Goal: Information Seeking & Learning: Learn about a topic

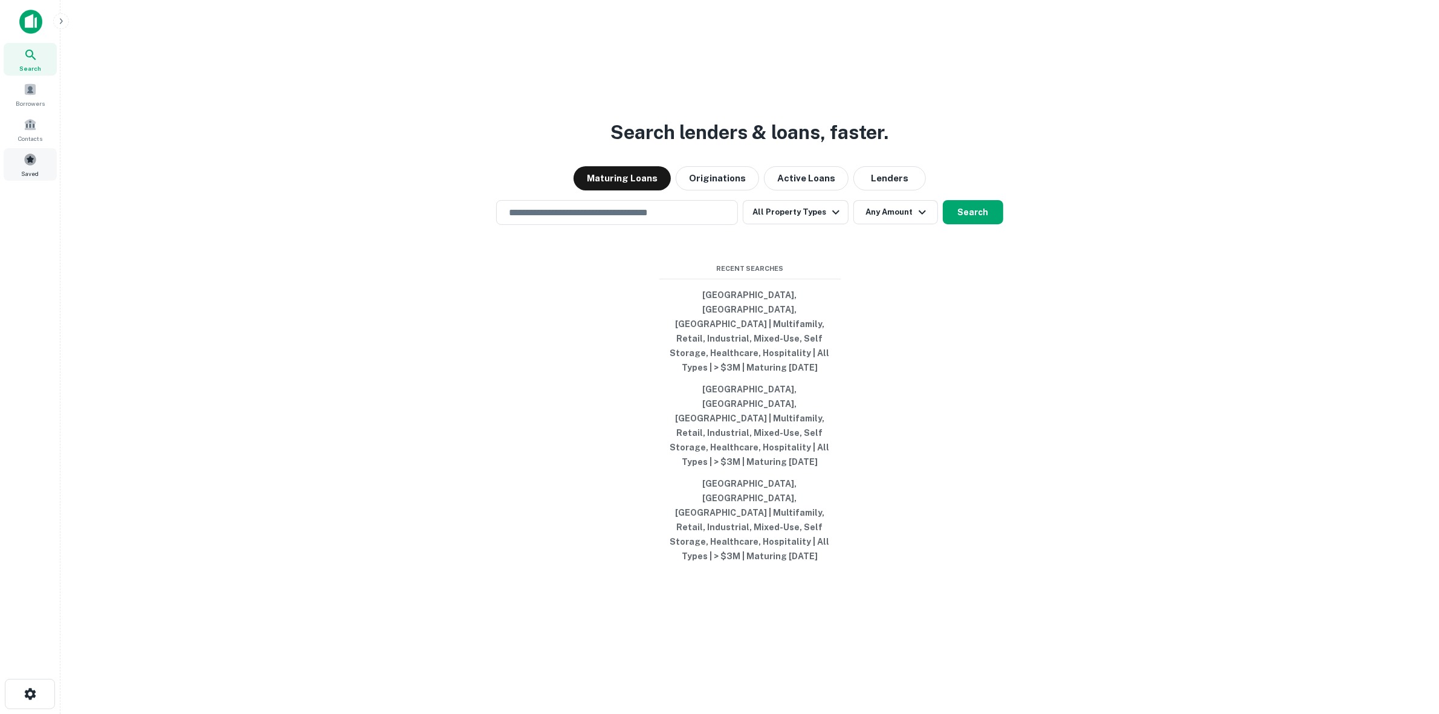
click at [30, 162] on span at bounding box center [30, 159] width 13 height 13
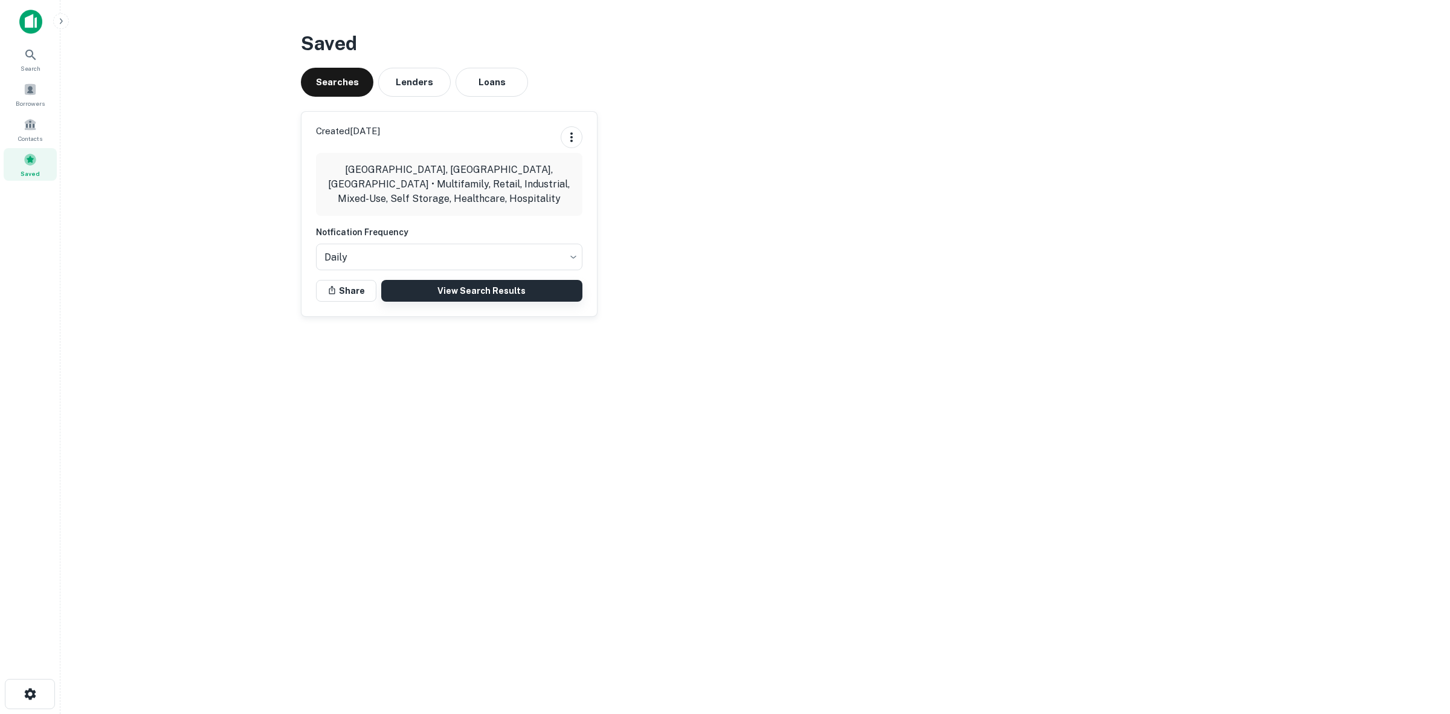
click at [442, 294] on link "View Search Results" at bounding box center [481, 291] width 201 height 22
click at [428, 290] on link "View Search Results" at bounding box center [481, 291] width 201 height 22
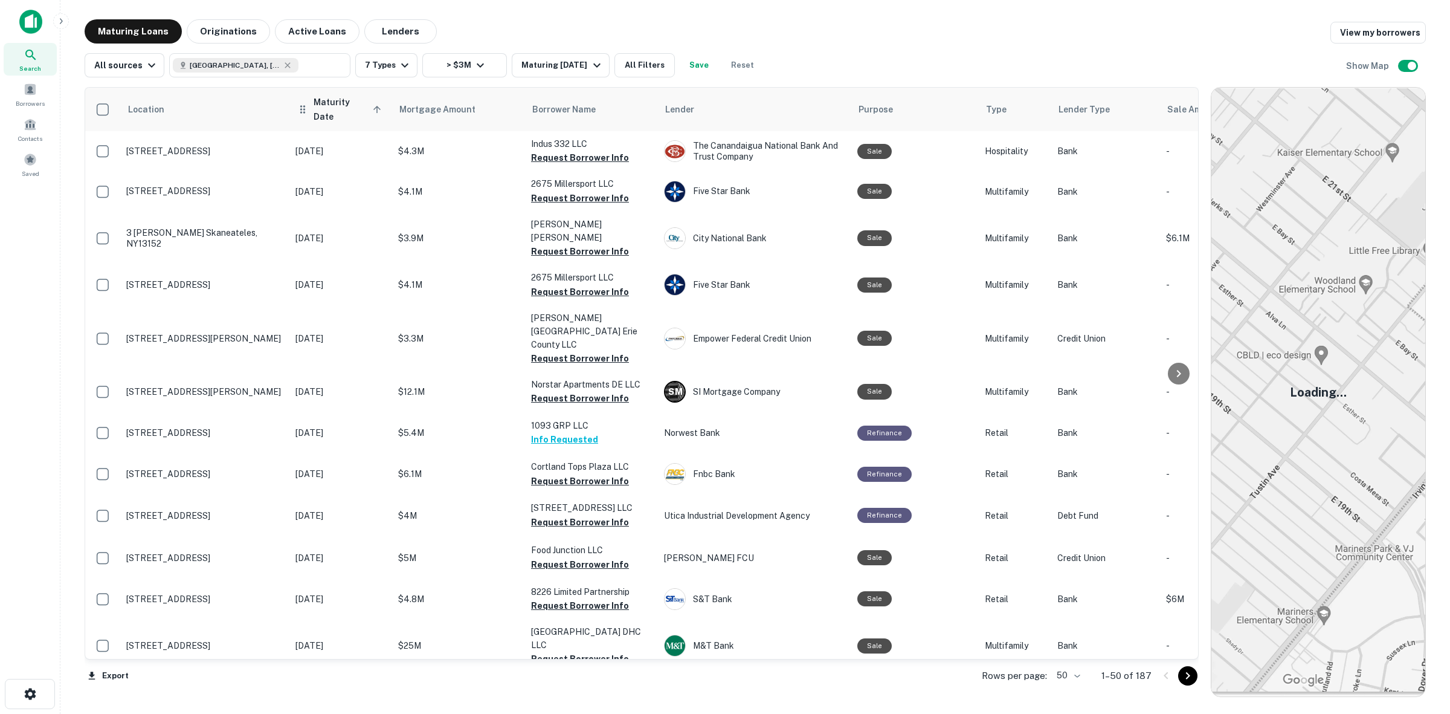
click at [357, 106] on span "Maturity Date sorted ascending" at bounding box center [349, 109] width 71 height 29
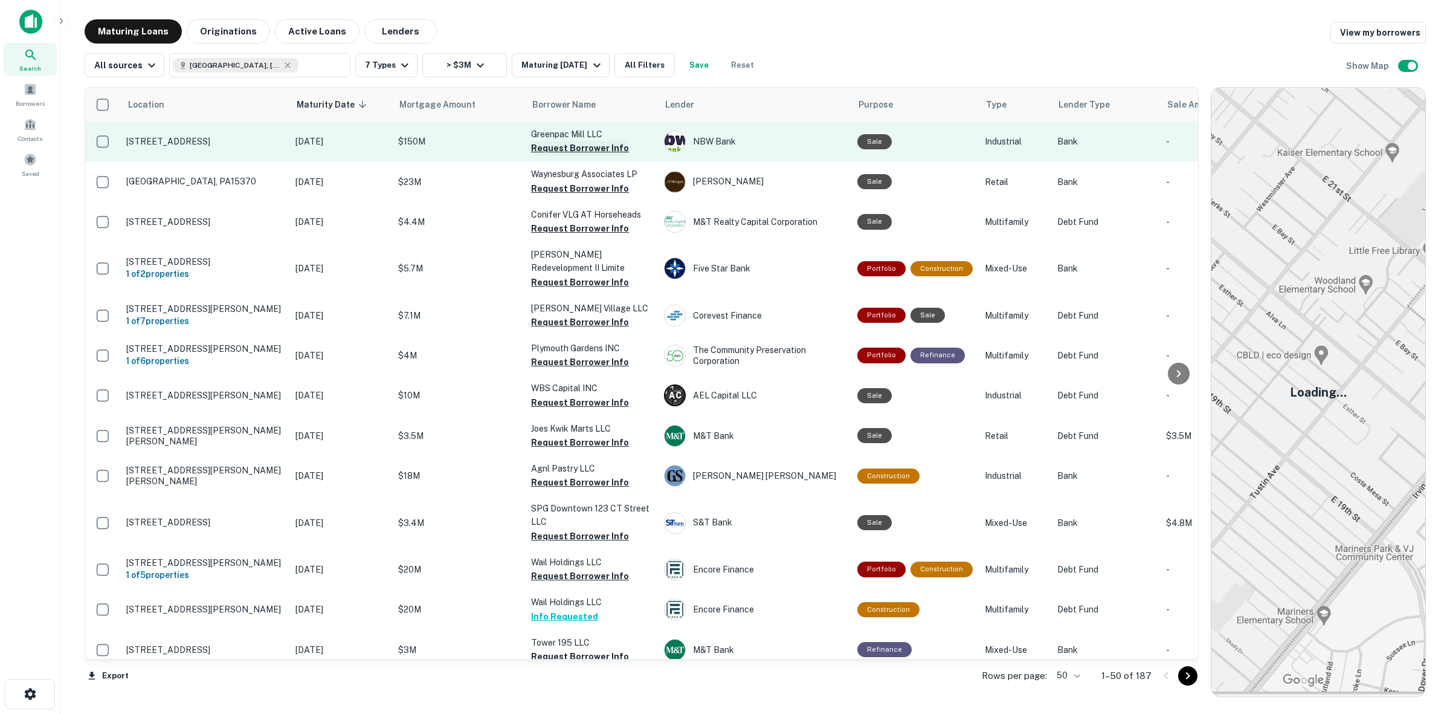
click at [579, 144] on button "Request Borrower Info" at bounding box center [580, 148] width 98 height 15
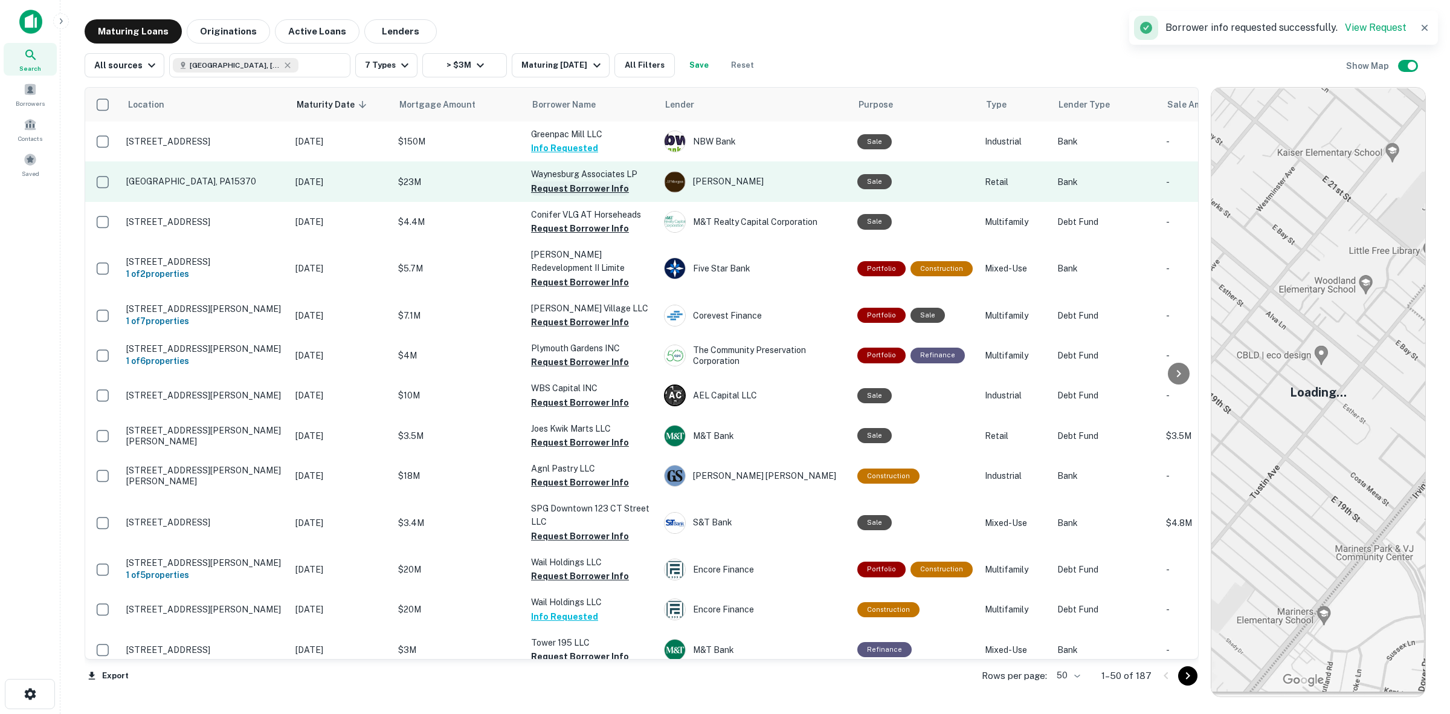
click at [590, 188] on button "Request Borrower Info" at bounding box center [580, 188] width 98 height 15
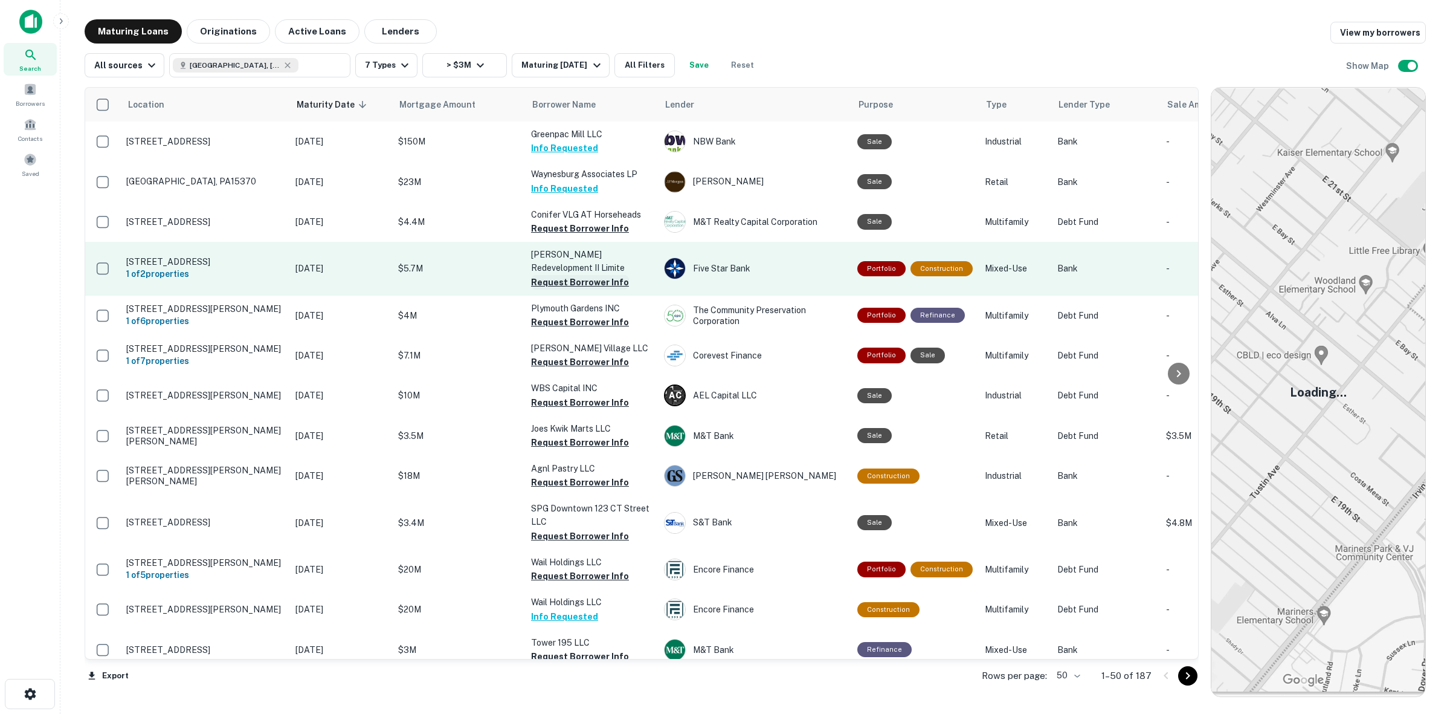
click at [581, 278] on button "Request Borrower Info" at bounding box center [580, 282] width 98 height 15
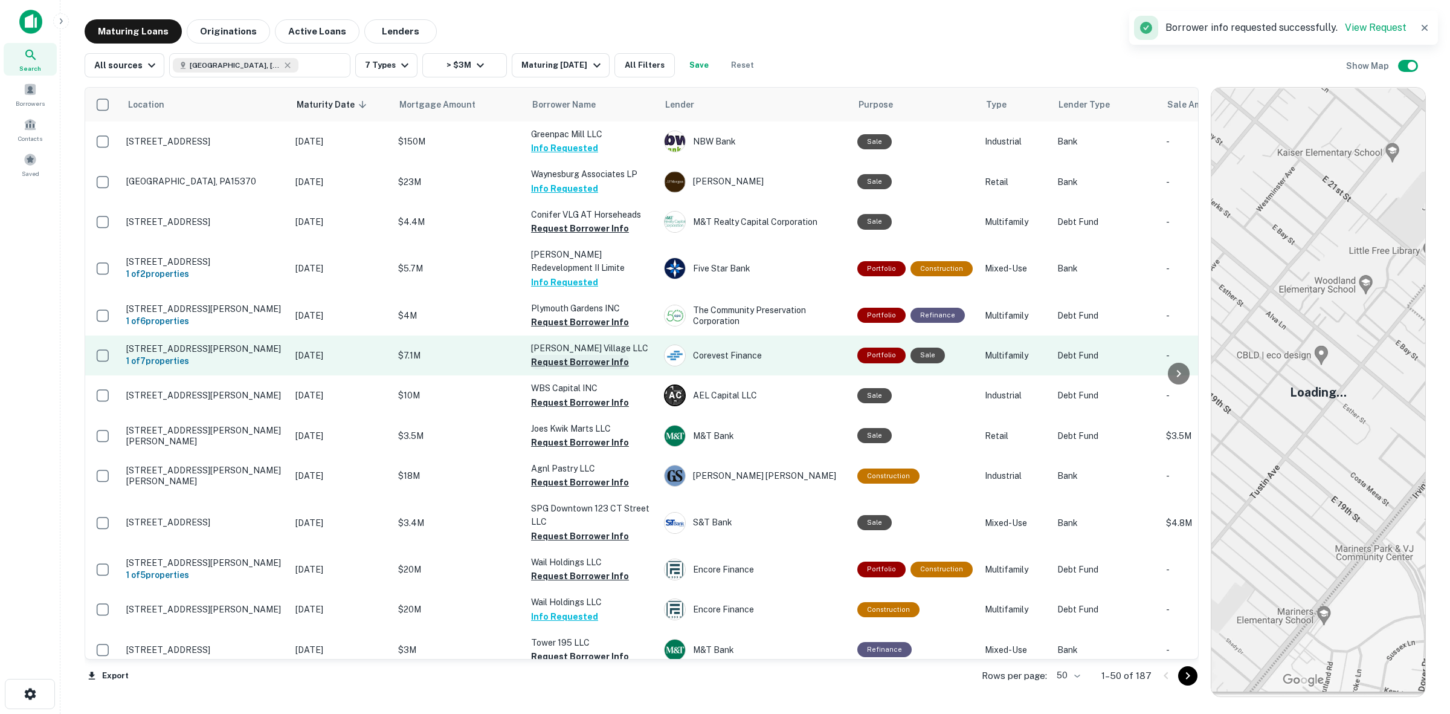
click at [593, 363] on button "Request Borrower Info" at bounding box center [580, 362] width 98 height 15
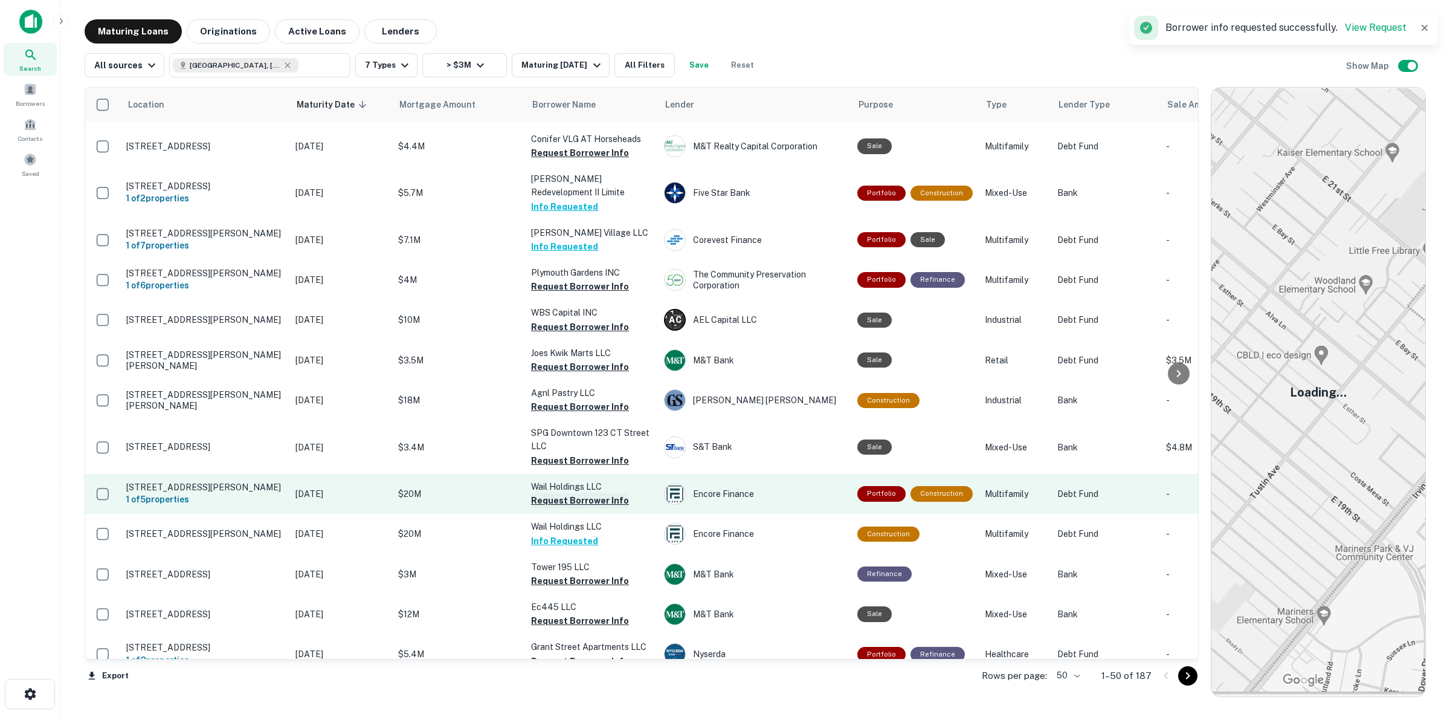
click at [584, 493] on button "Request Borrower Info" at bounding box center [580, 500] width 98 height 15
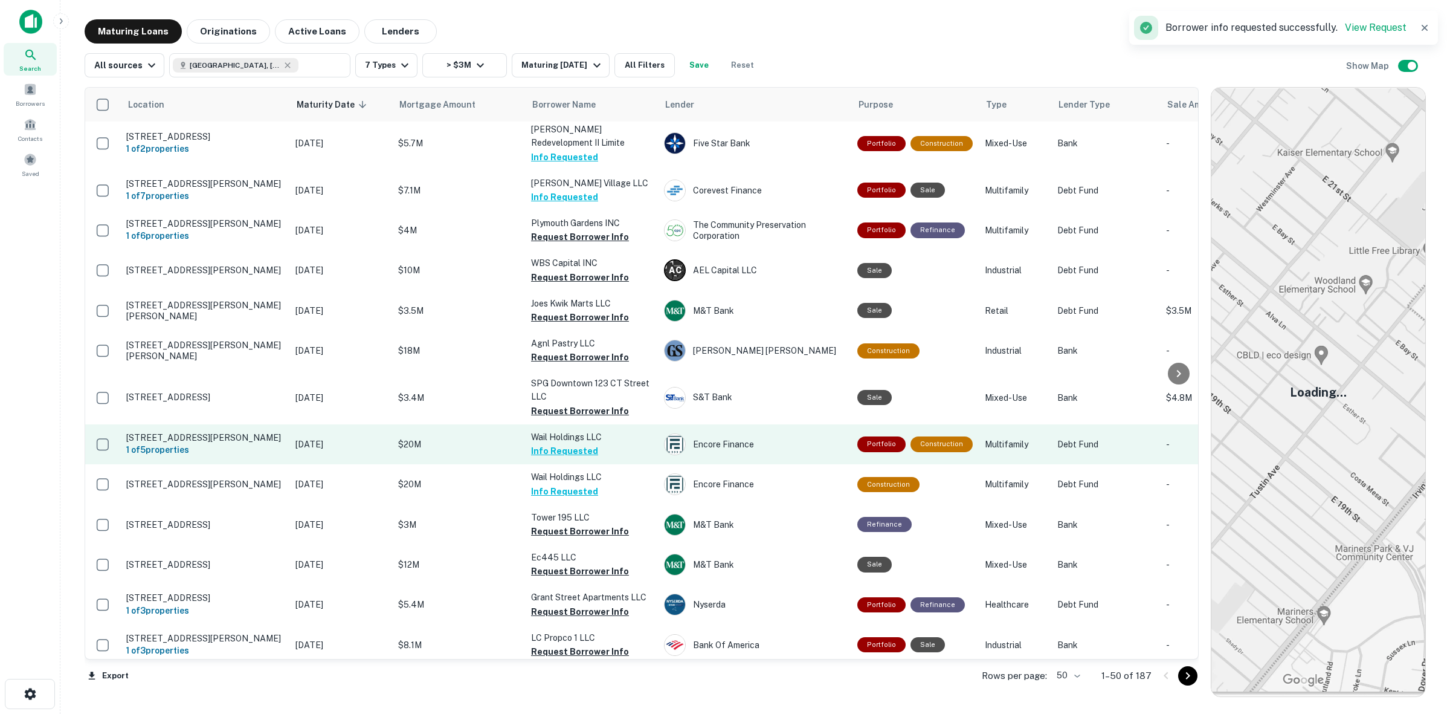
scroll to position [151, 0]
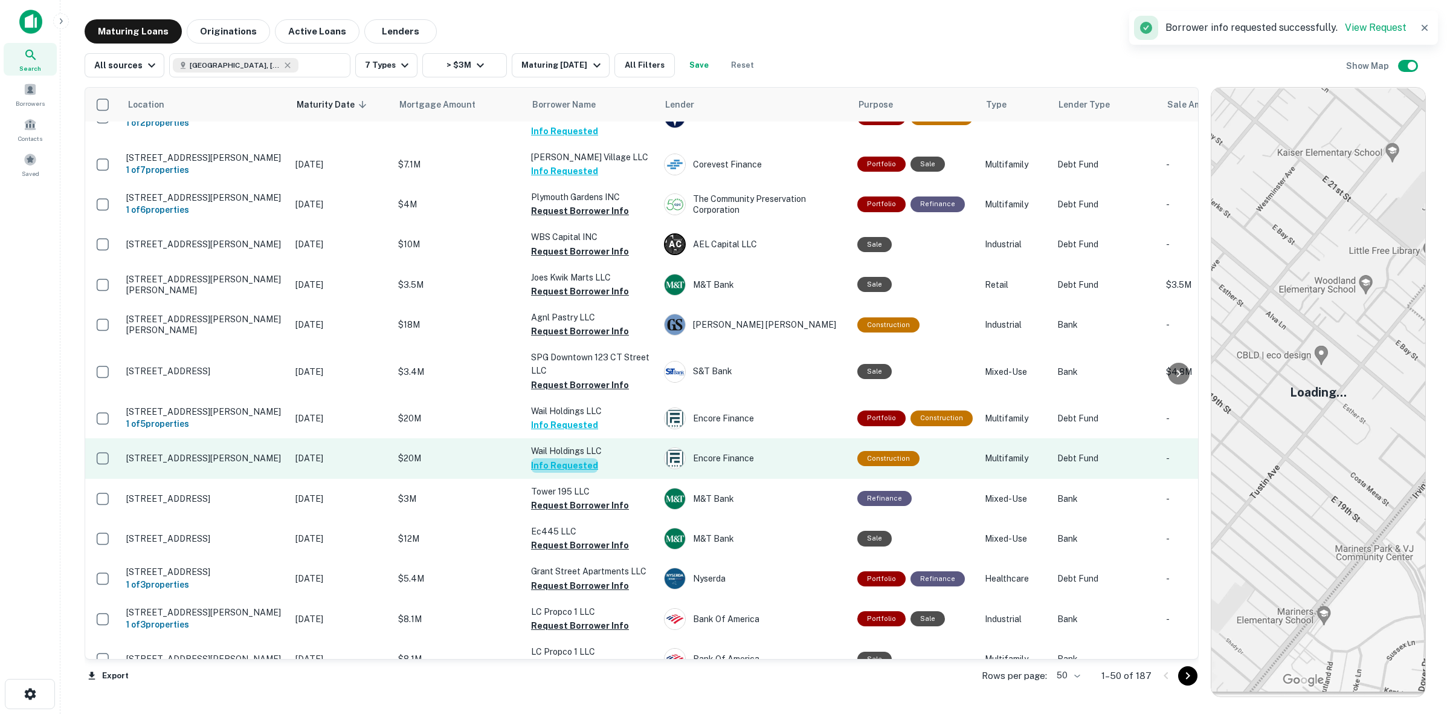
click at [586, 459] on button "Info Requested" at bounding box center [564, 465] width 67 height 15
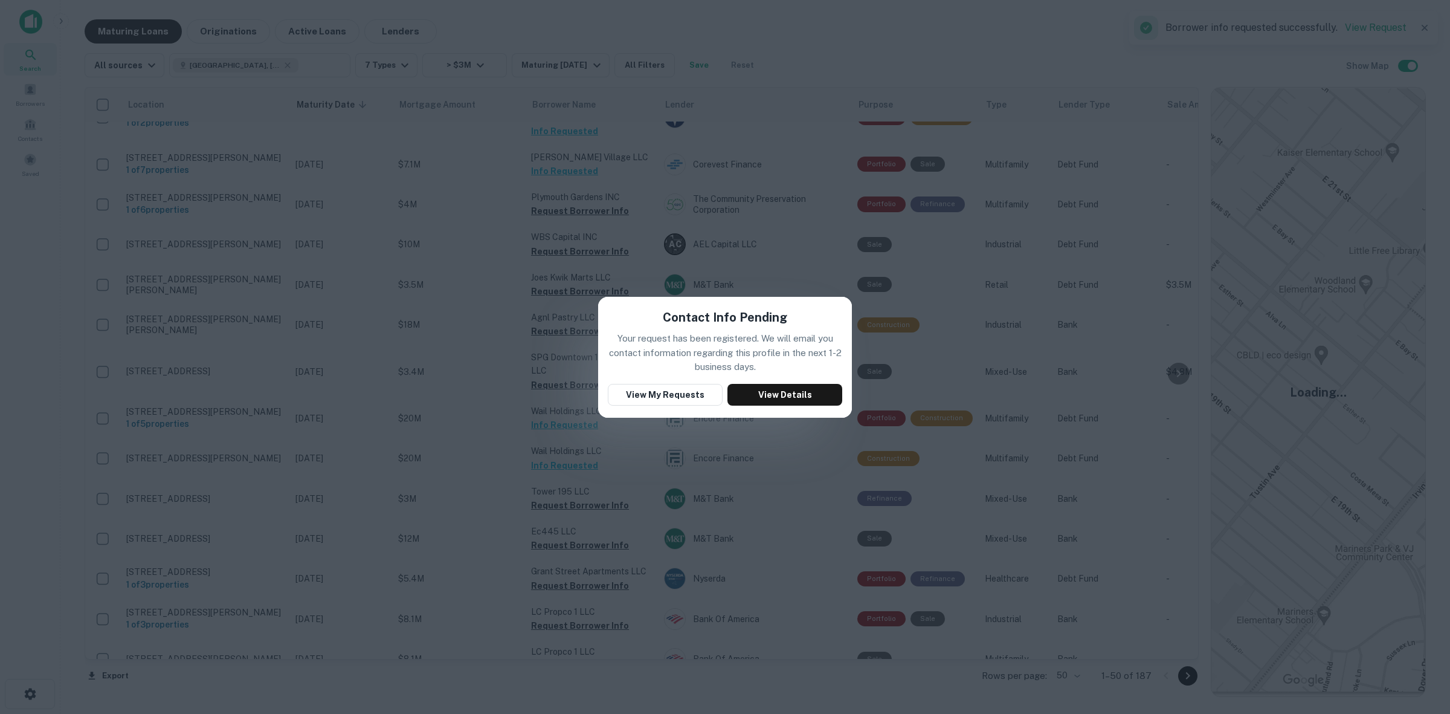
click at [548, 419] on div "Contact Info Pending Your request has been registered. We will email you contac…" at bounding box center [725, 357] width 1450 height 714
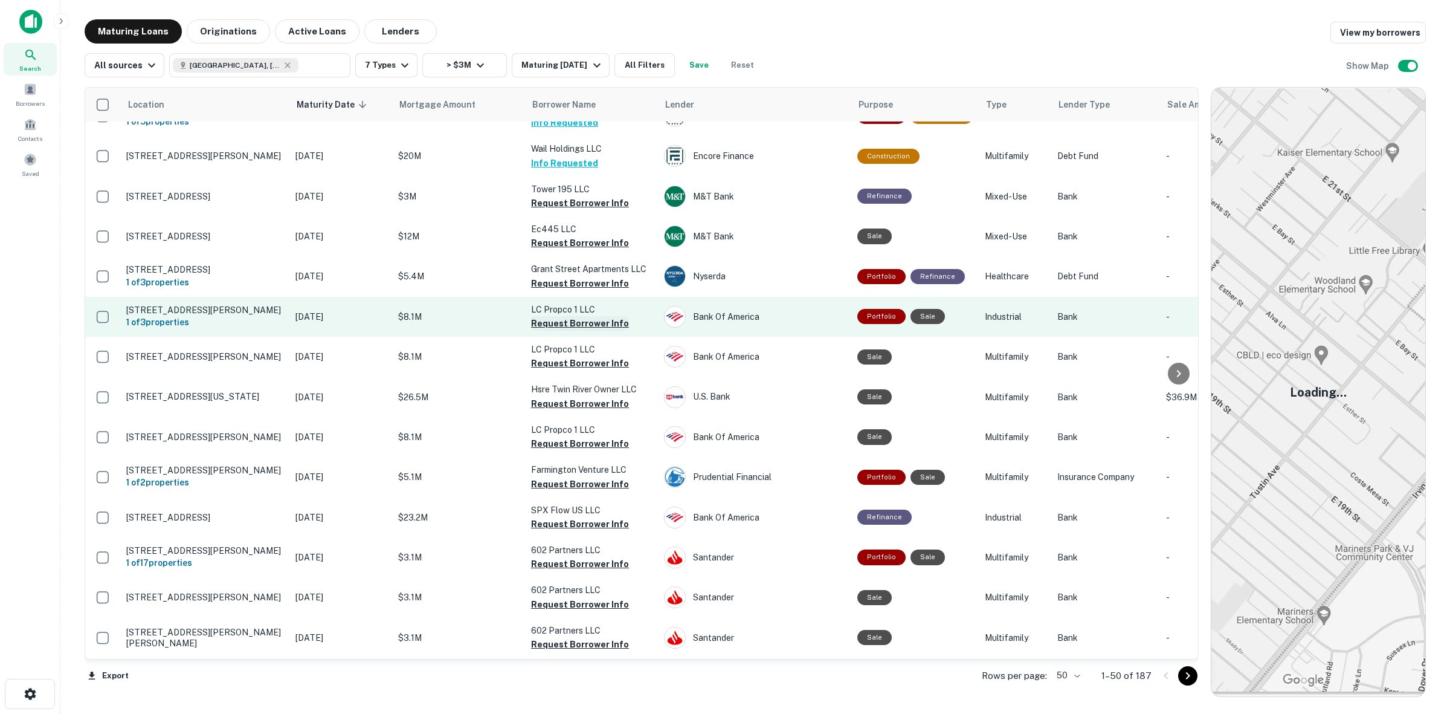
scroll to position [529, 0]
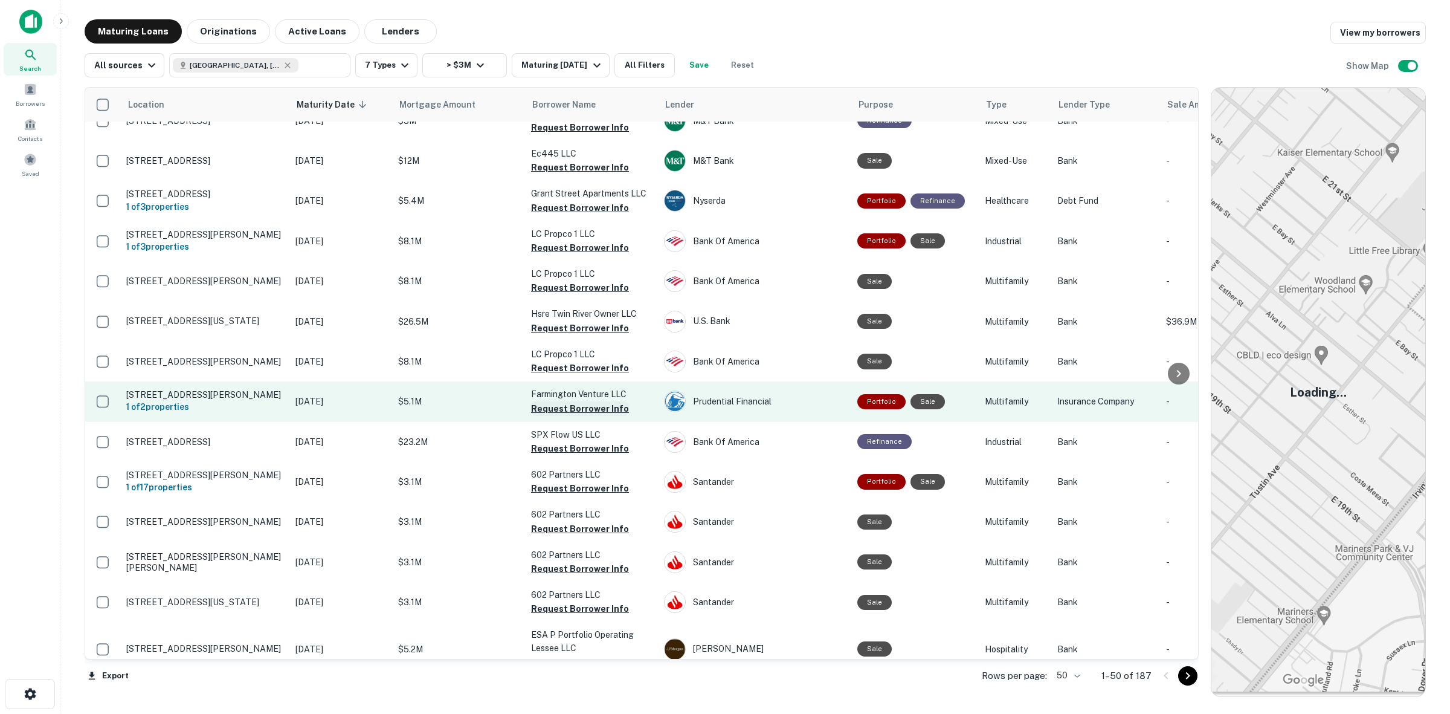
click at [568, 404] on button "Request Borrower Info" at bounding box center [580, 408] width 98 height 15
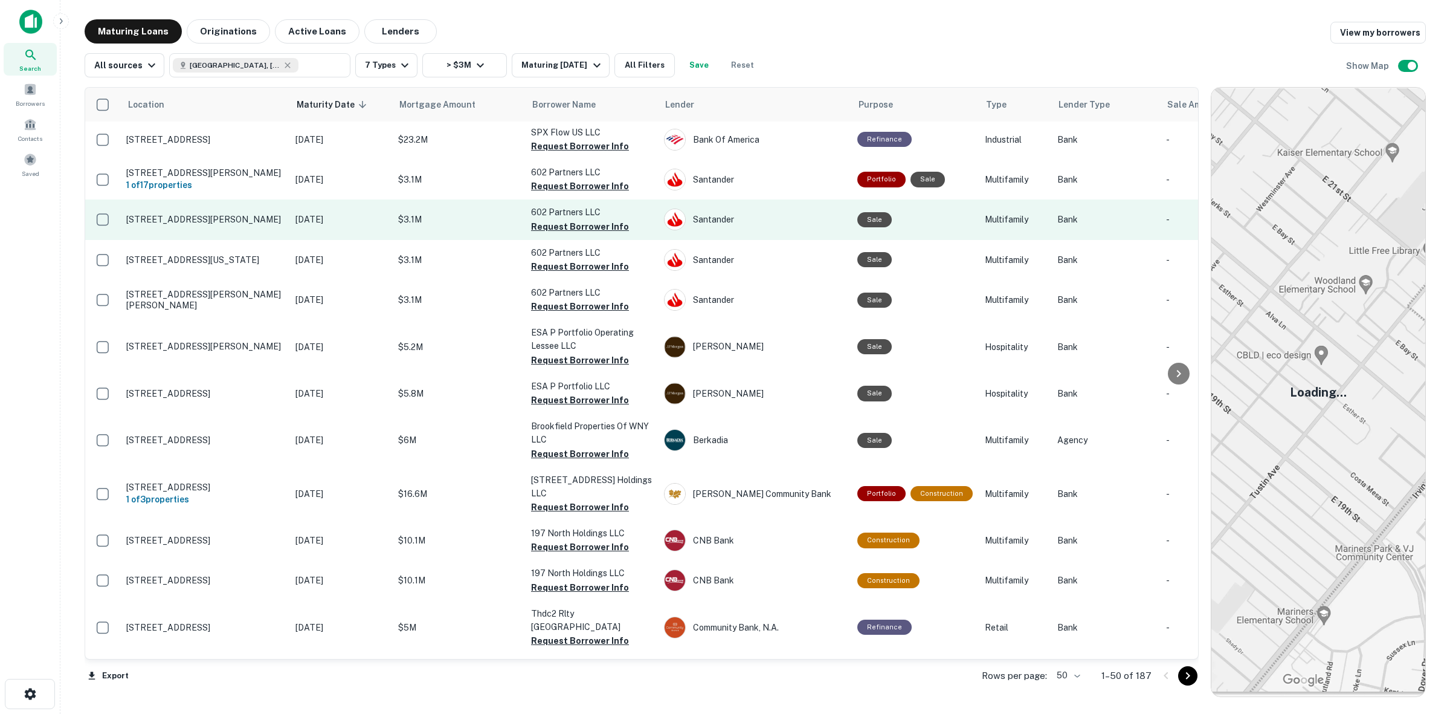
scroll to position [906, 0]
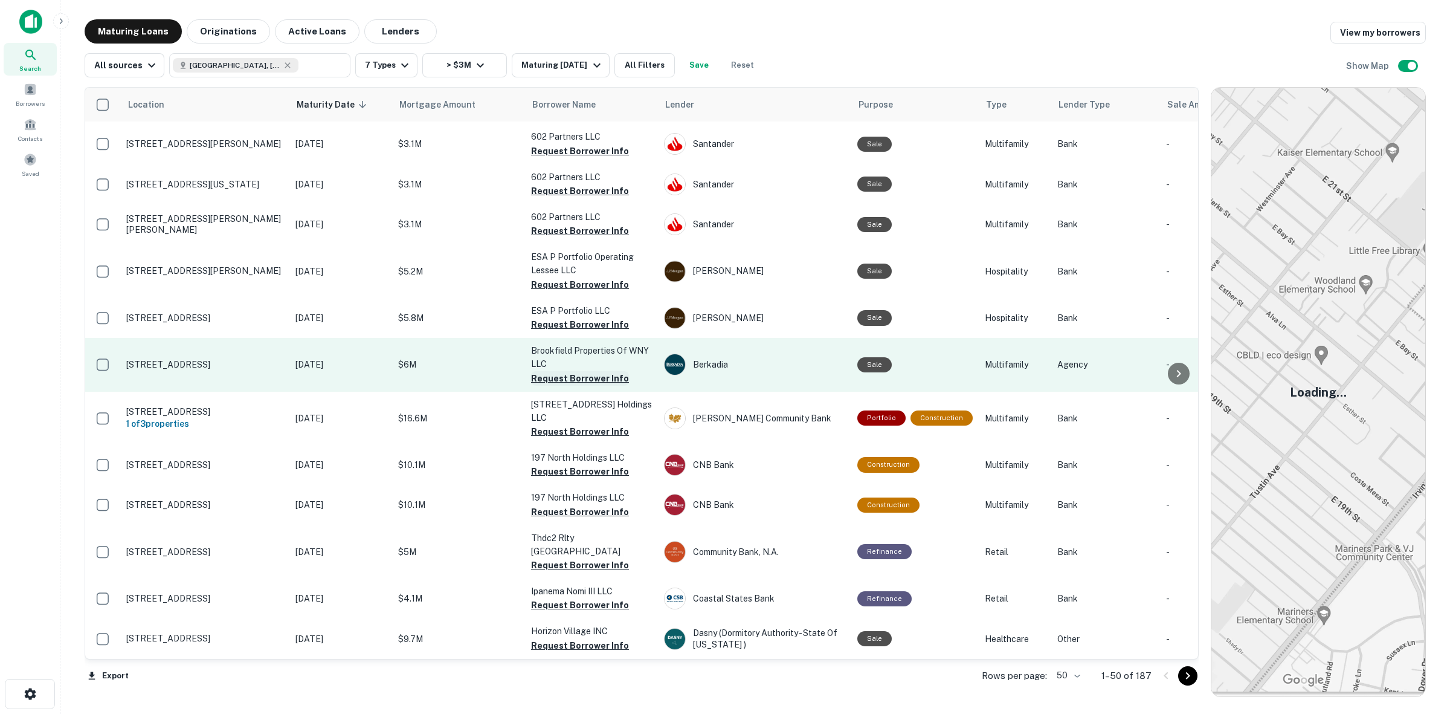
click at [597, 378] on button "Request Borrower Info" at bounding box center [580, 378] width 98 height 15
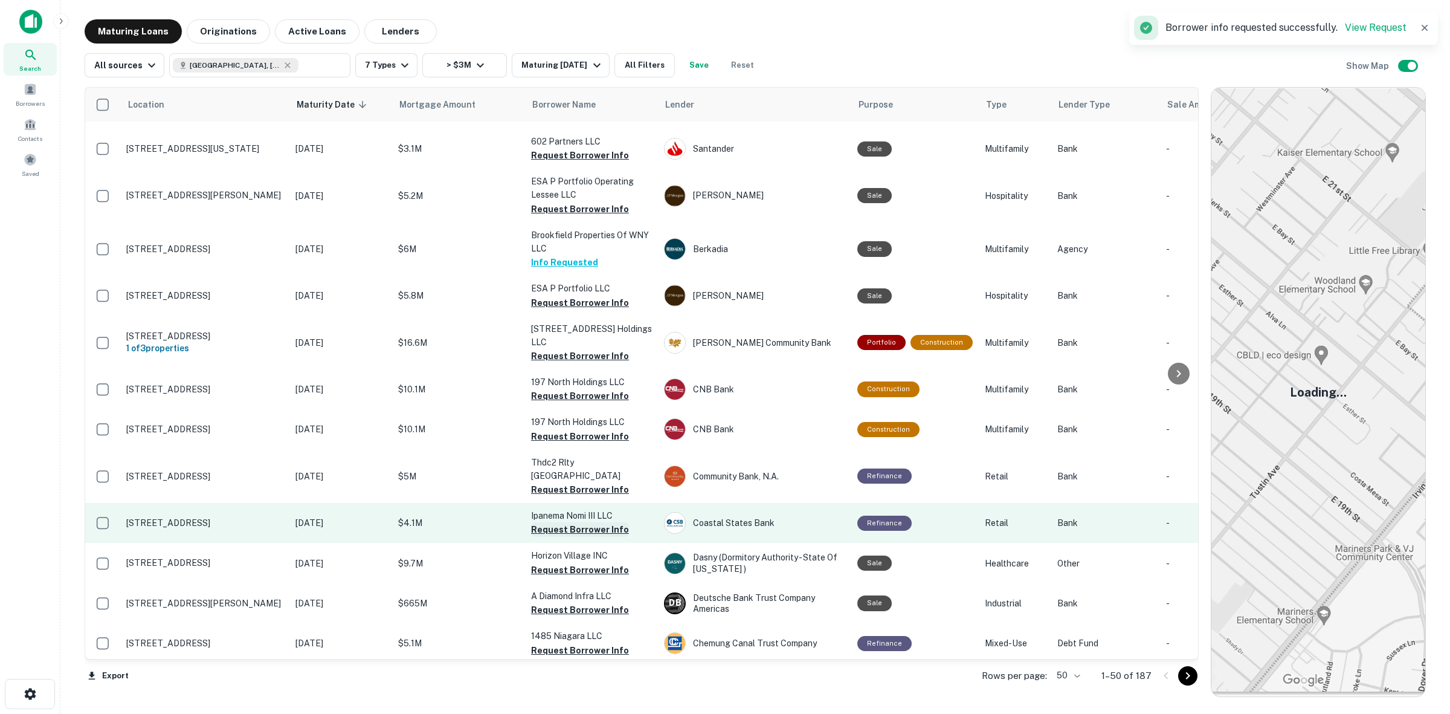
click at [601, 522] on button "Request Borrower Info" at bounding box center [580, 529] width 98 height 15
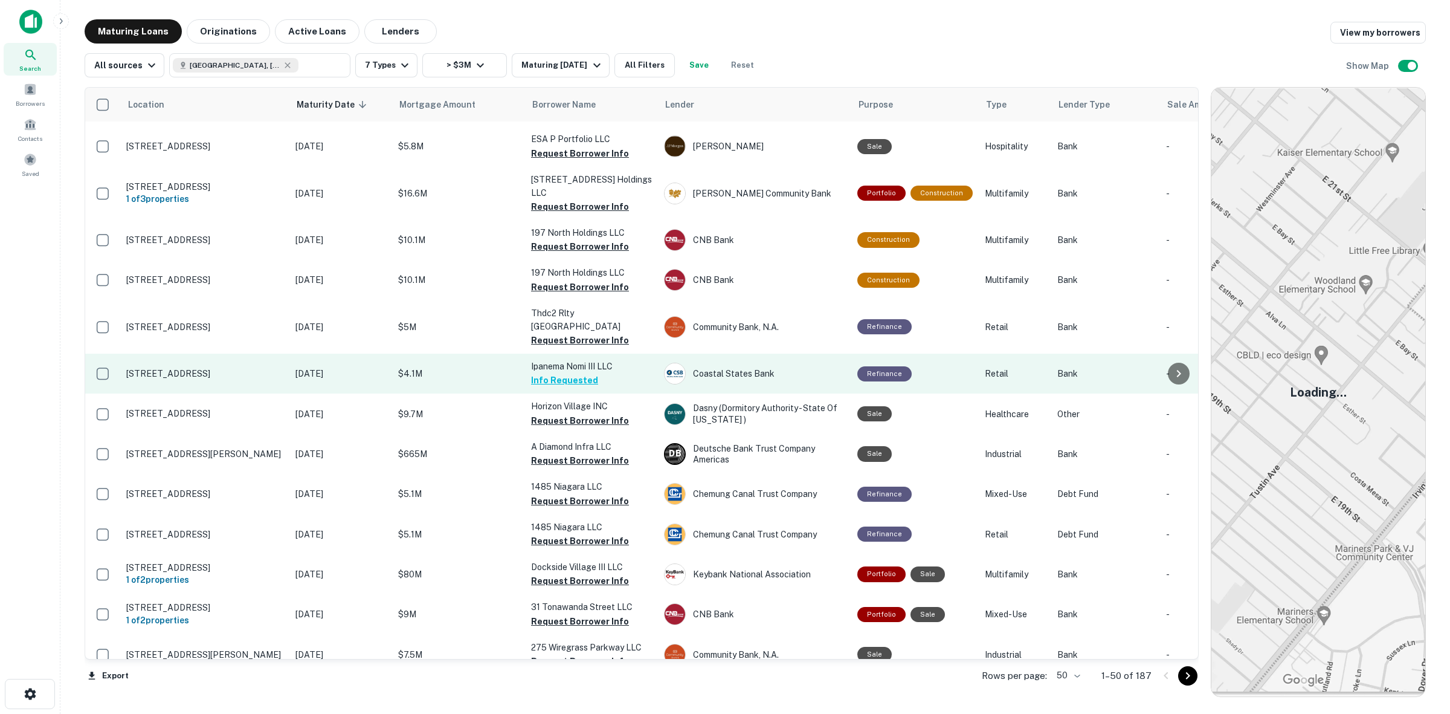
scroll to position [1133, 0]
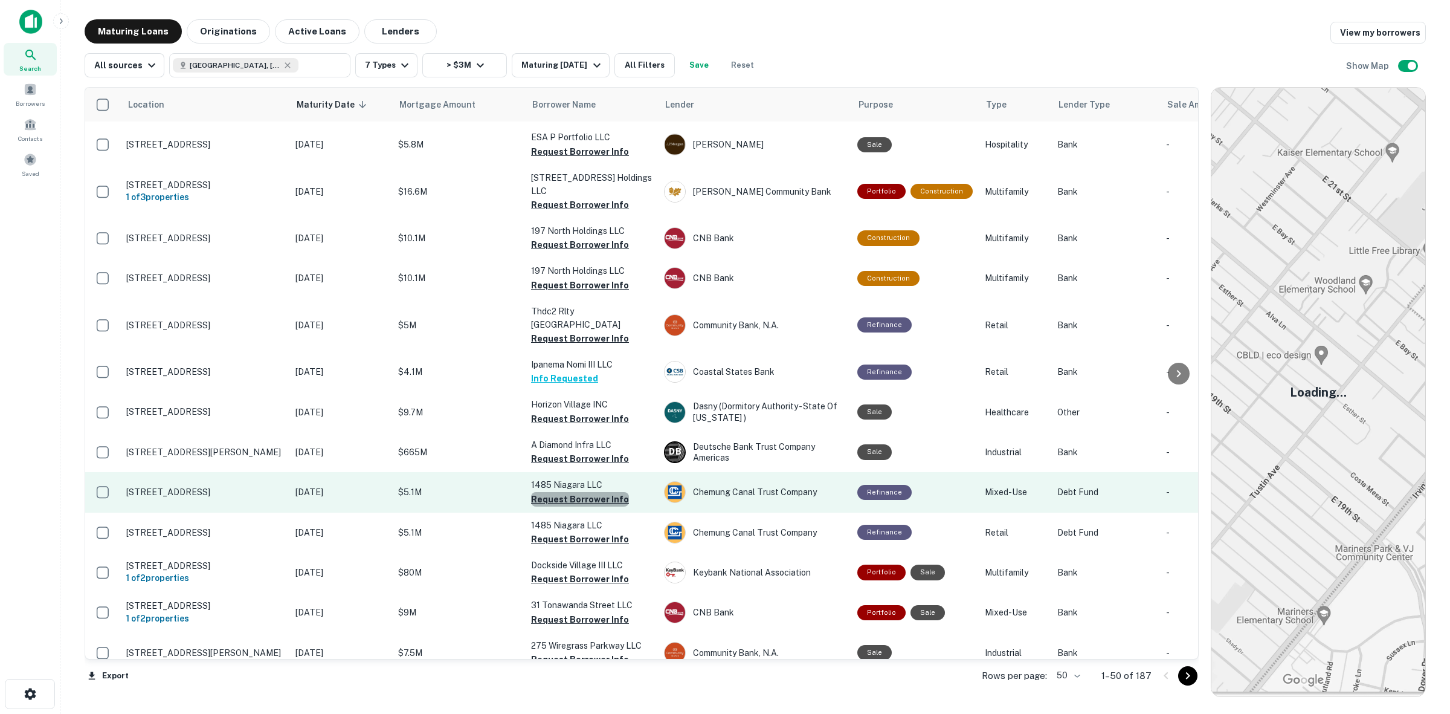
click at [605, 492] on button "Request Borrower Info" at bounding box center [580, 499] width 98 height 15
click at [599, 492] on button "Request Borrower Info" at bounding box center [580, 499] width 98 height 15
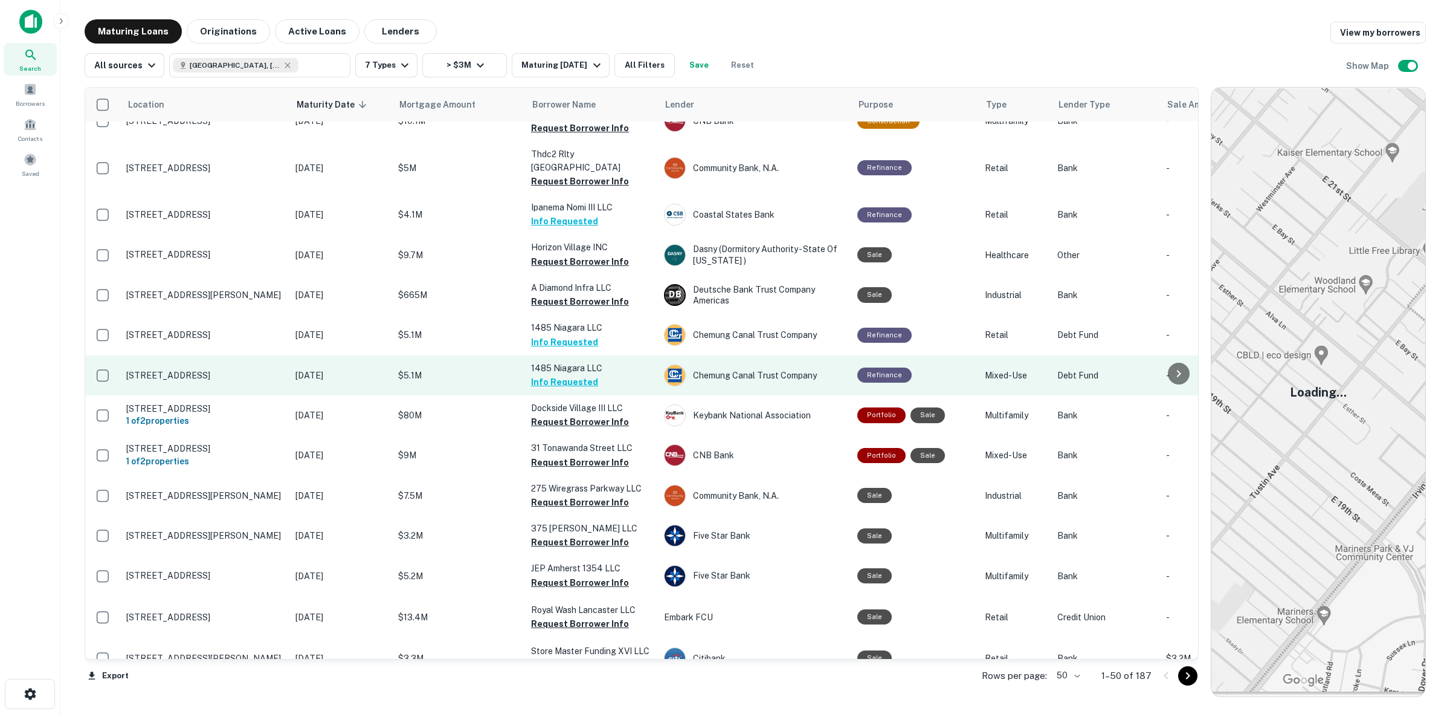
scroll to position [1360, 0]
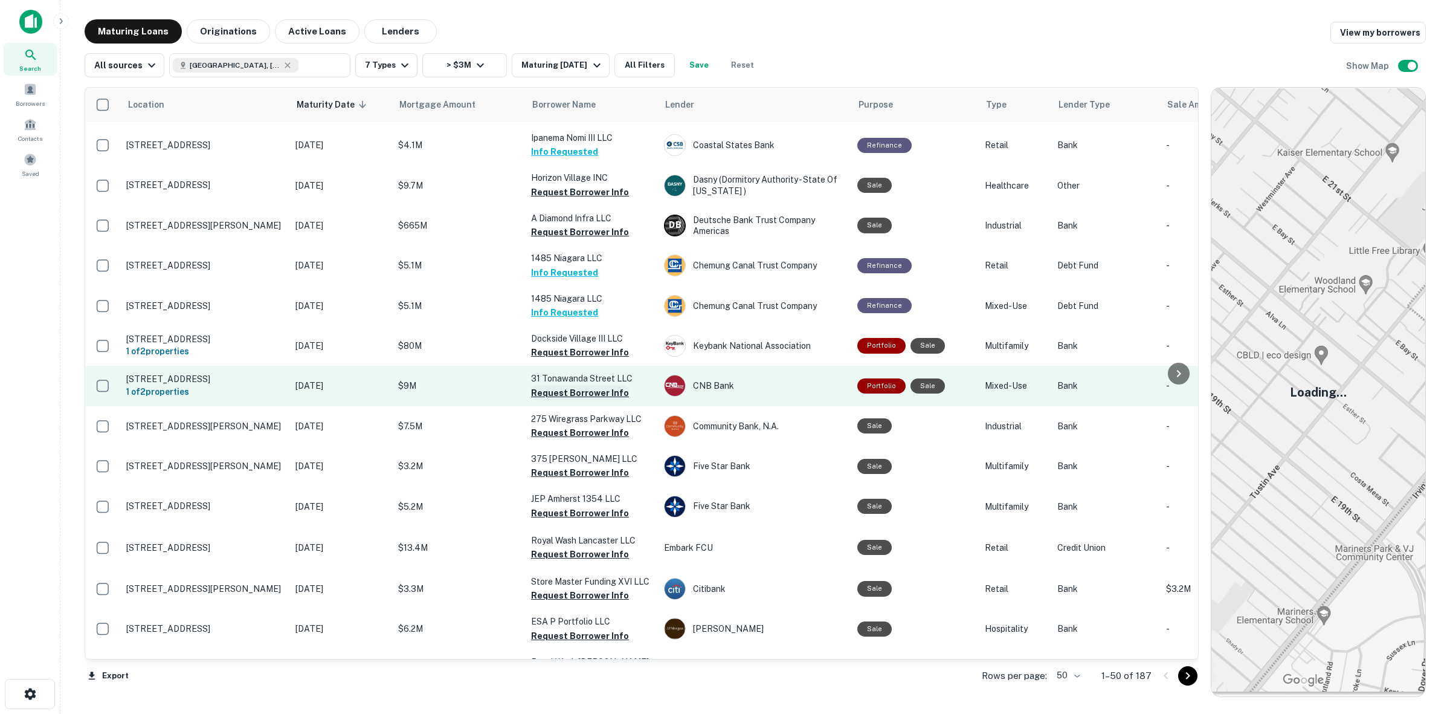
click at [596, 386] on button "Request Borrower Info" at bounding box center [580, 393] width 98 height 15
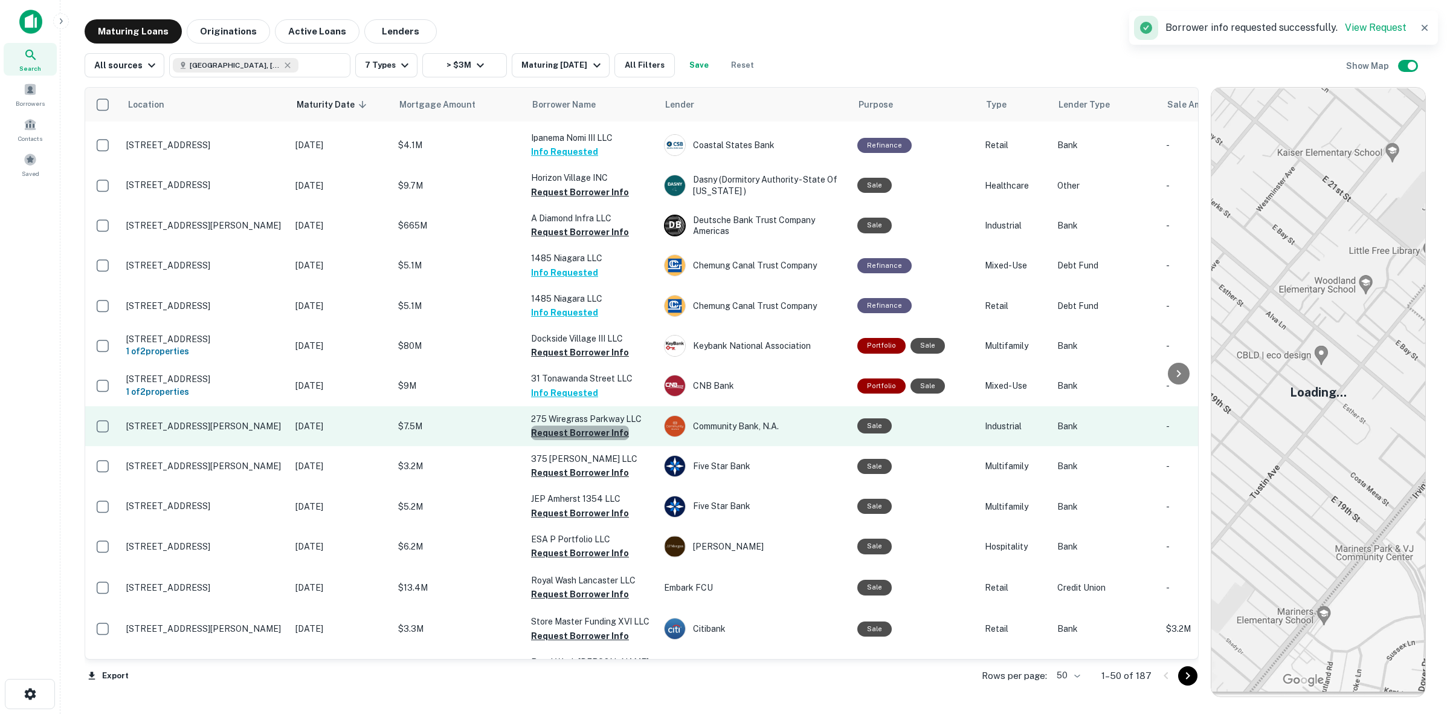
click at [593, 425] on button "Request Borrower Info" at bounding box center [580, 432] width 98 height 15
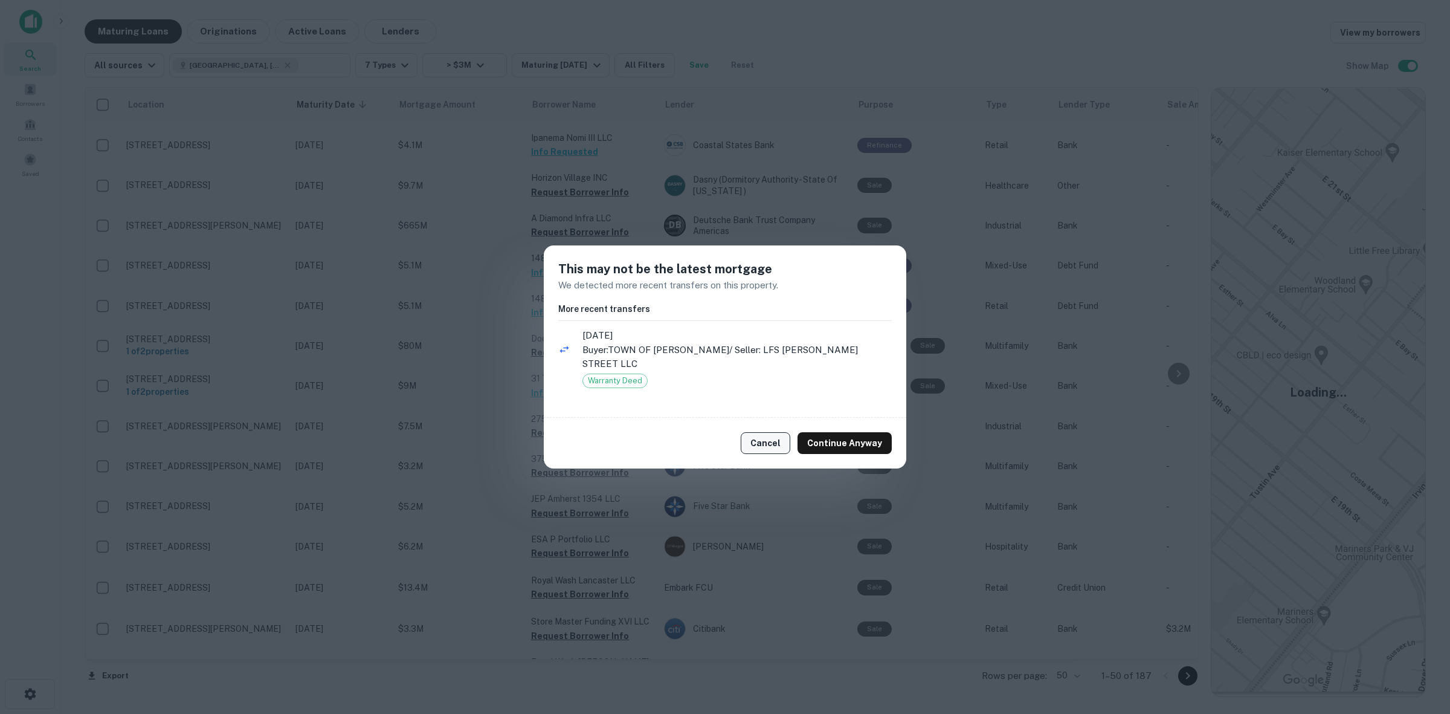
click at [752, 440] on button "Cancel" at bounding box center [766, 443] width 50 height 22
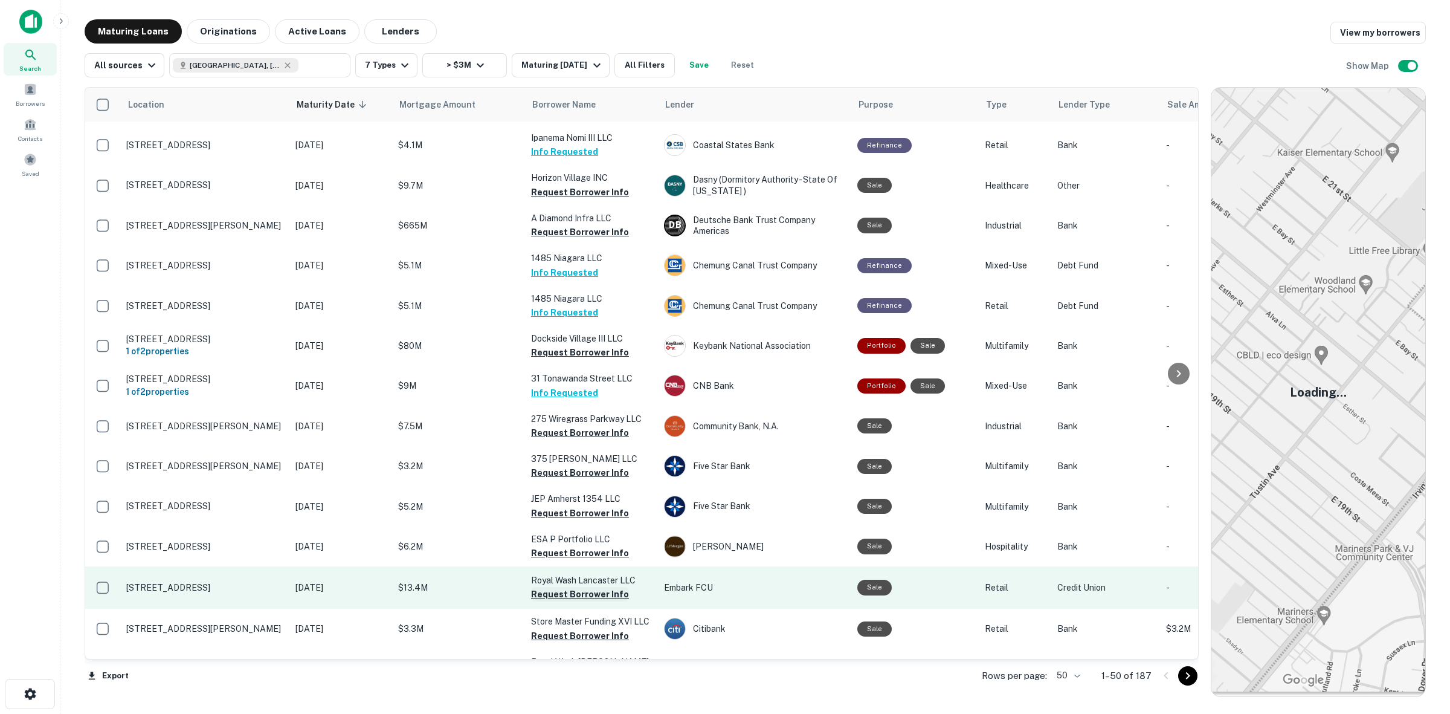
scroll to position [1435, 0]
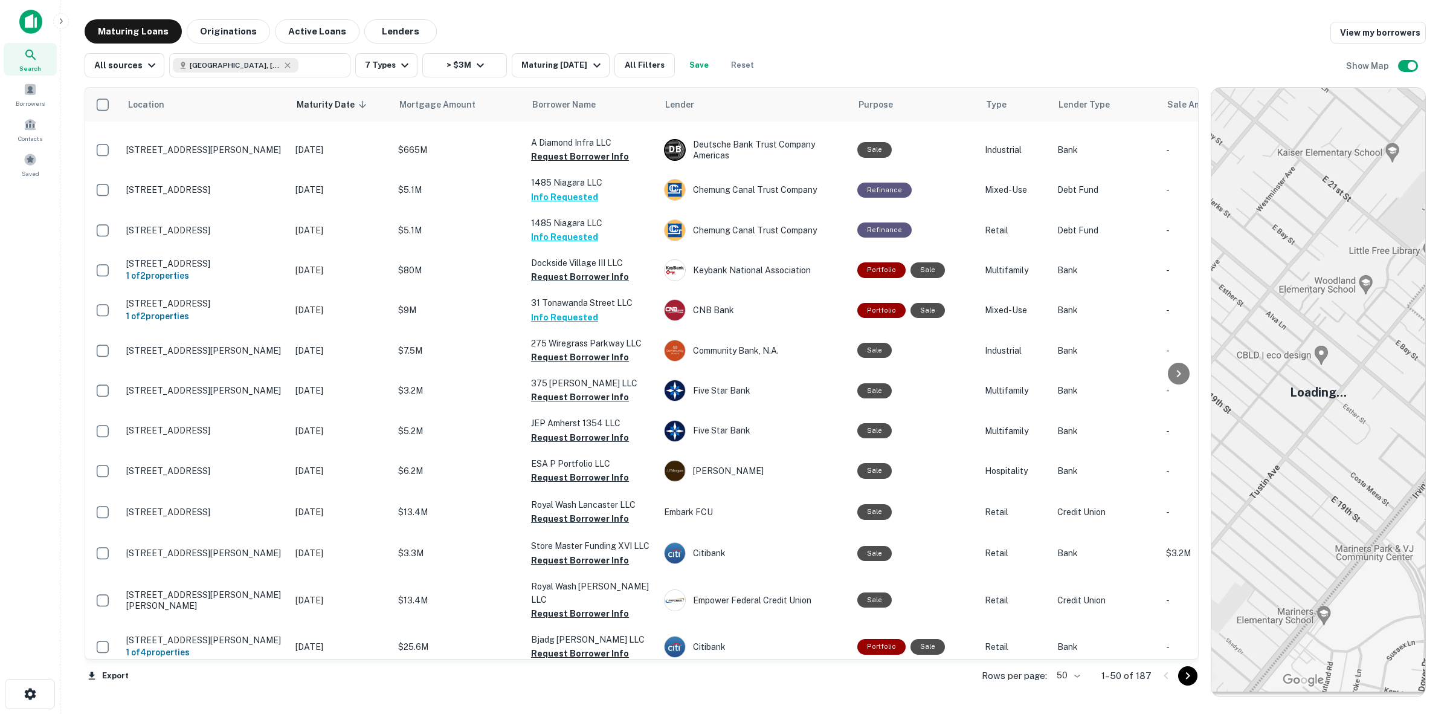
drag, startPoint x: 566, startPoint y: 584, endPoint x: 754, endPoint y: 687, distance: 215.0
drag, startPoint x: 754, startPoint y: 687, endPoint x: 688, endPoint y: 693, distance: 66.7
click at [688, 693] on div "Location Maturity Date sorted descending Mortgage Amount Borrower Name Lender P…" at bounding box center [642, 392] width 1114 height 610
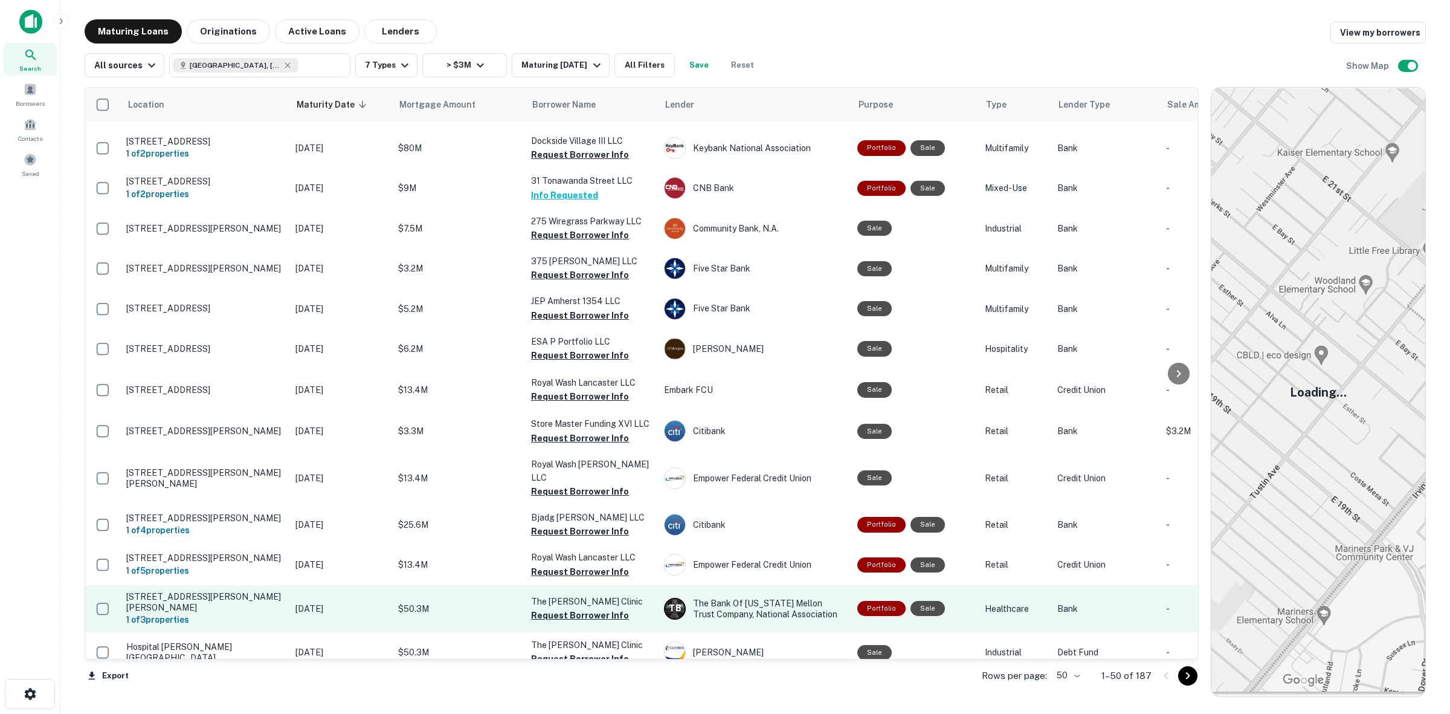
scroll to position [1560, 0]
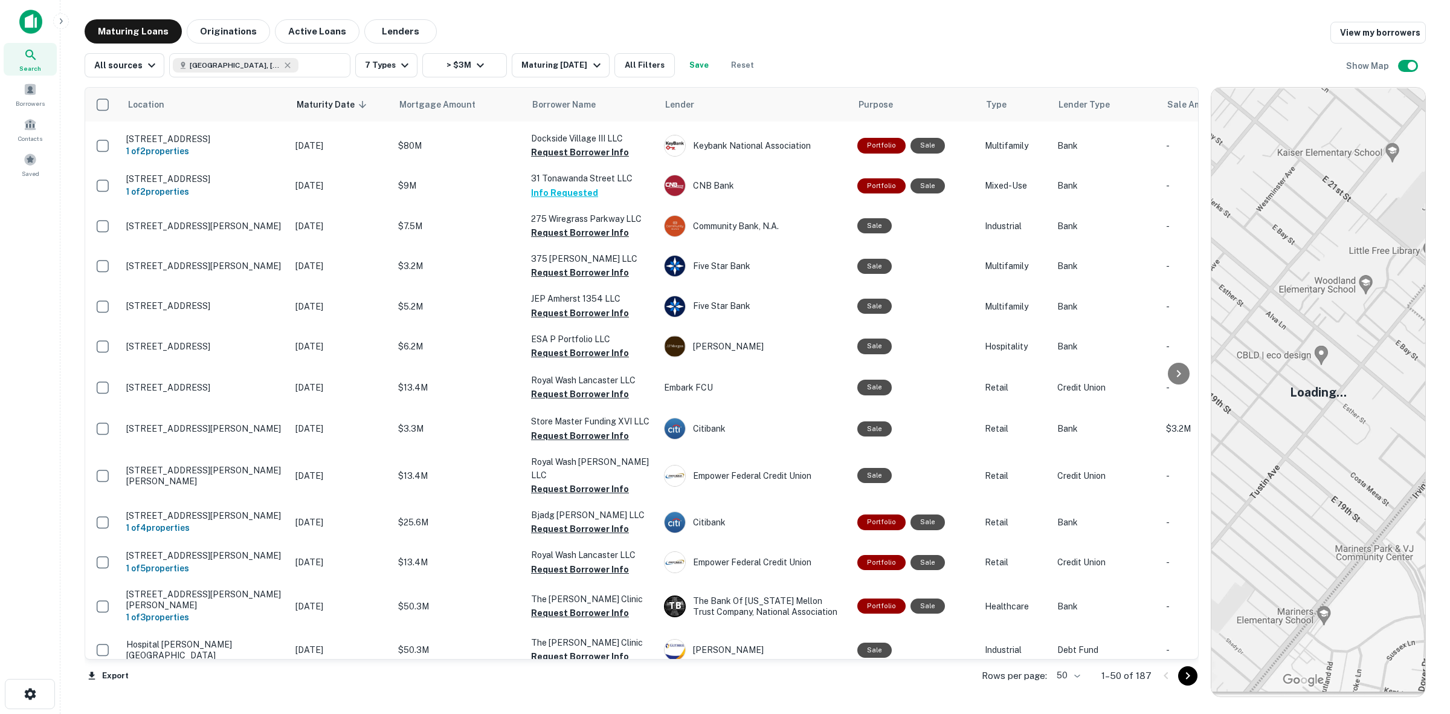
click at [1119, 674] on p "1–50 of 187" at bounding box center [1127, 675] width 50 height 15
click at [1047, 668] on p "Rows per page:" at bounding box center [1014, 675] width 65 height 15
click at [1077, 673] on body "Search Borrowers Contacts Saved Maturing Loans Originations Active Loans Lender…" at bounding box center [725, 357] width 1450 height 714
click at [1067, 697] on li "100" at bounding box center [1070, 688] width 35 height 22
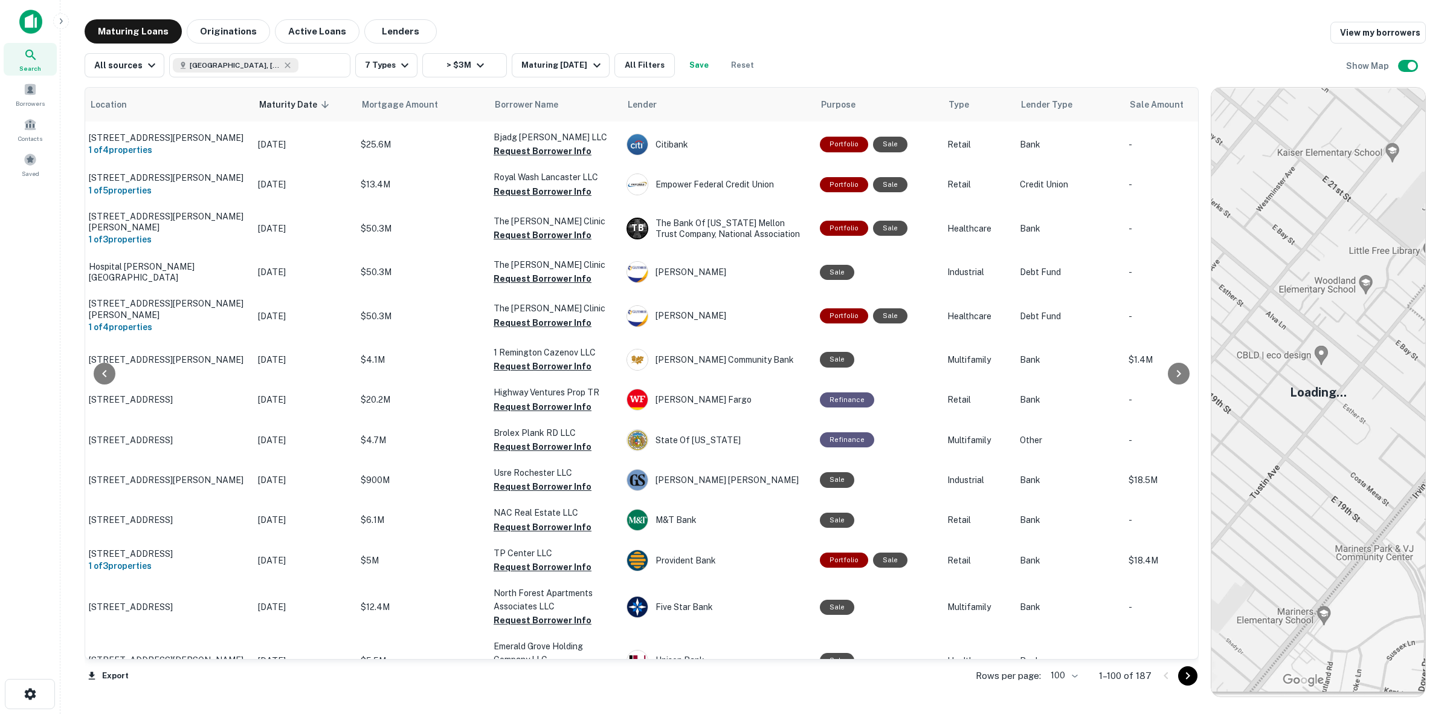
scroll to position [1937, 59]
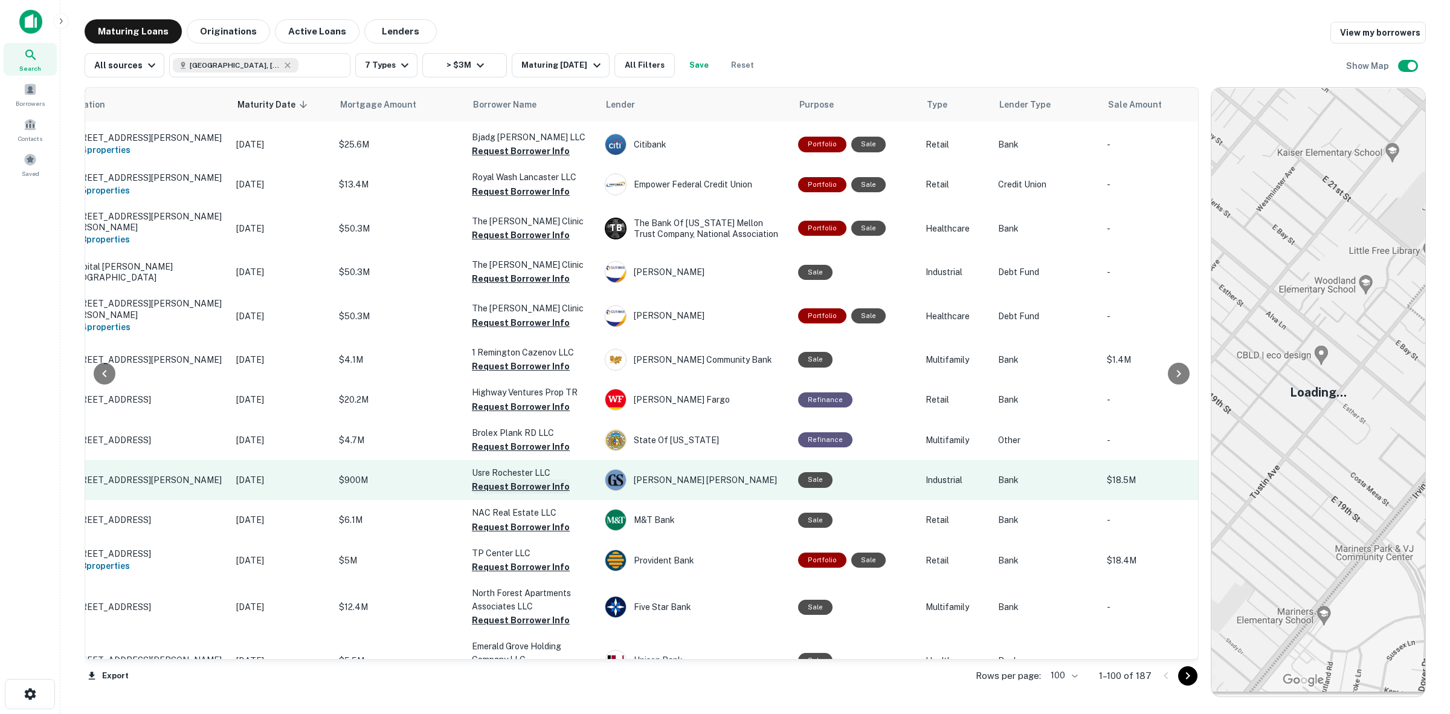
click at [518, 479] on button "Request Borrower Info" at bounding box center [521, 486] width 98 height 15
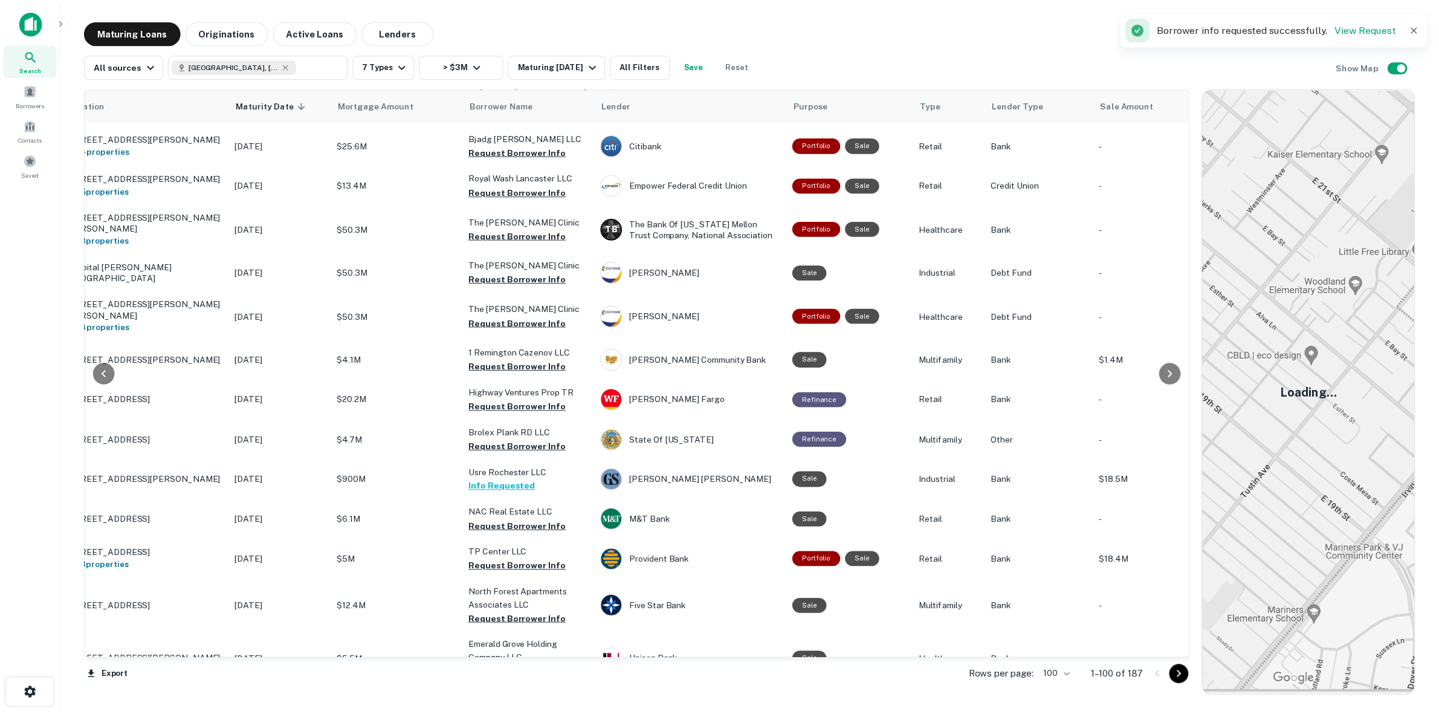
scroll to position [1937, 0]
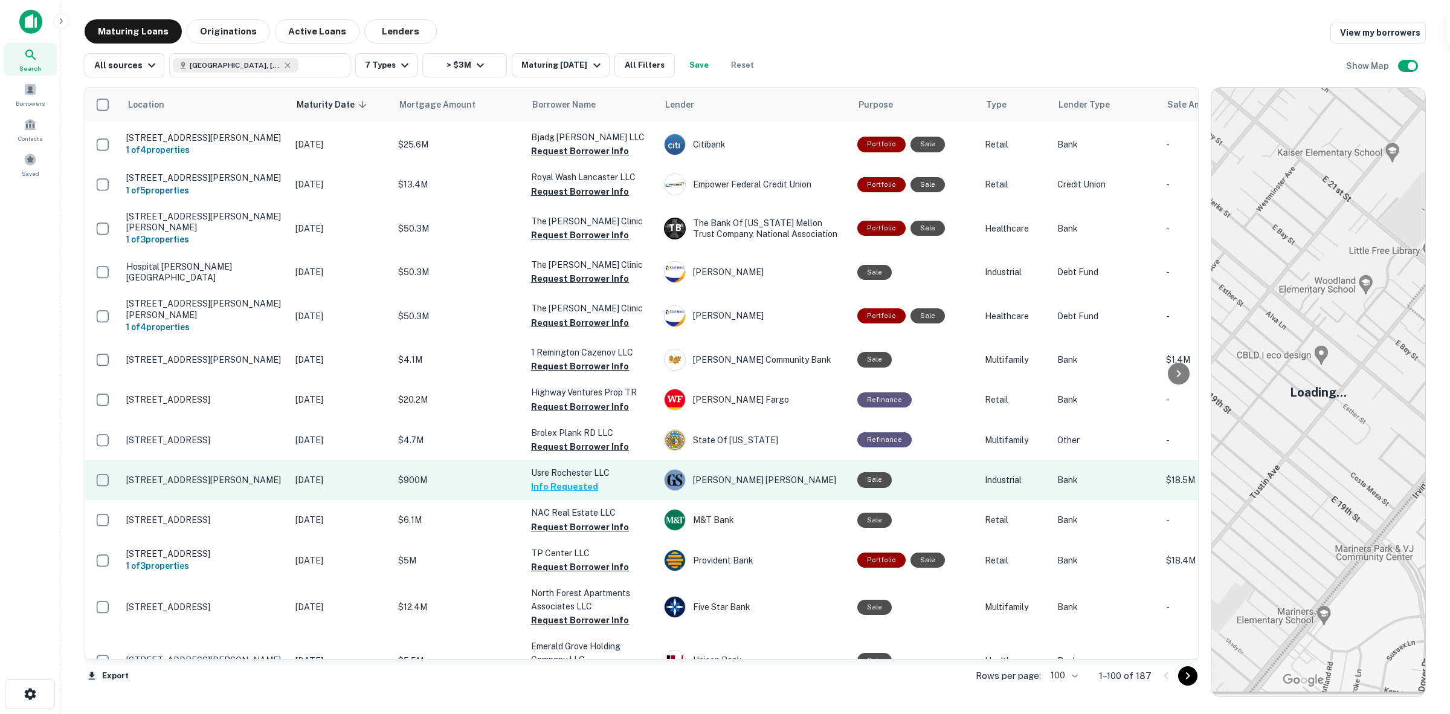
click at [239, 474] on p "355 Paragon Dr Rochester, NY14624" at bounding box center [204, 479] width 157 height 11
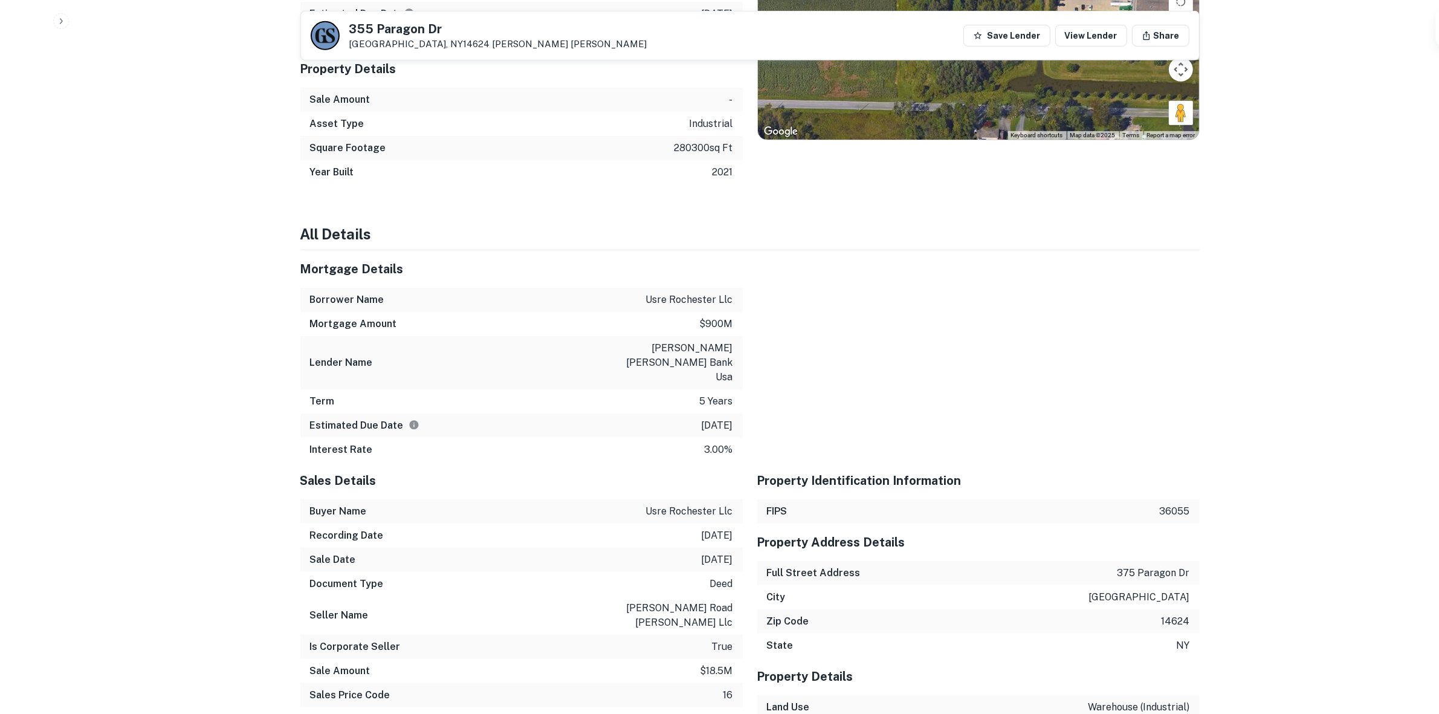
scroll to position [755, 0]
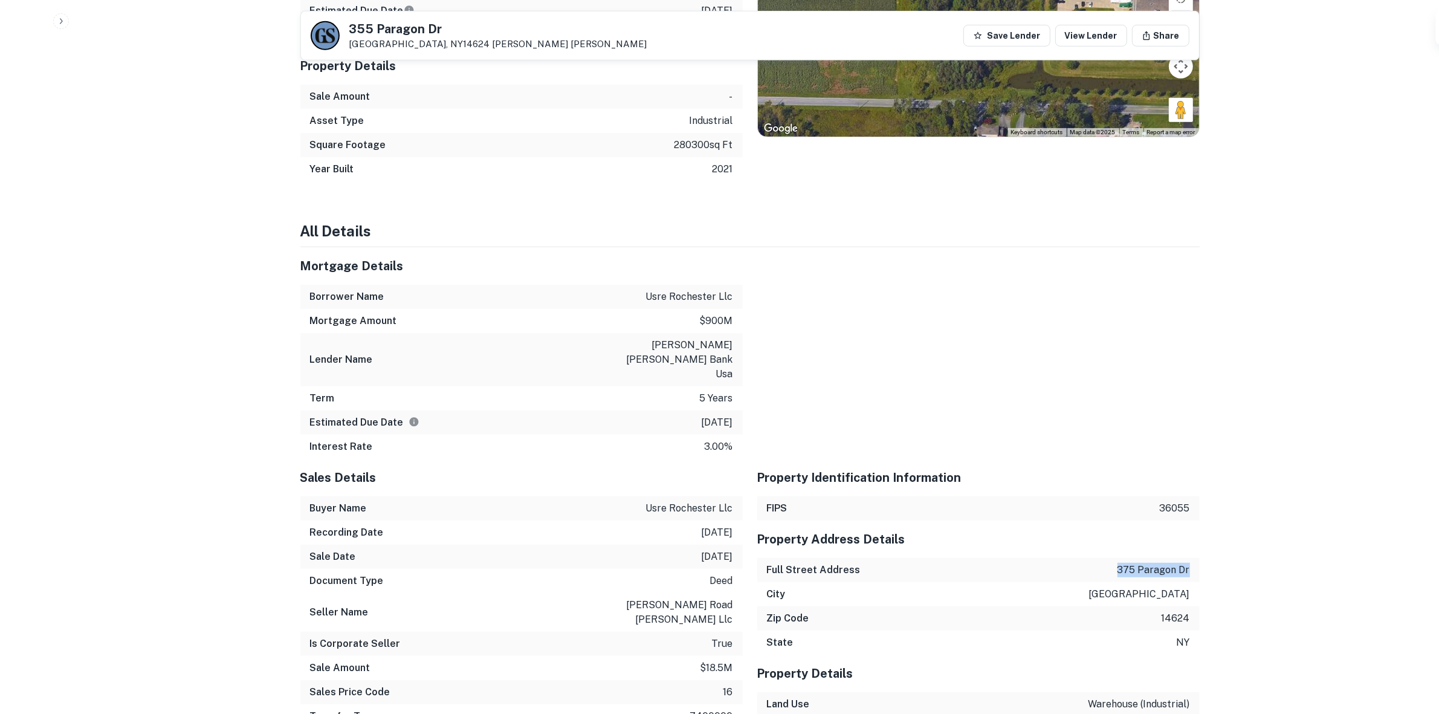
drag, startPoint x: 1120, startPoint y: 559, endPoint x: 1188, endPoint y: 563, distance: 68.4
click at [1188, 563] on p "375 paragon dr" at bounding box center [1153, 570] width 73 height 15
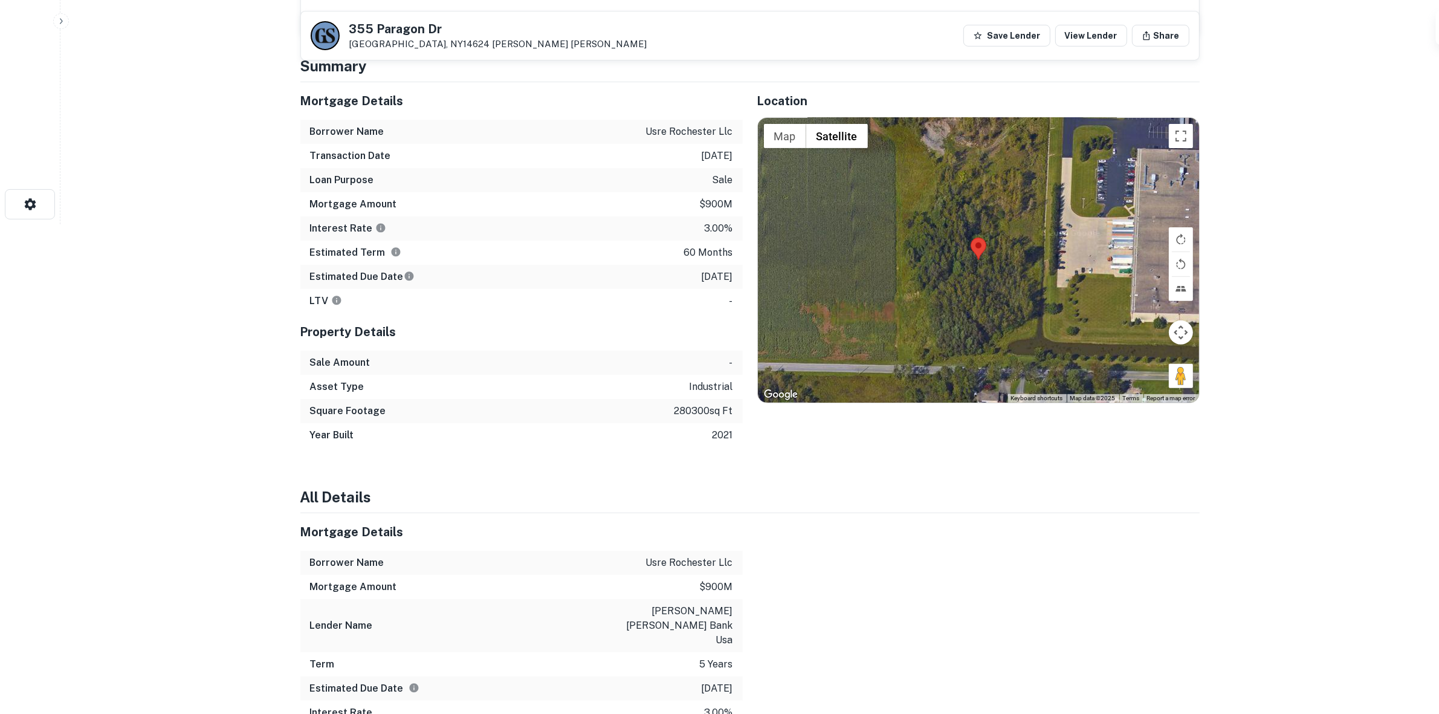
scroll to position [227, 0]
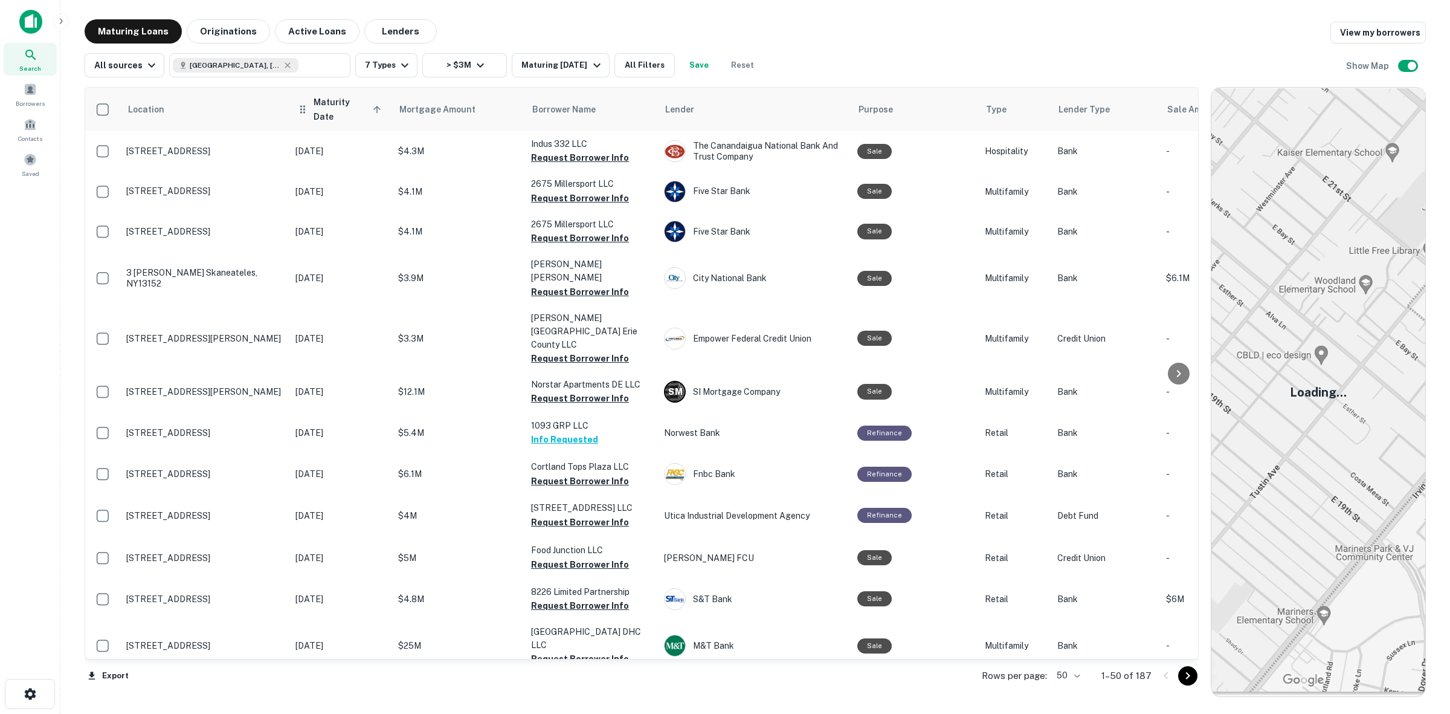
click at [360, 109] on span "Maturity Date sorted ascending" at bounding box center [349, 109] width 71 height 29
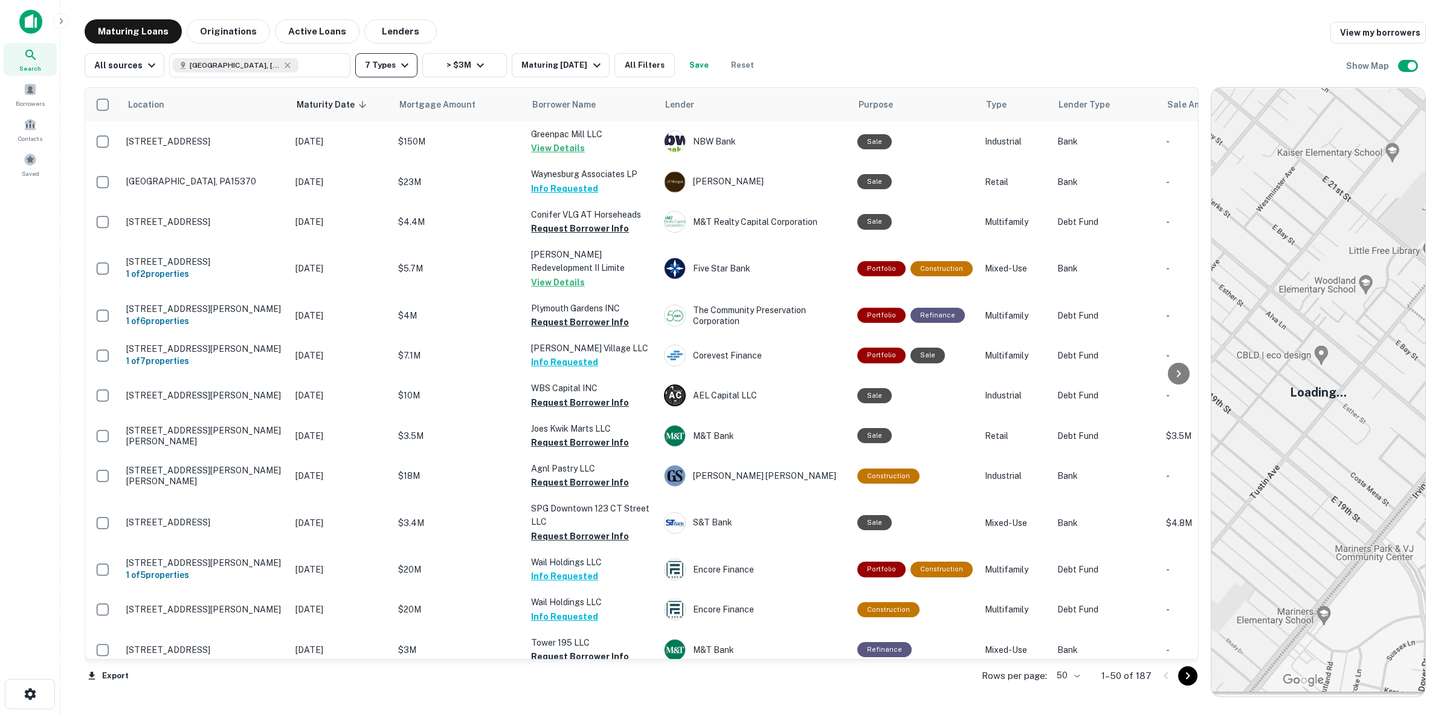
click at [396, 74] on button "7 Types" at bounding box center [386, 65] width 62 height 24
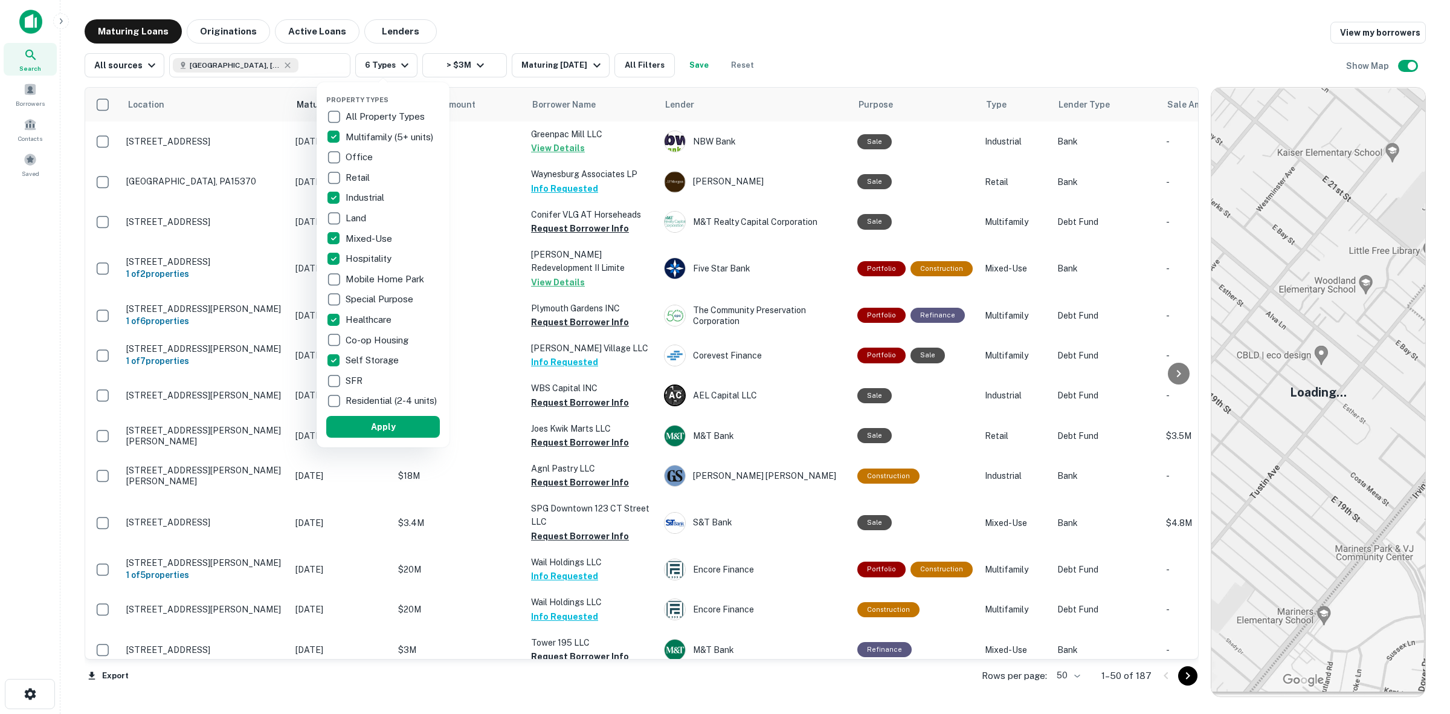
click at [350, 198] on p "Industrial" at bounding box center [366, 197] width 41 height 15
click at [357, 239] on p "Mixed-Use" at bounding box center [370, 238] width 49 height 15
click at [361, 257] on p "Hospitality" at bounding box center [370, 258] width 48 height 15
click at [366, 358] on p "Self Storage" at bounding box center [374, 360] width 56 height 15
click at [372, 318] on p "Healthcare" at bounding box center [370, 319] width 48 height 15
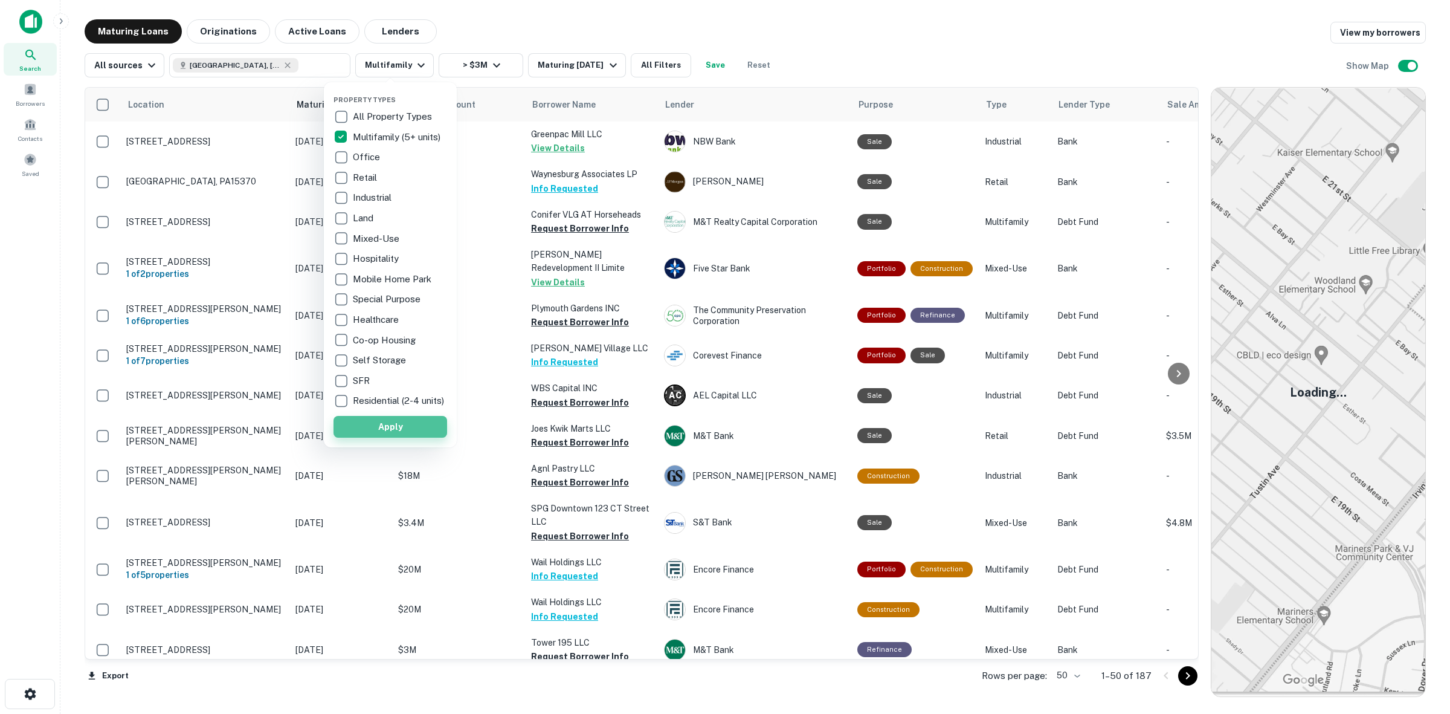
click at [399, 436] on button "Apply" at bounding box center [391, 427] width 114 height 22
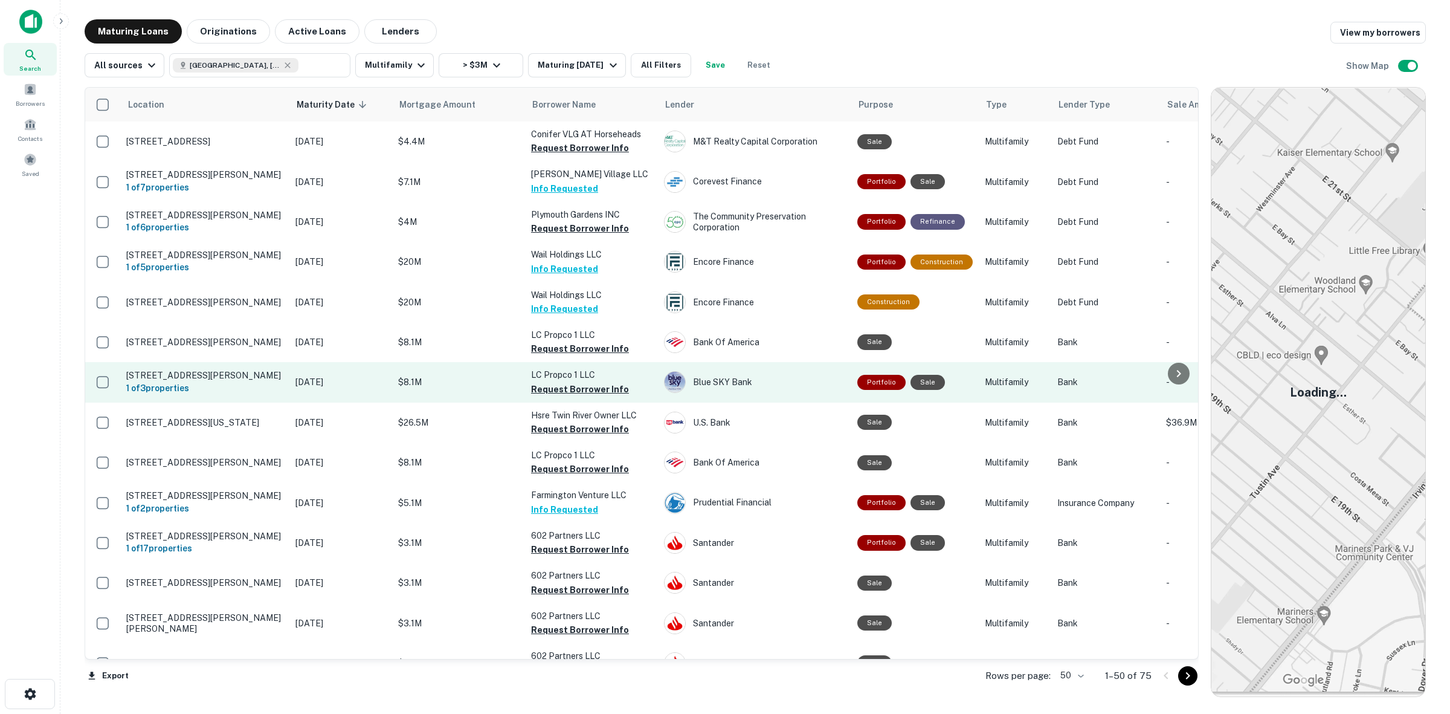
click at [603, 384] on button "Request Borrower Info" at bounding box center [580, 389] width 98 height 15
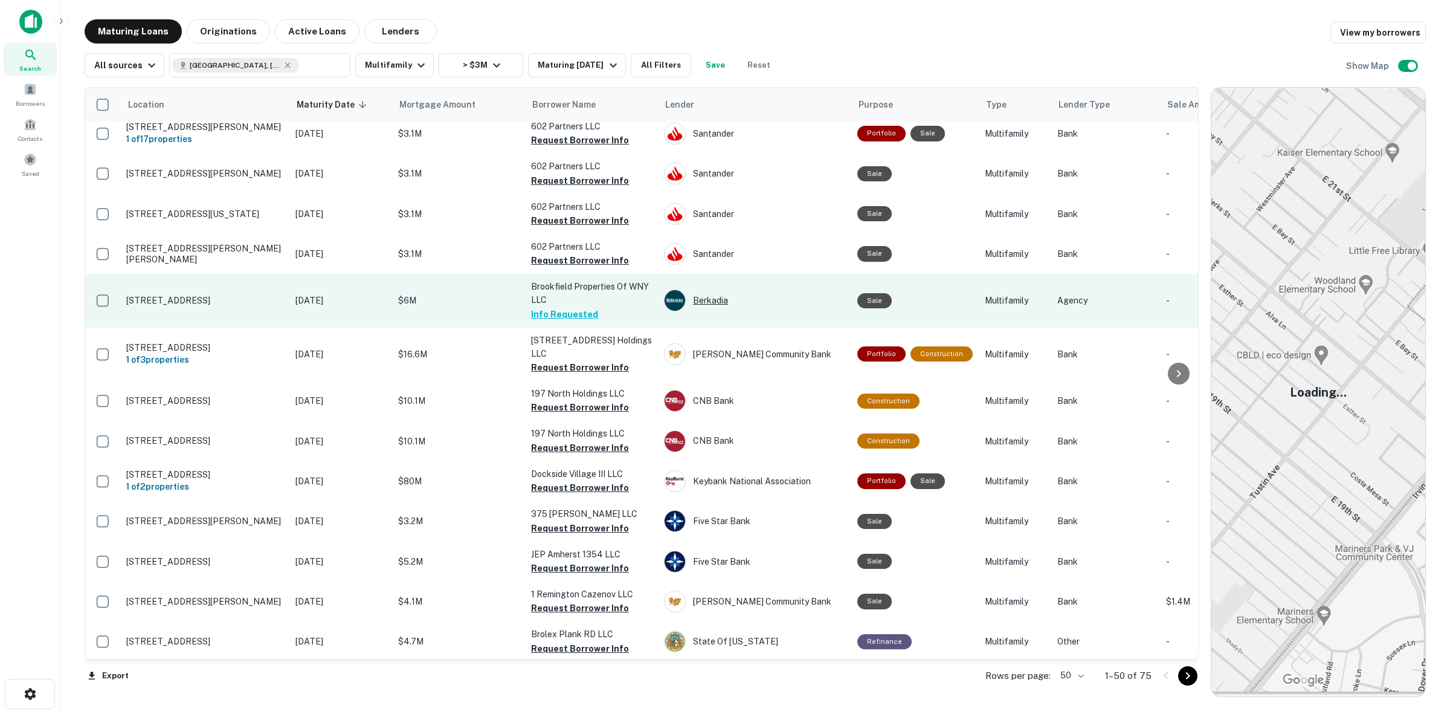
scroll to position [453, 0]
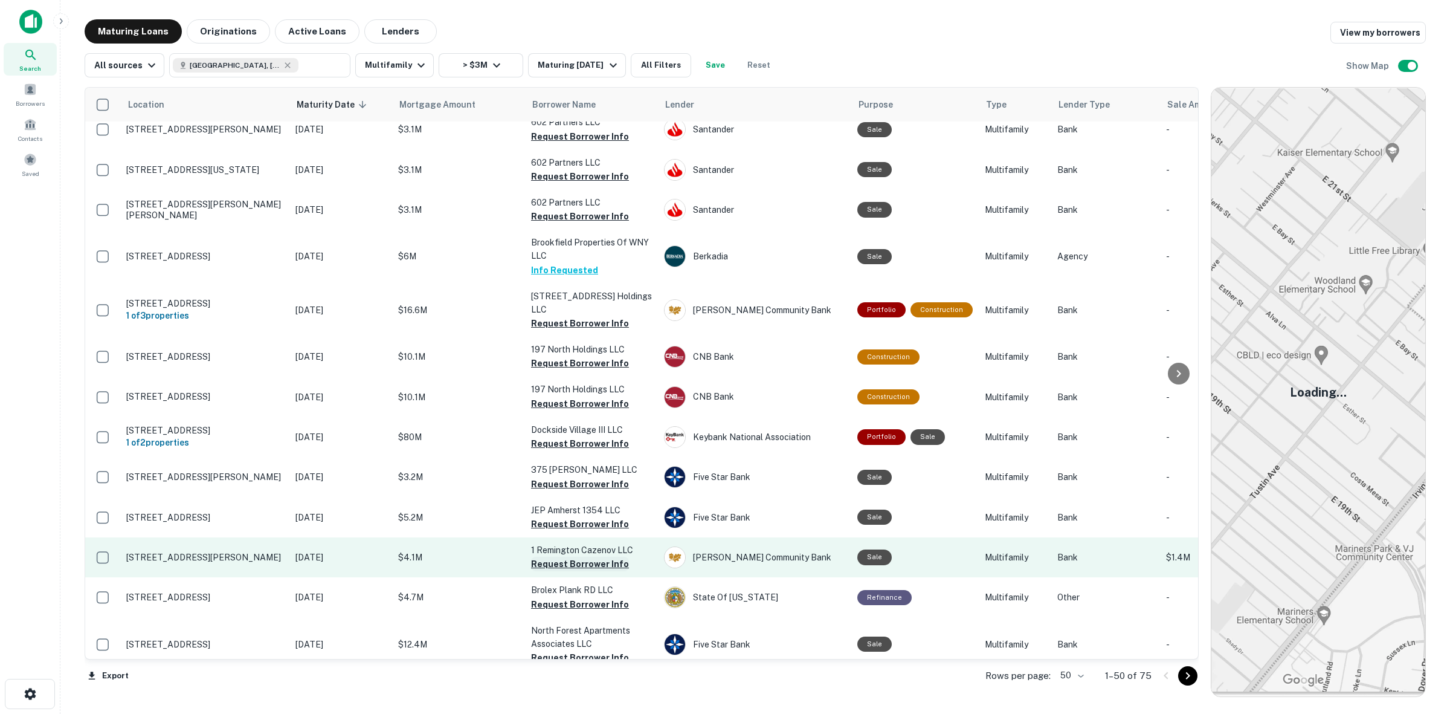
click at [588, 569] on button "Request Borrower Info" at bounding box center [580, 564] width 98 height 15
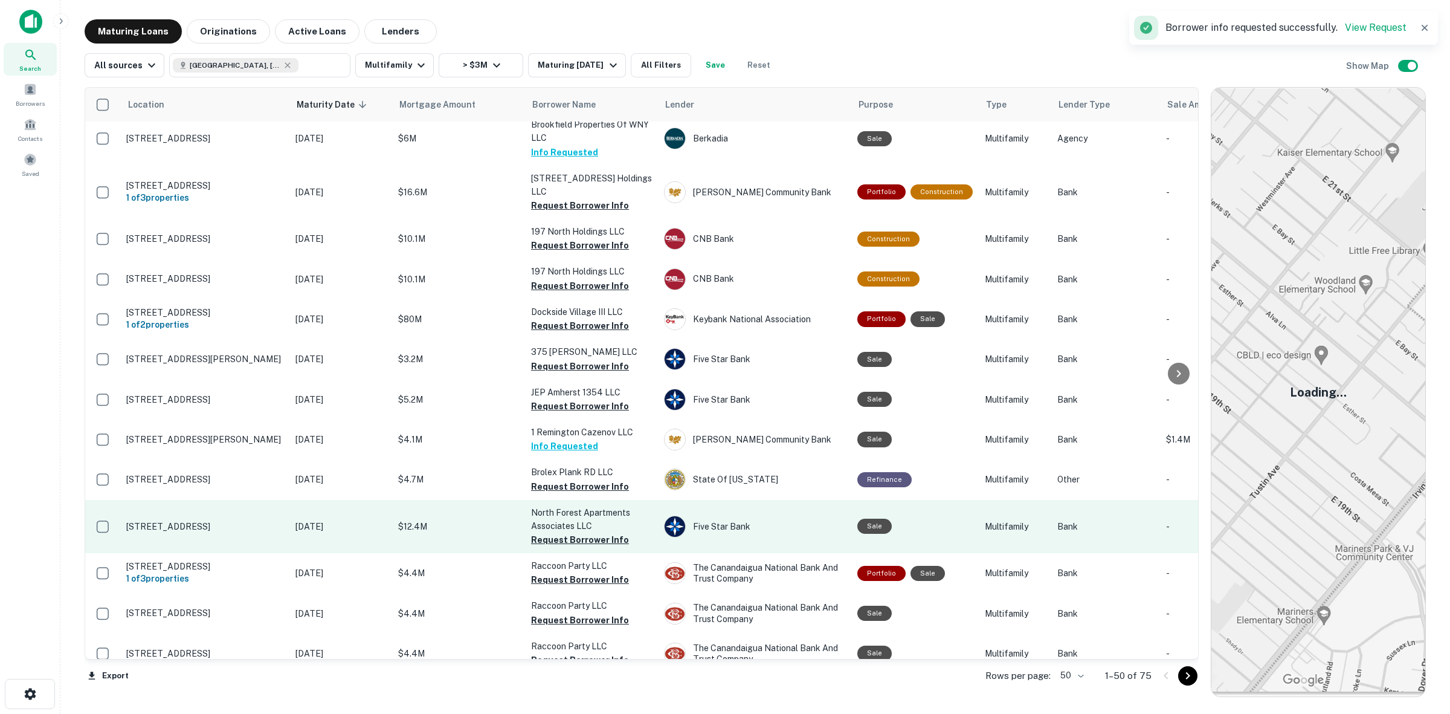
scroll to position [604, 0]
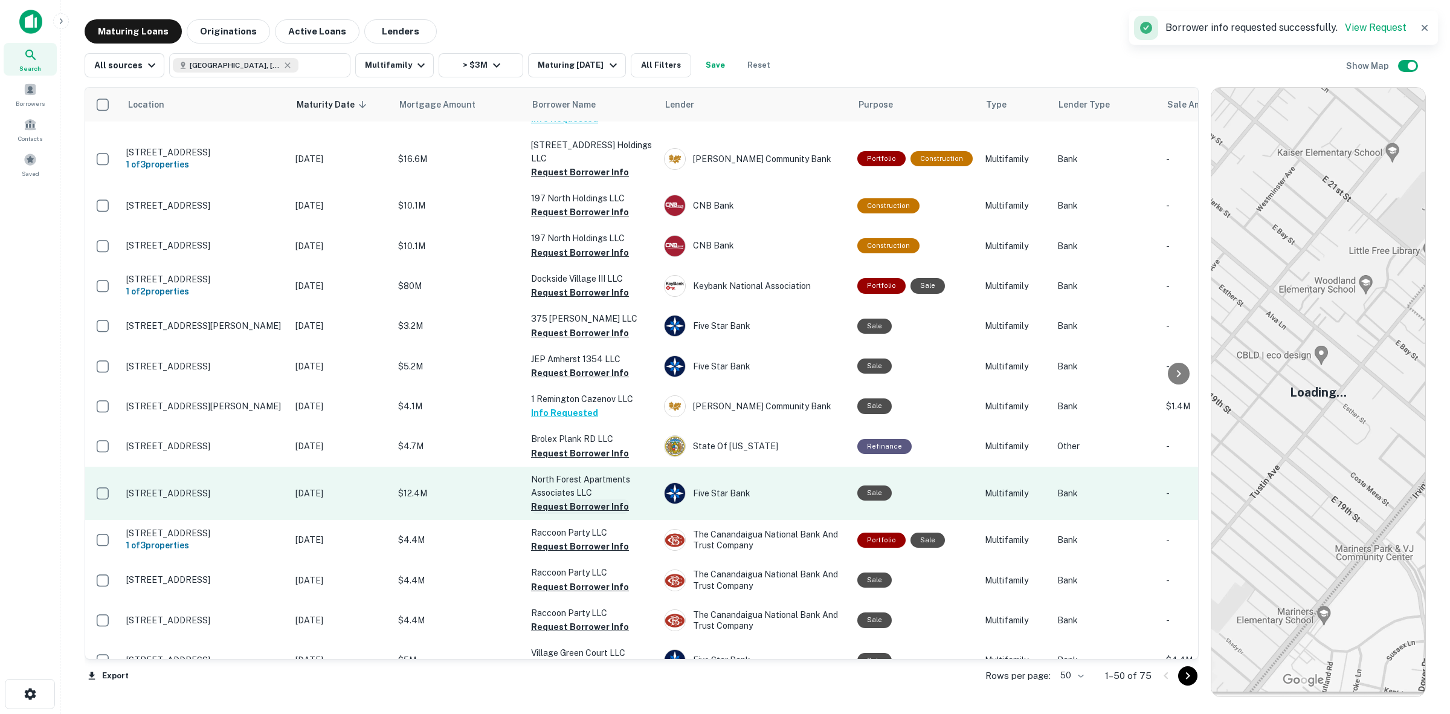
click at [584, 514] on button "Request Borrower Info" at bounding box center [580, 506] width 98 height 15
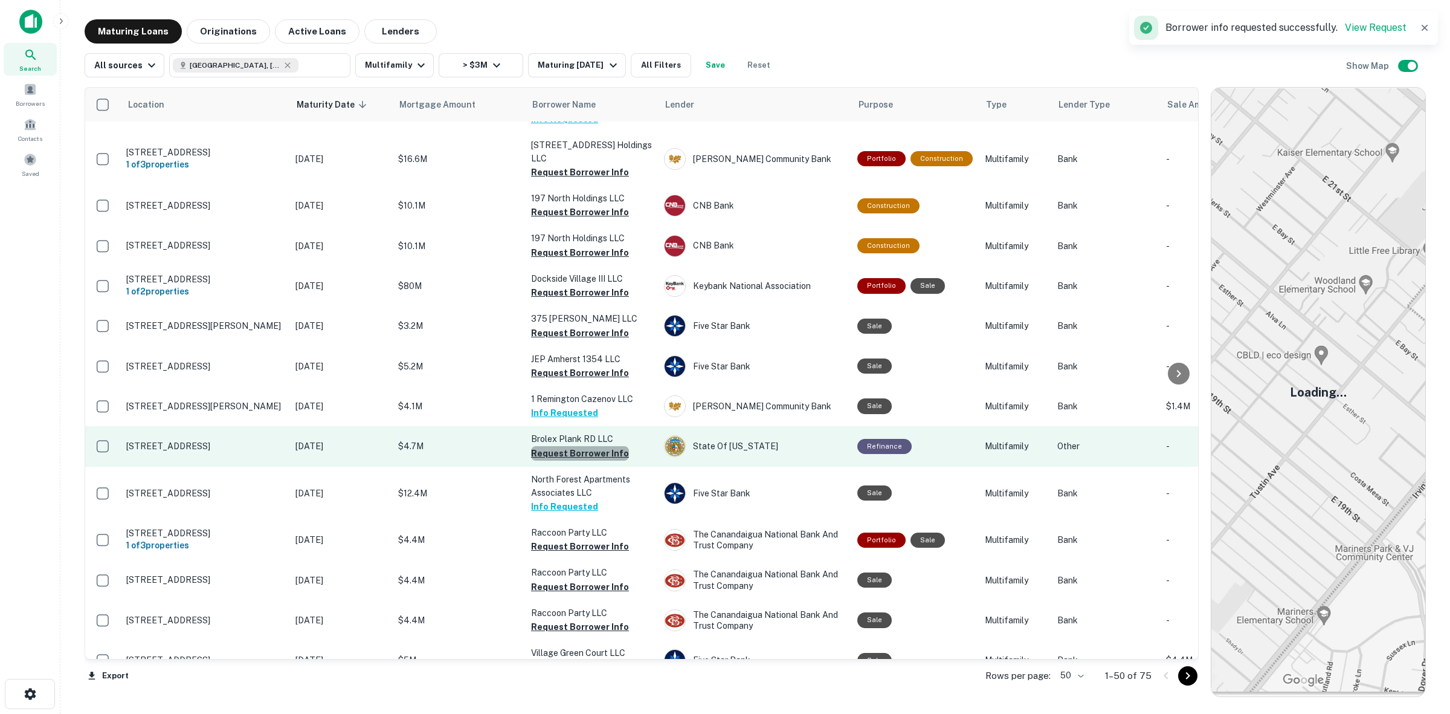
click at [589, 460] on button "Request Borrower Info" at bounding box center [580, 453] width 98 height 15
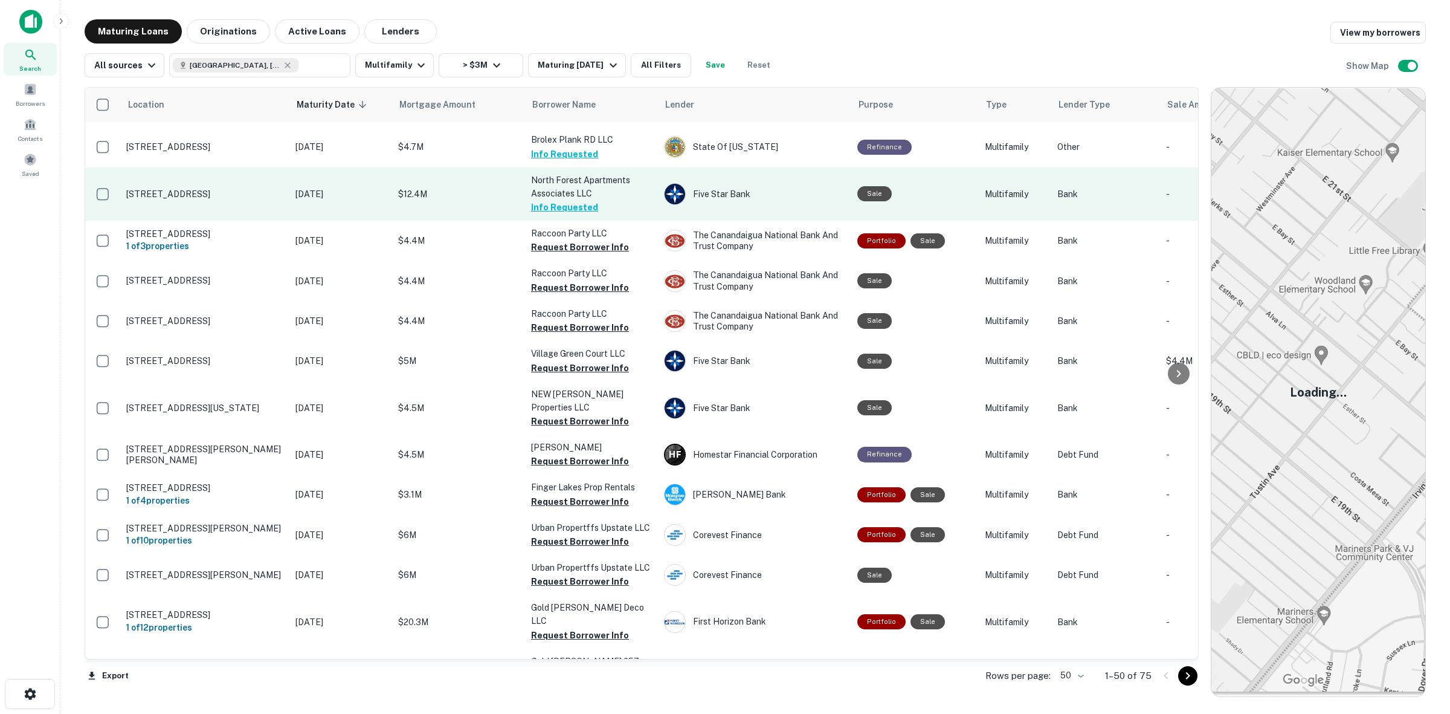
scroll to position [906, 0]
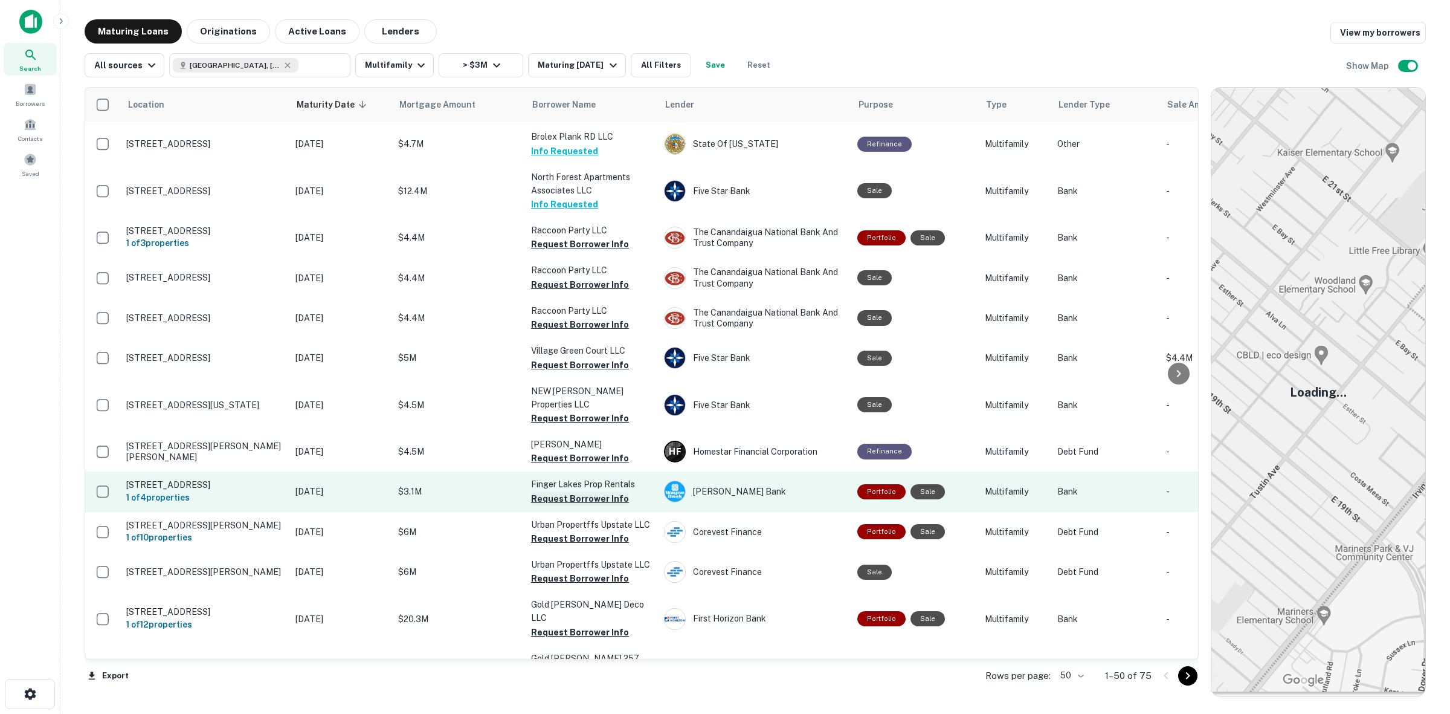
click at [581, 503] on button "Request Borrower Info" at bounding box center [580, 498] width 98 height 15
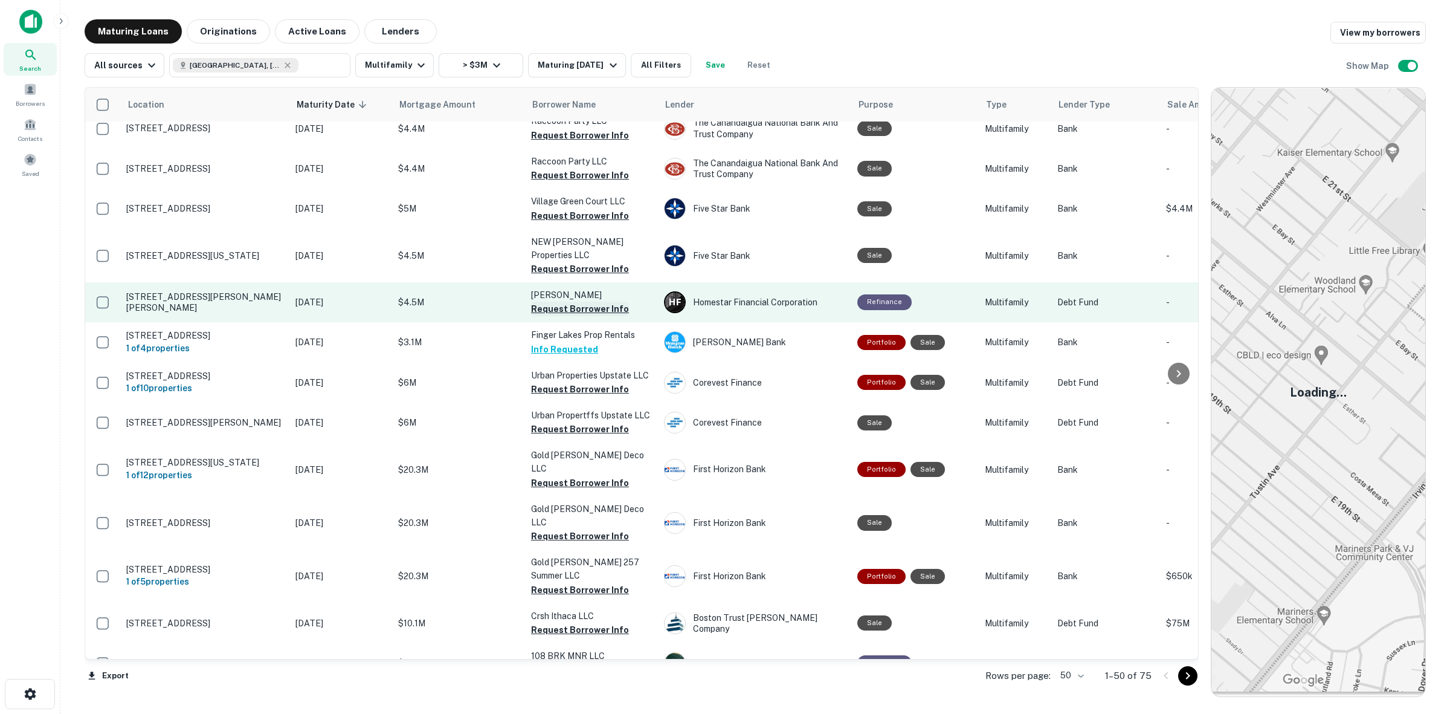
scroll to position [1057, 0]
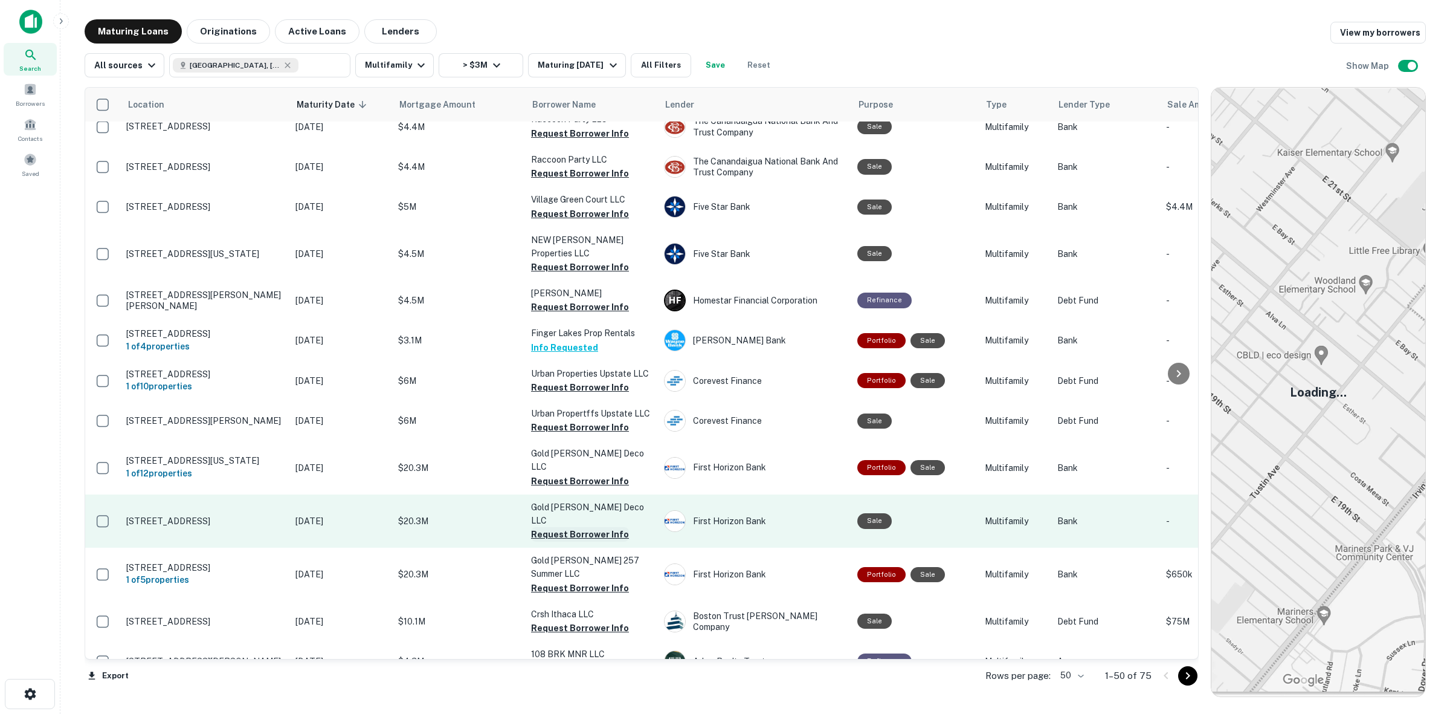
click at [585, 527] on button "Request Borrower Info" at bounding box center [580, 534] width 98 height 15
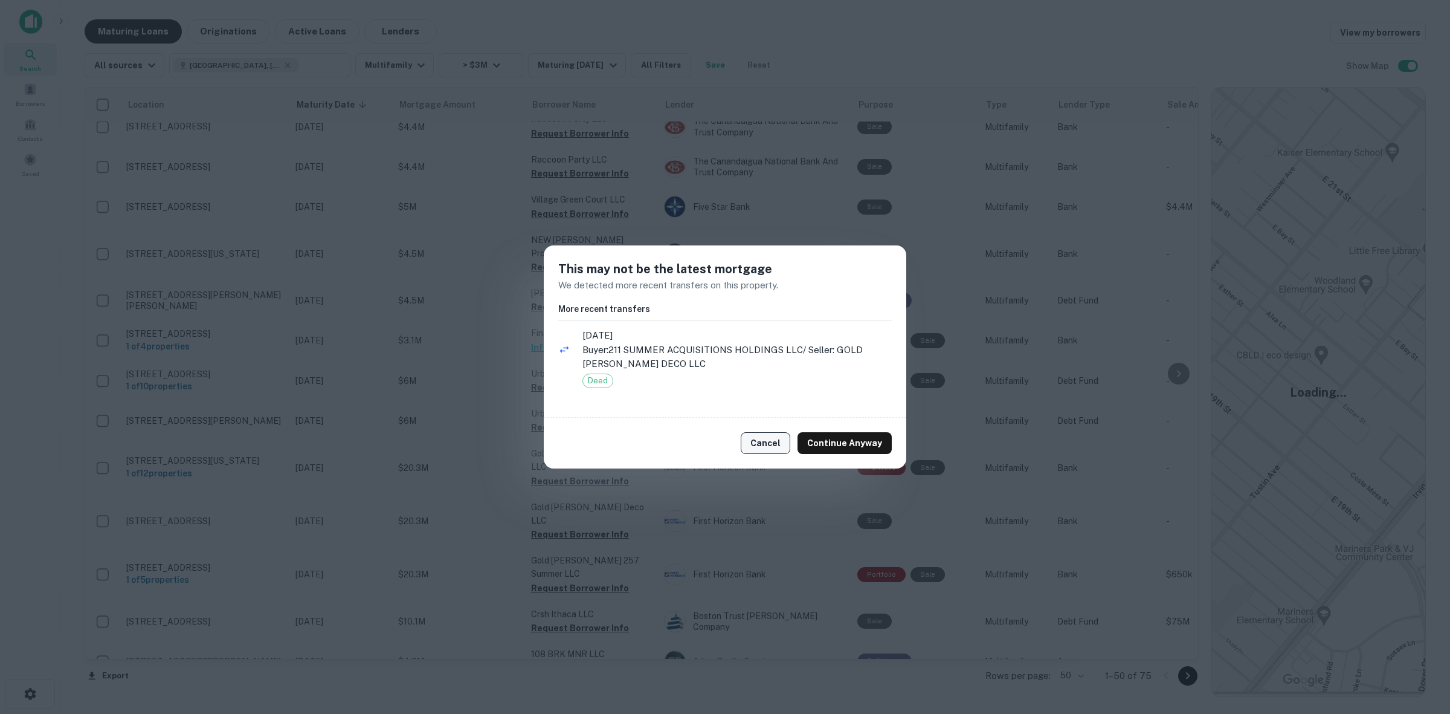
click at [773, 444] on button "Cancel" at bounding box center [766, 443] width 50 height 22
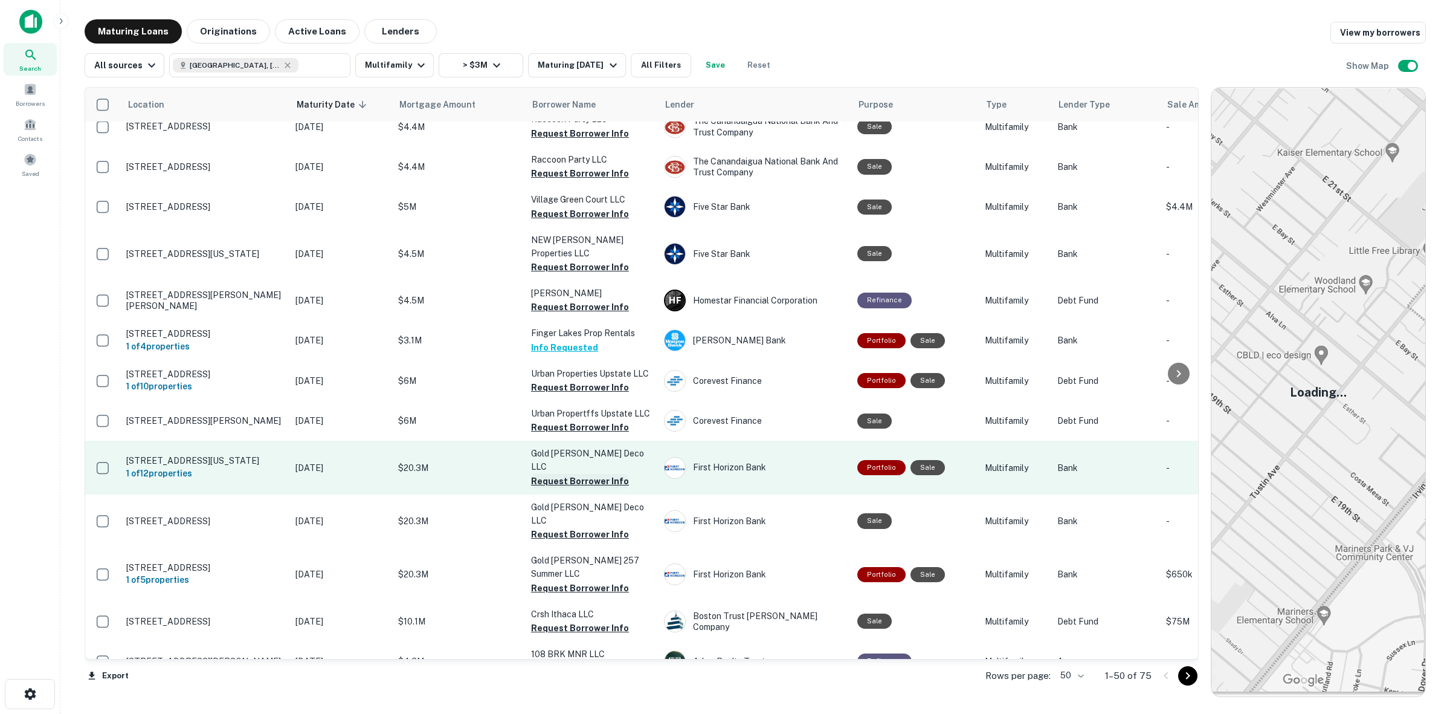
click at [596, 474] on button "Request Borrower Info" at bounding box center [580, 481] width 98 height 15
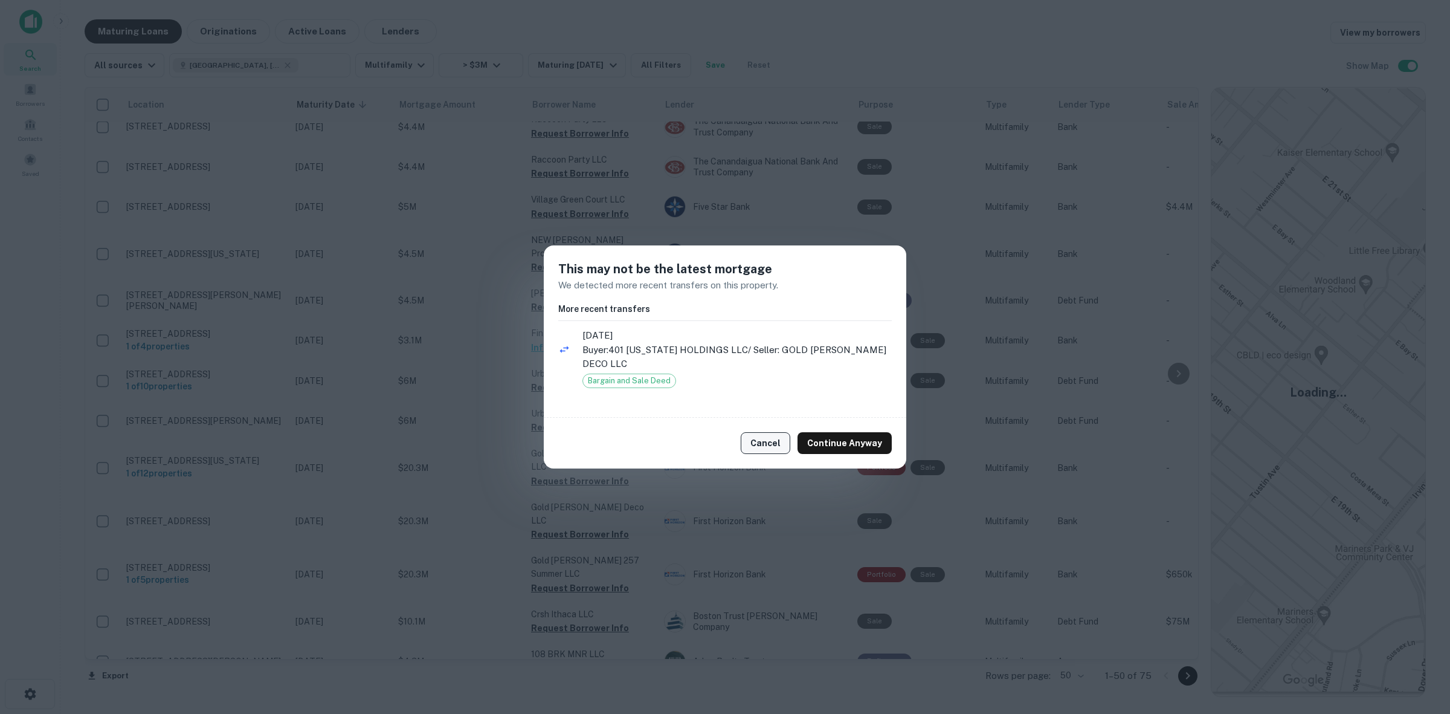
click at [767, 442] on button "Cancel" at bounding box center [766, 443] width 50 height 22
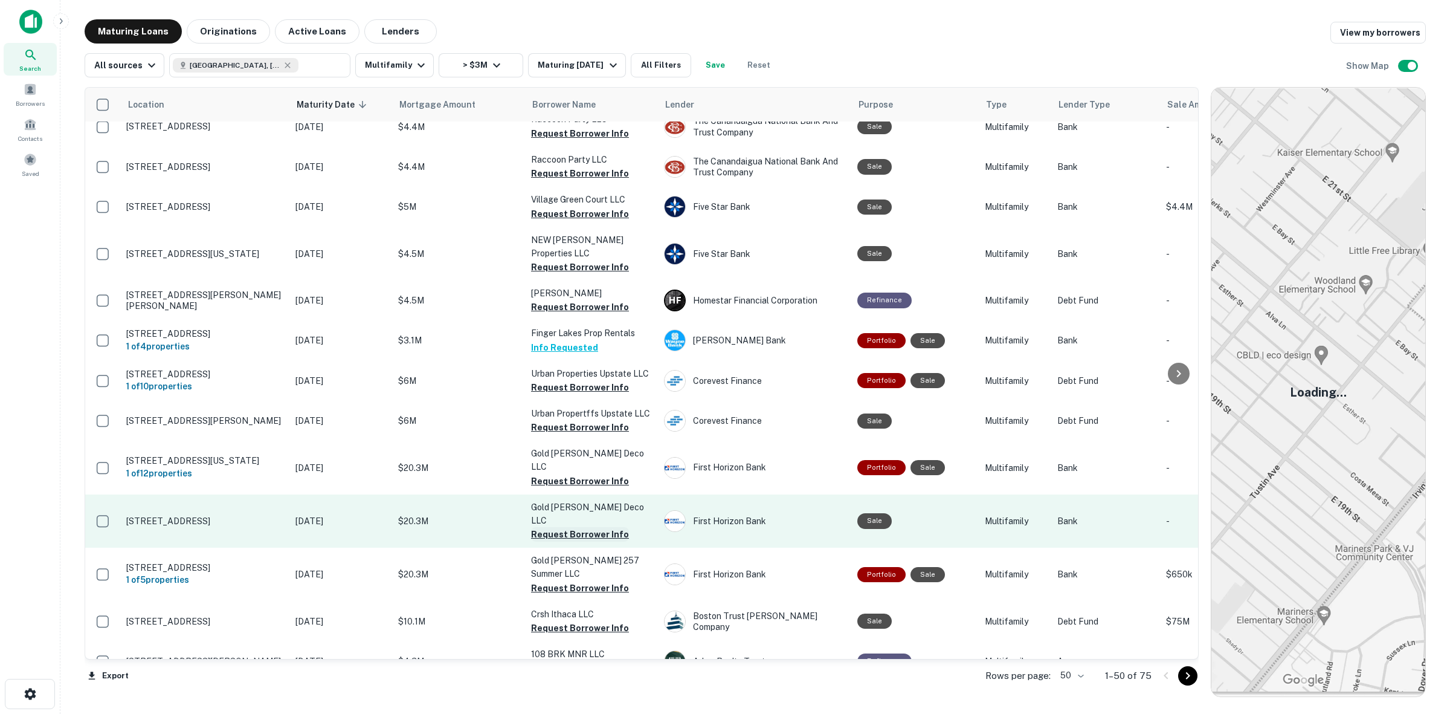
click at [578, 527] on button "Request Borrower Info" at bounding box center [580, 534] width 98 height 15
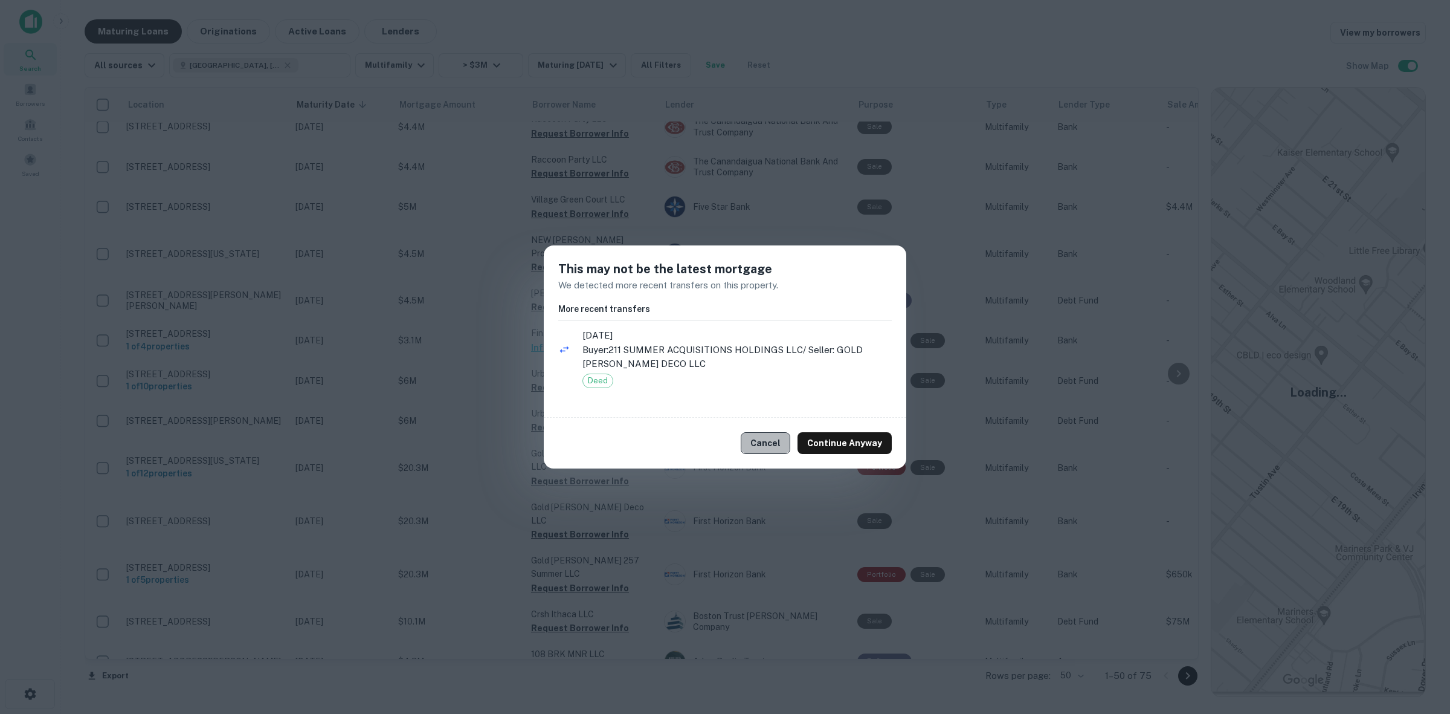
click at [775, 432] on button "Cancel" at bounding box center [766, 443] width 50 height 22
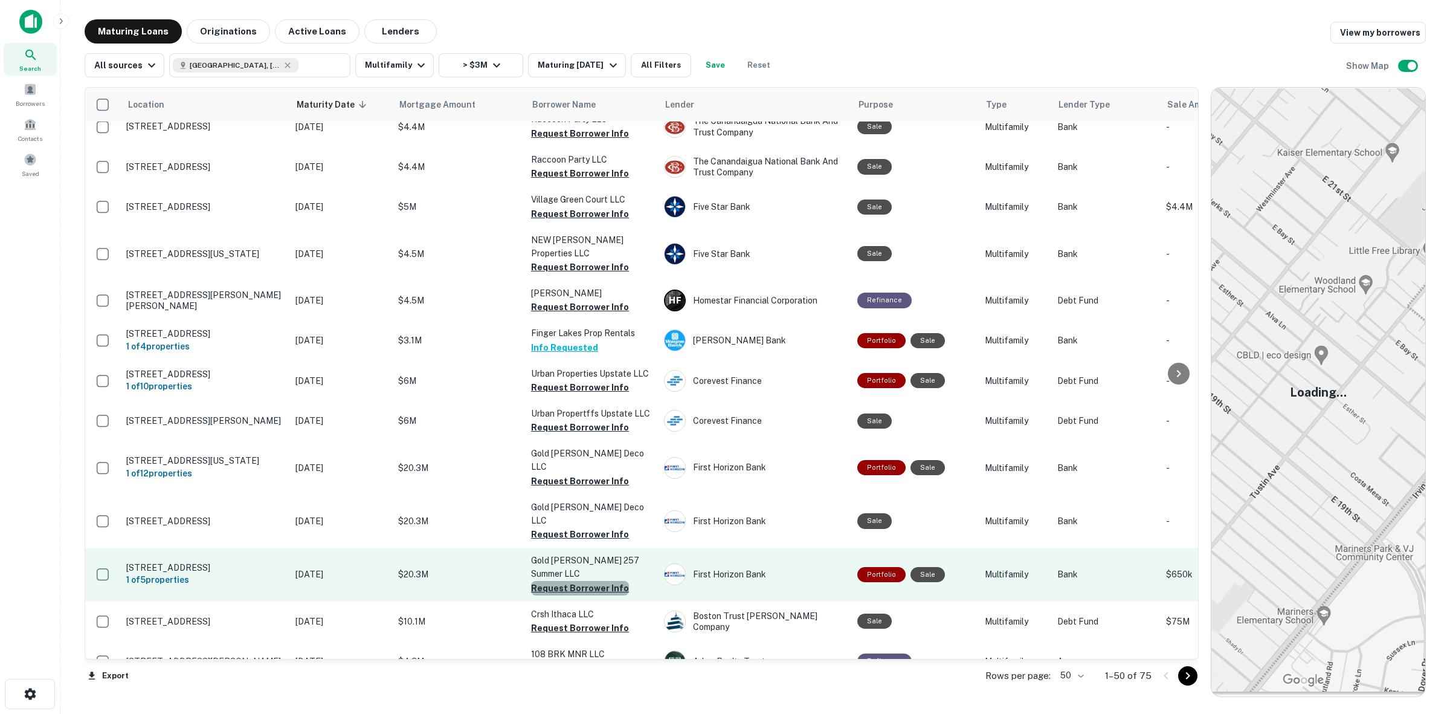
click at [591, 581] on button "Request Borrower Info" at bounding box center [580, 588] width 98 height 15
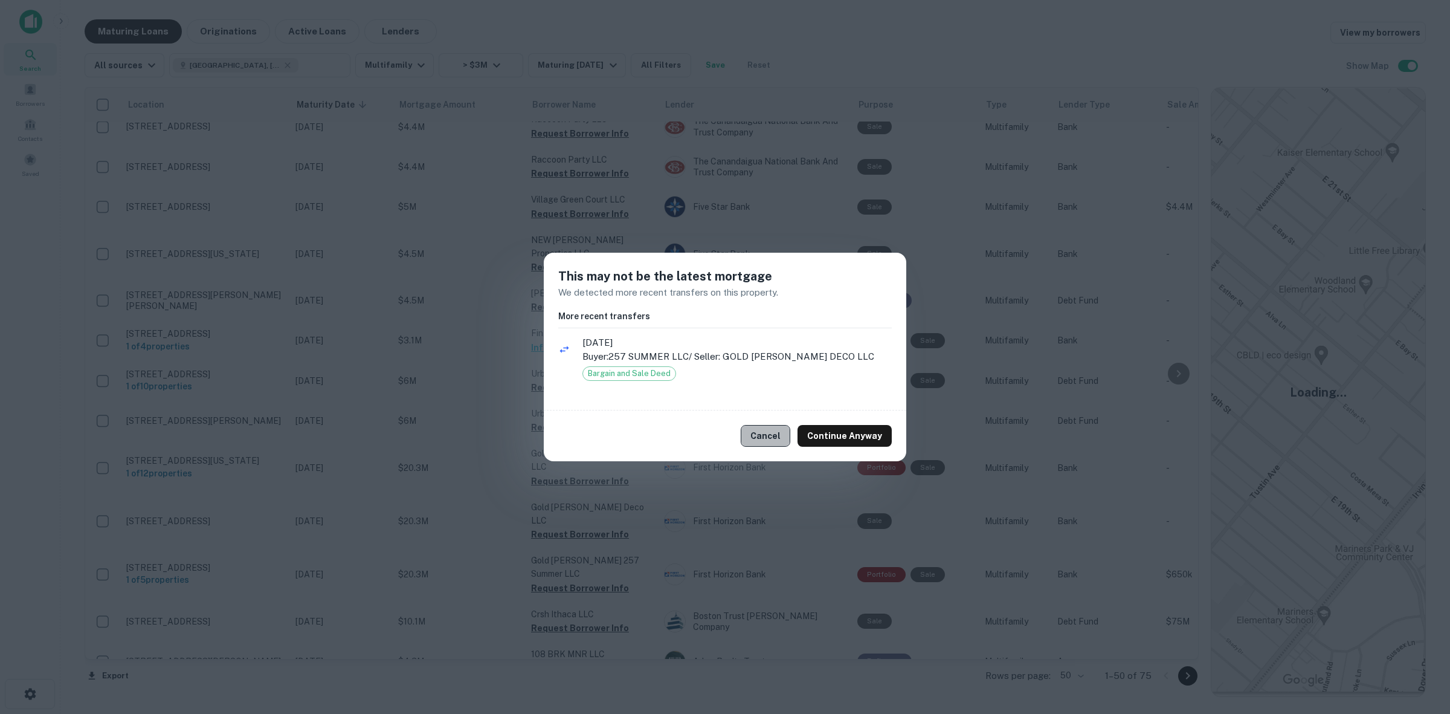
click at [789, 429] on button "Cancel" at bounding box center [766, 436] width 50 height 22
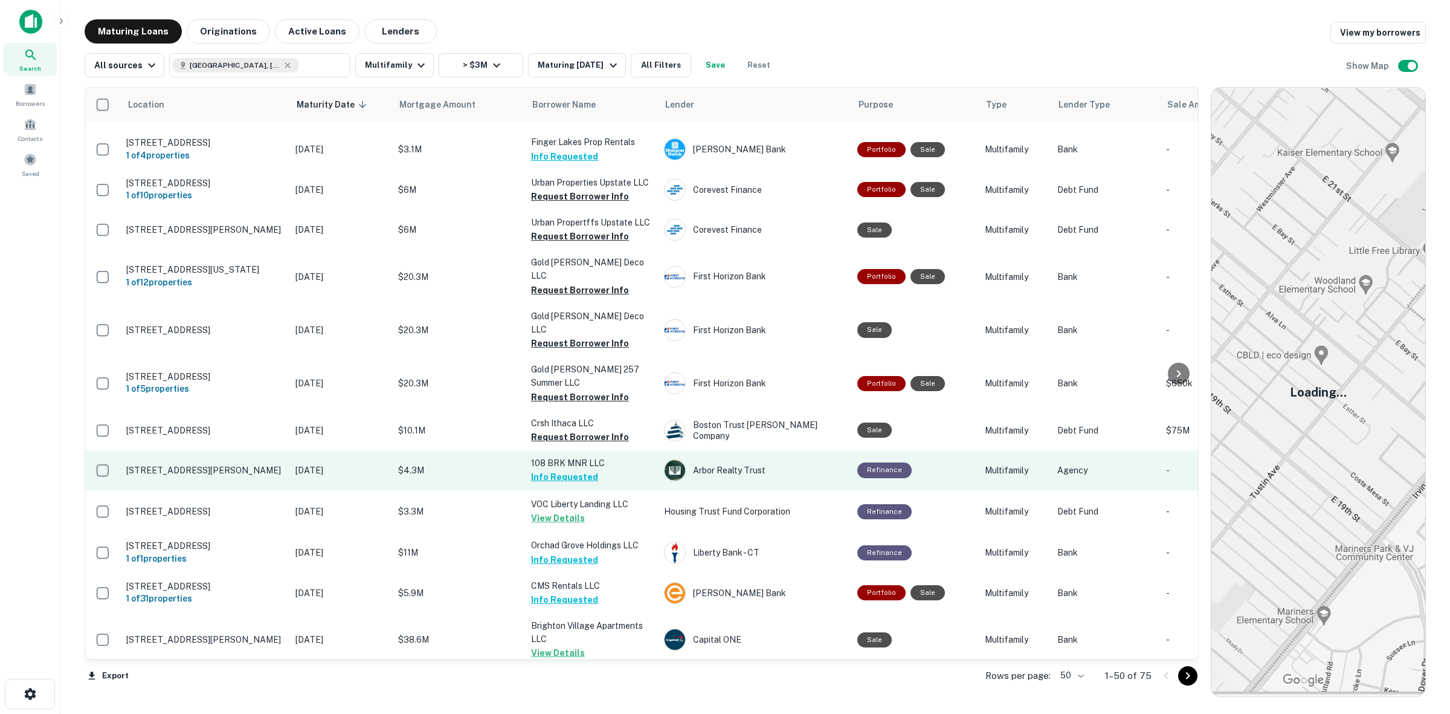
scroll to position [1284, 0]
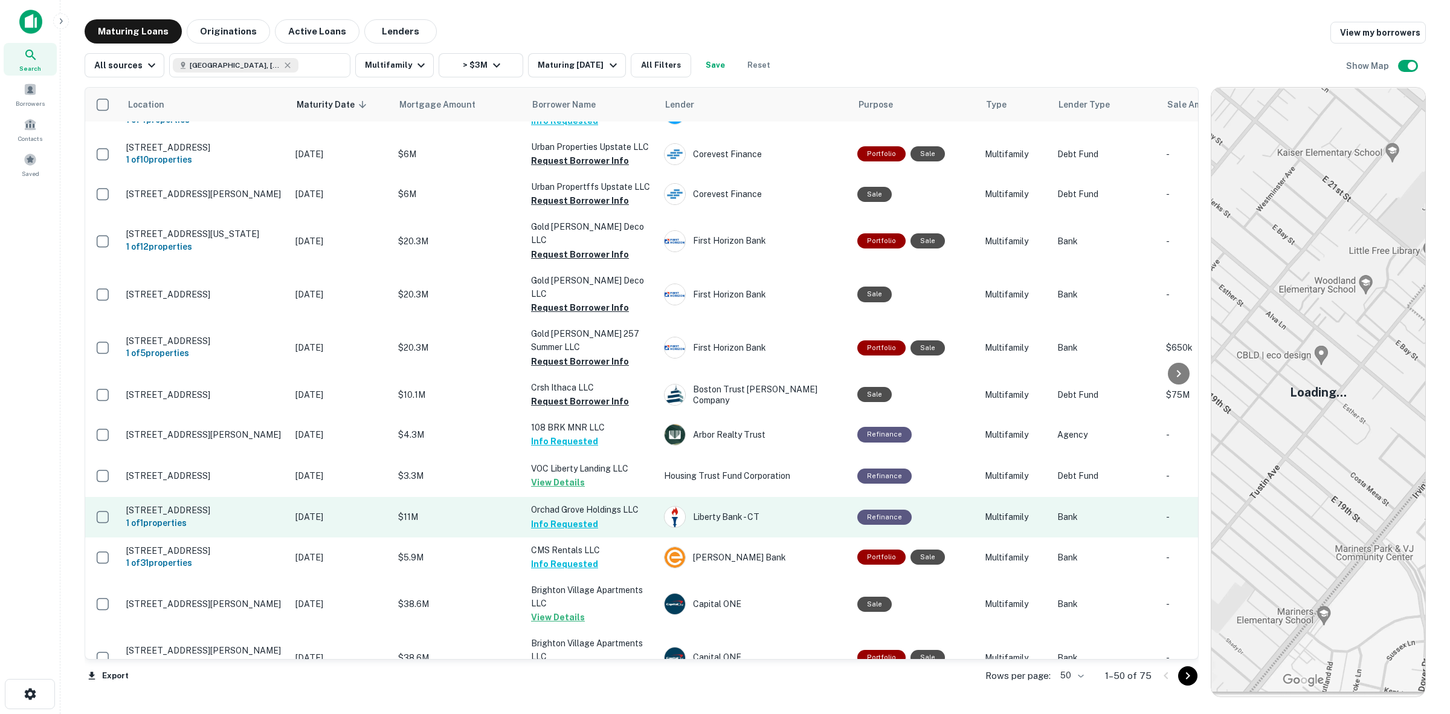
click at [569, 517] on button "Info Requested" at bounding box center [564, 524] width 67 height 15
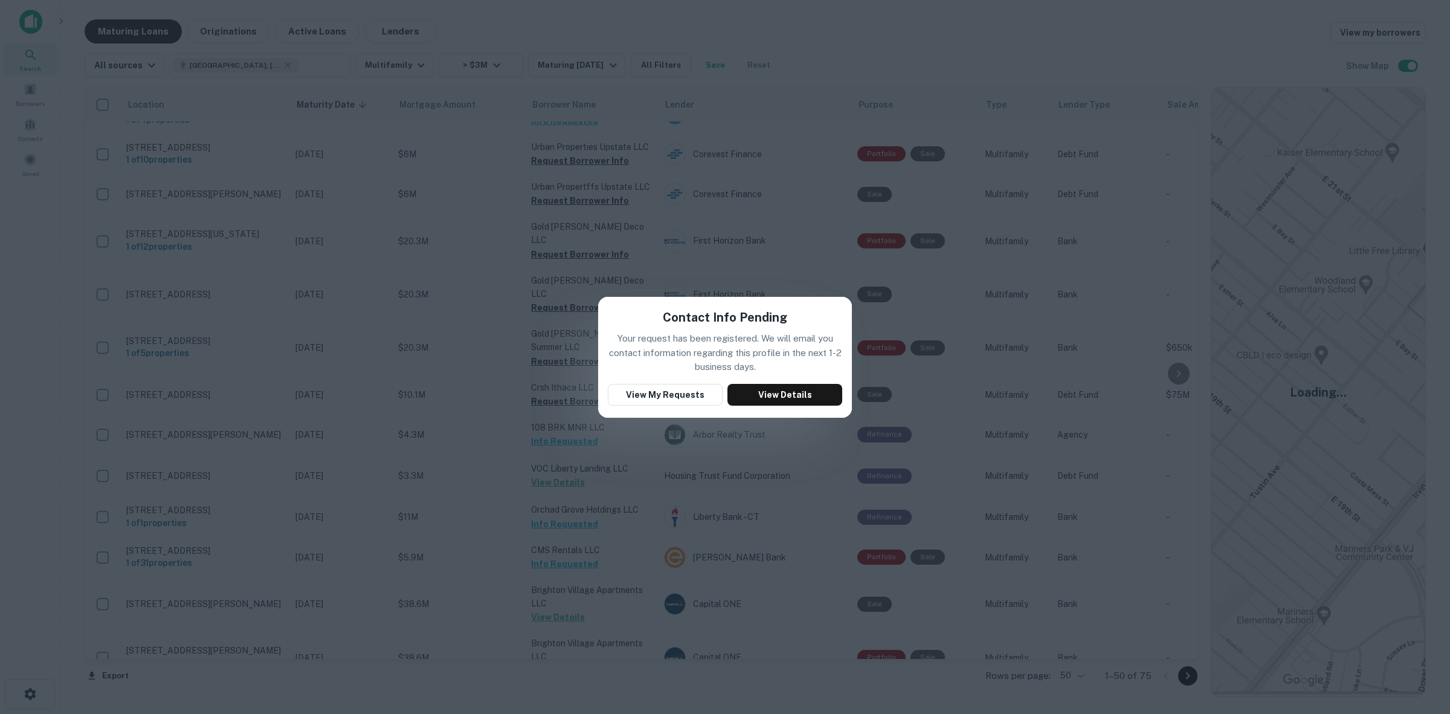
click at [493, 575] on div "Contact Info Pending Your request has been registered. We will email you contac…" at bounding box center [725, 357] width 1450 height 714
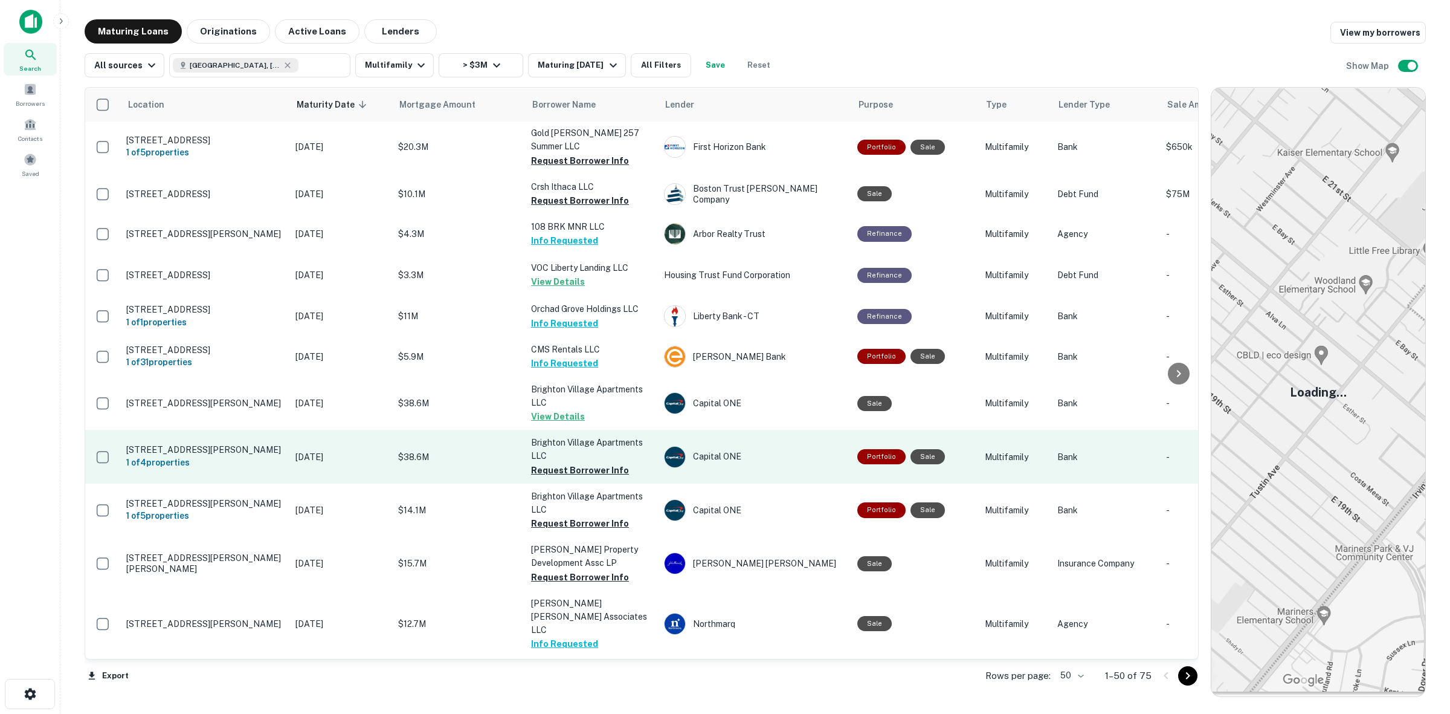
scroll to position [1511, 0]
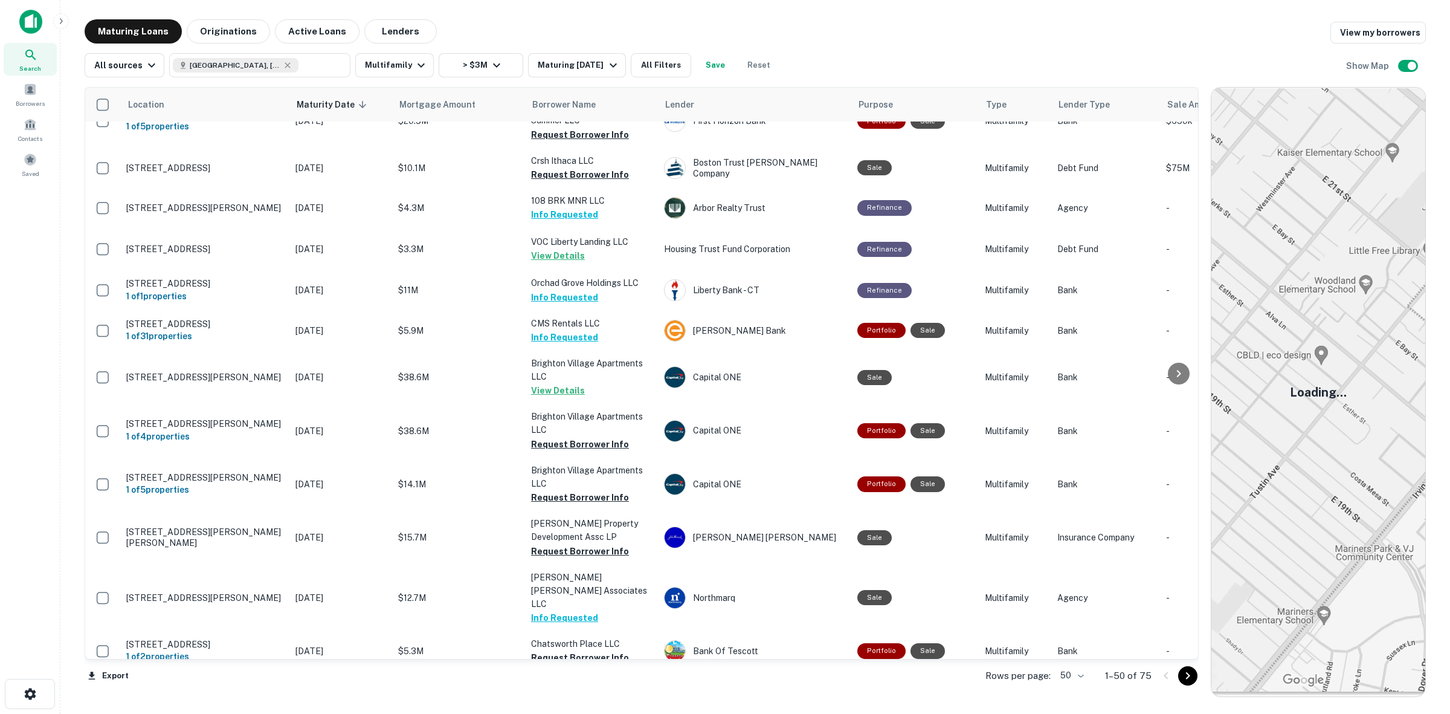
drag, startPoint x: 677, startPoint y: 601, endPoint x: 651, endPoint y: 686, distance: 88.5
click at [651, 686] on div "Export Rows per page: 50 ** 1–50 of 75" at bounding box center [642, 675] width 1114 height 33
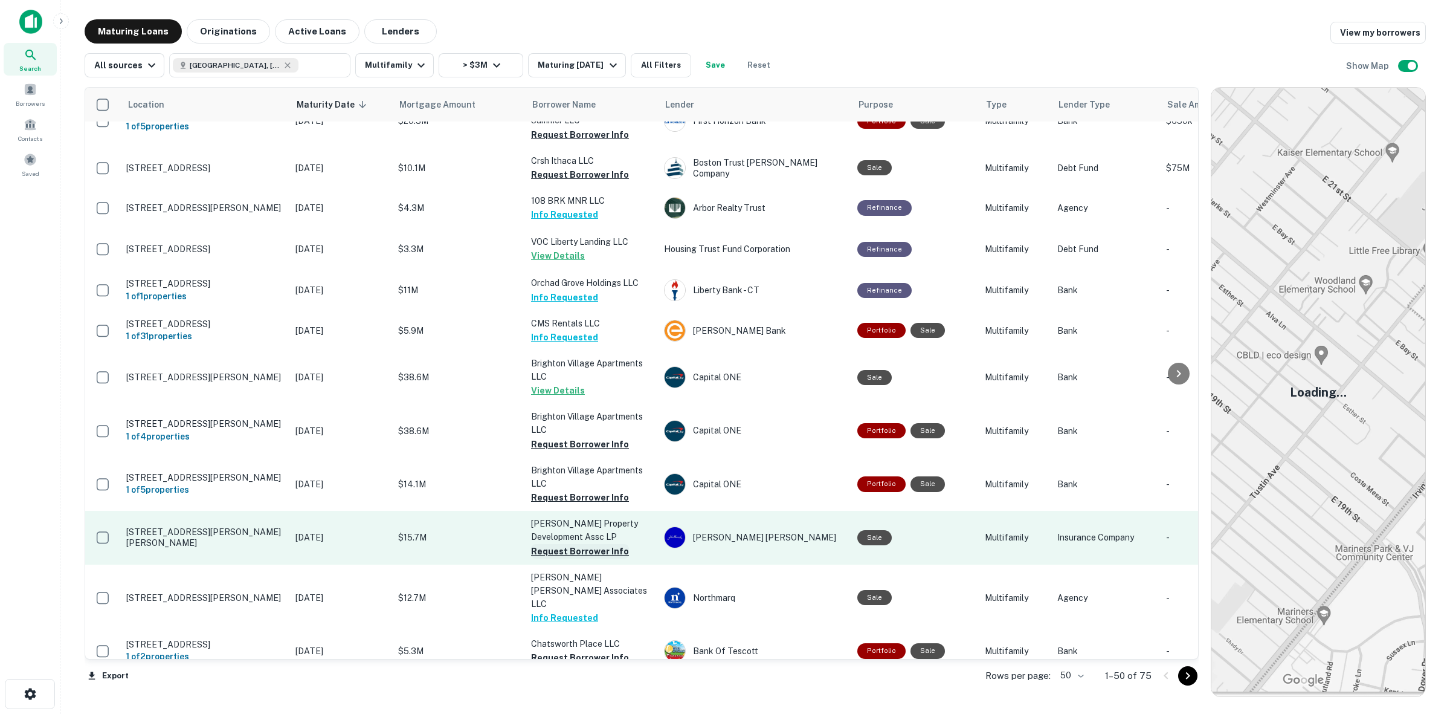
click at [597, 544] on button "Request Borrower Info" at bounding box center [580, 551] width 98 height 15
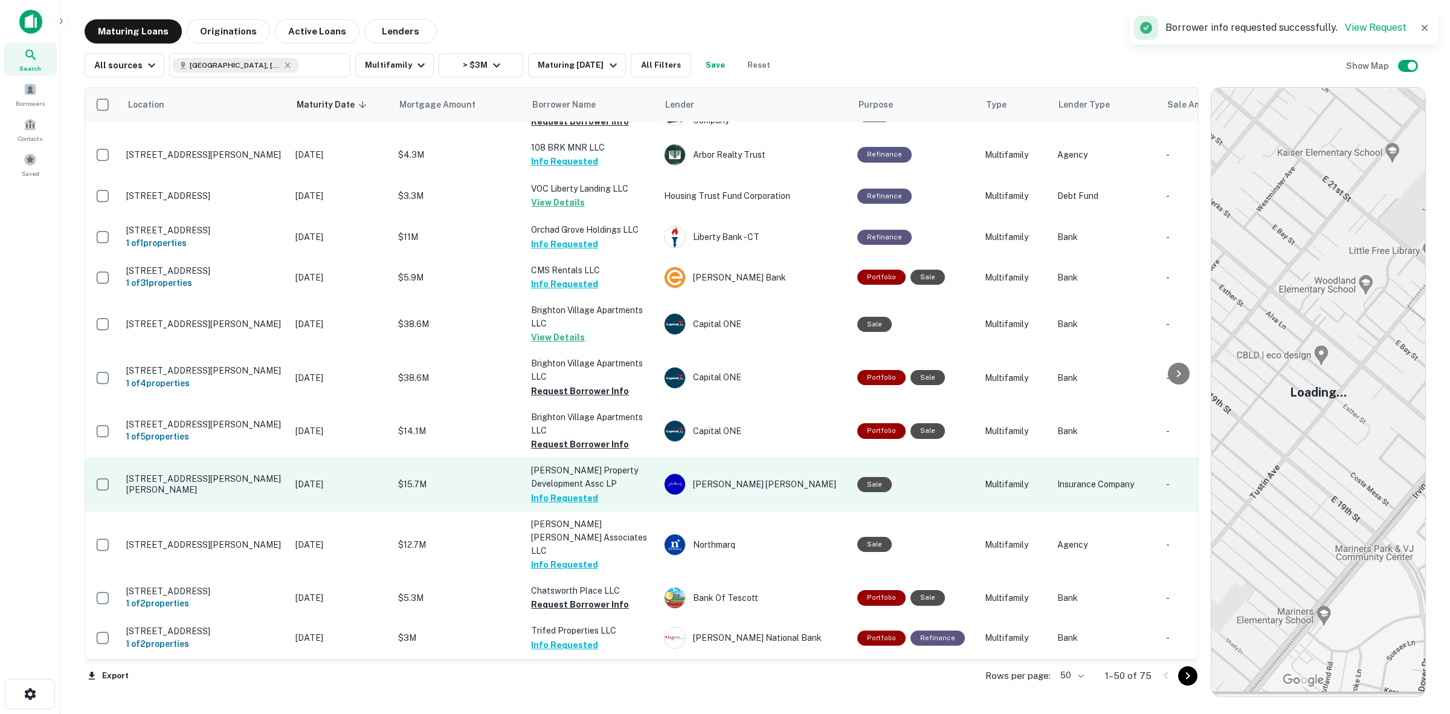
scroll to position [1586, 0]
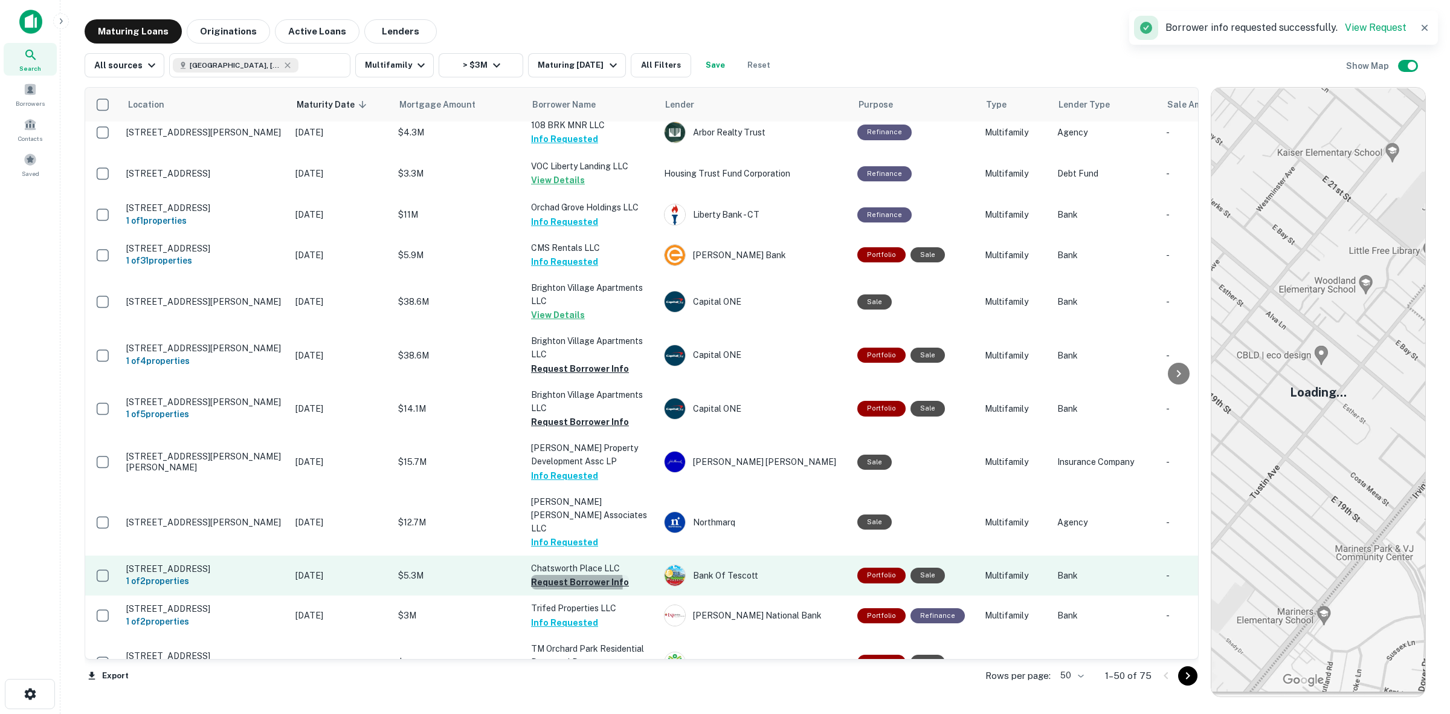
click at [563, 575] on button "Request Borrower Info" at bounding box center [580, 582] width 98 height 15
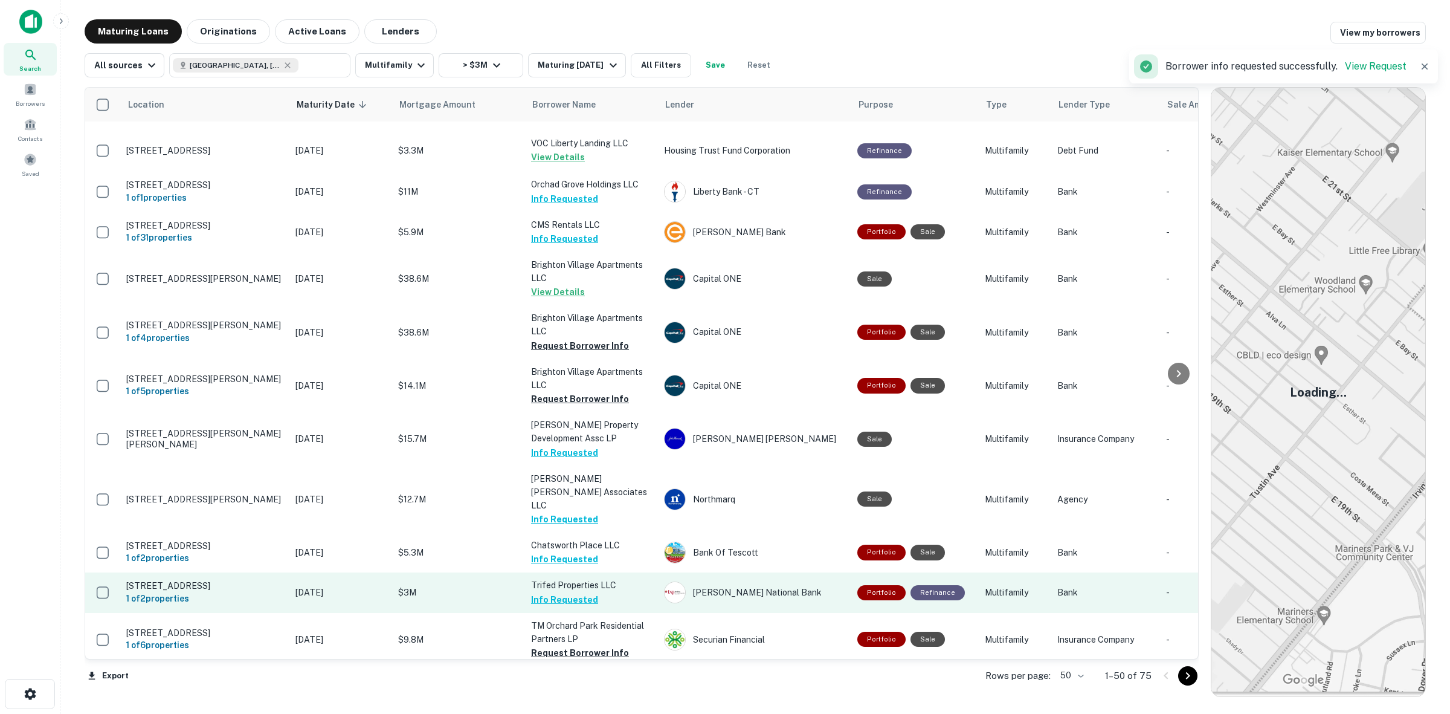
scroll to position [1618, 0]
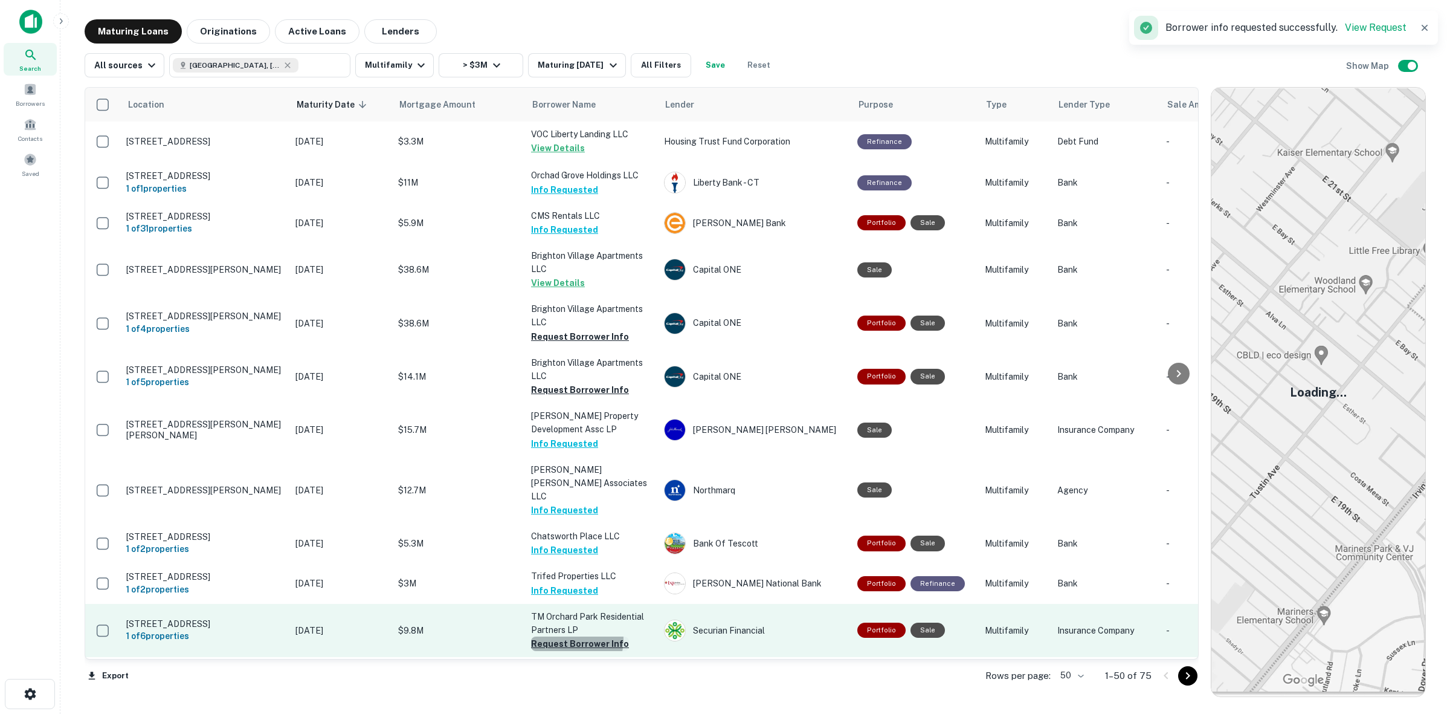
click at [566, 636] on button "Request Borrower Info" at bounding box center [580, 643] width 98 height 15
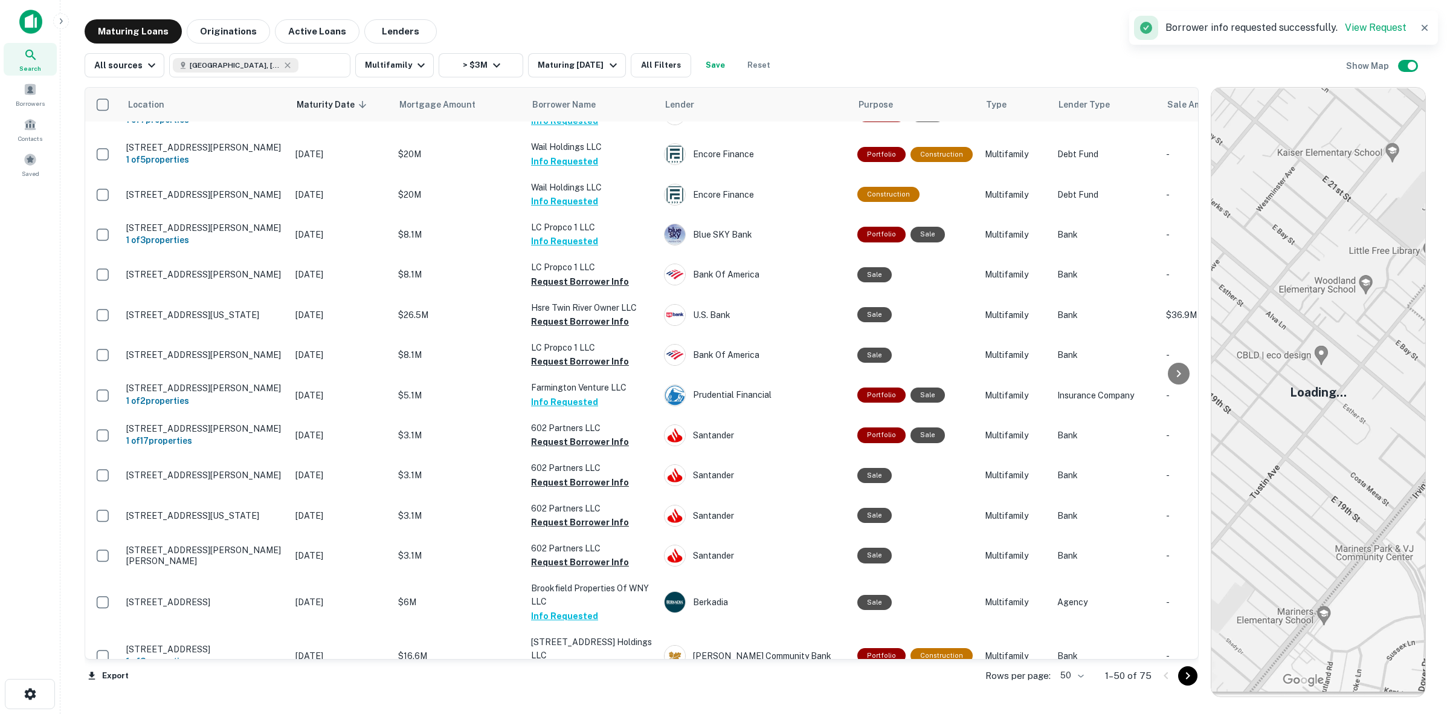
scroll to position [0, 0]
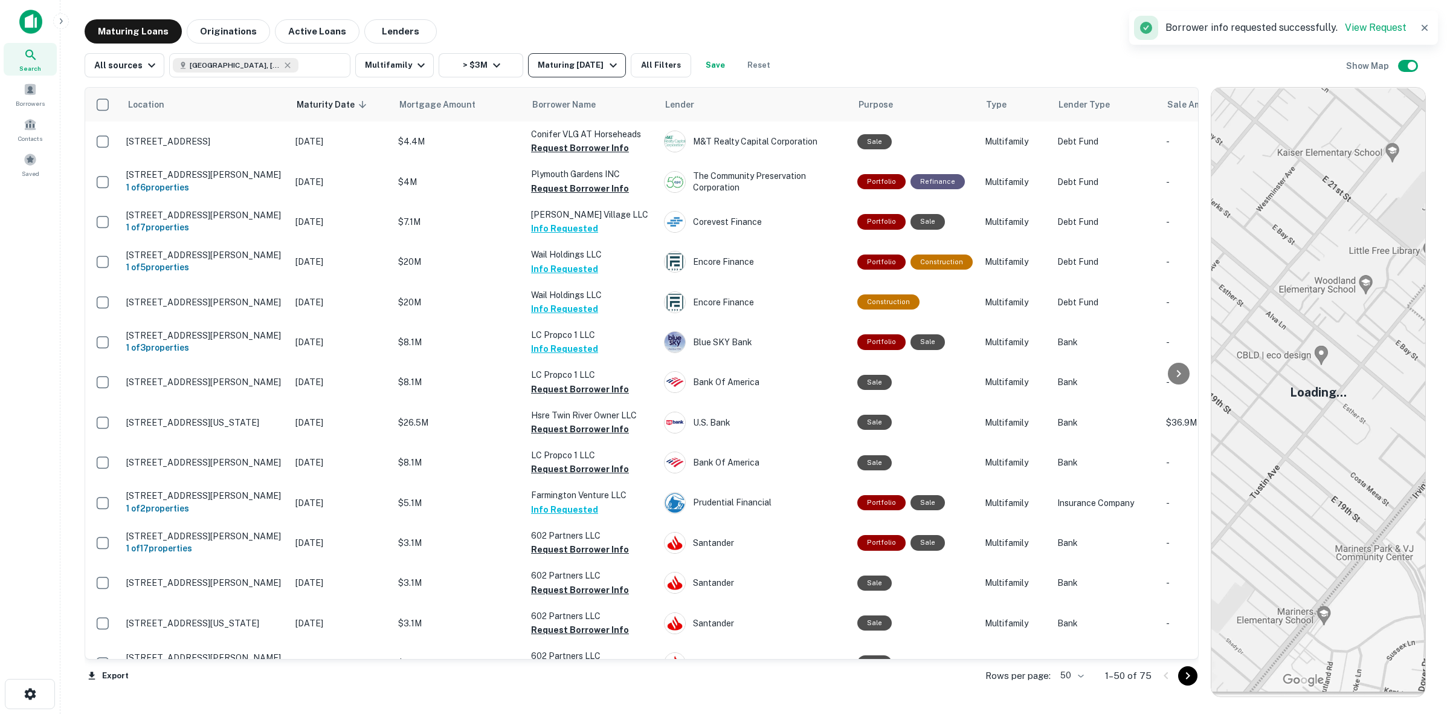
click at [584, 66] on div "Maturing In 1 Year" at bounding box center [579, 65] width 82 height 15
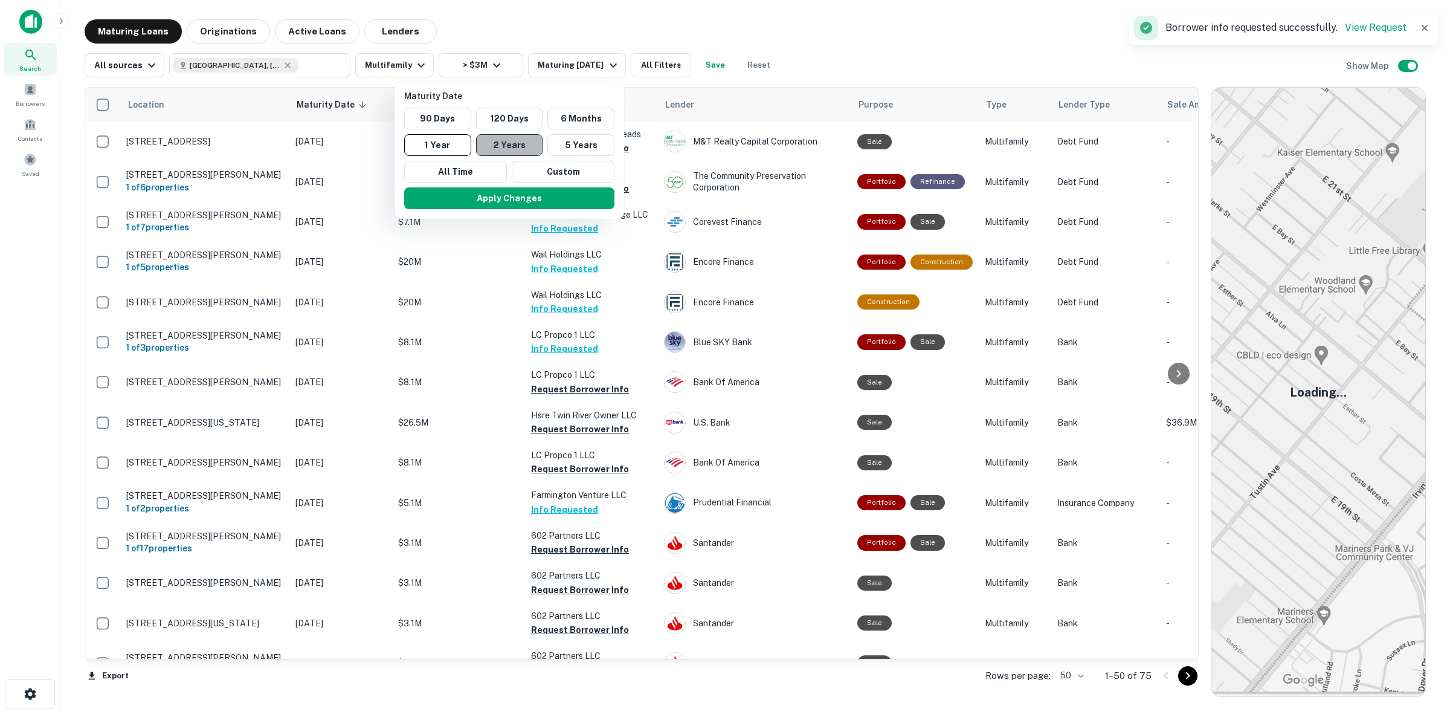
click at [523, 150] on button "2 Years" at bounding box center [509, 145] width 67 height 22
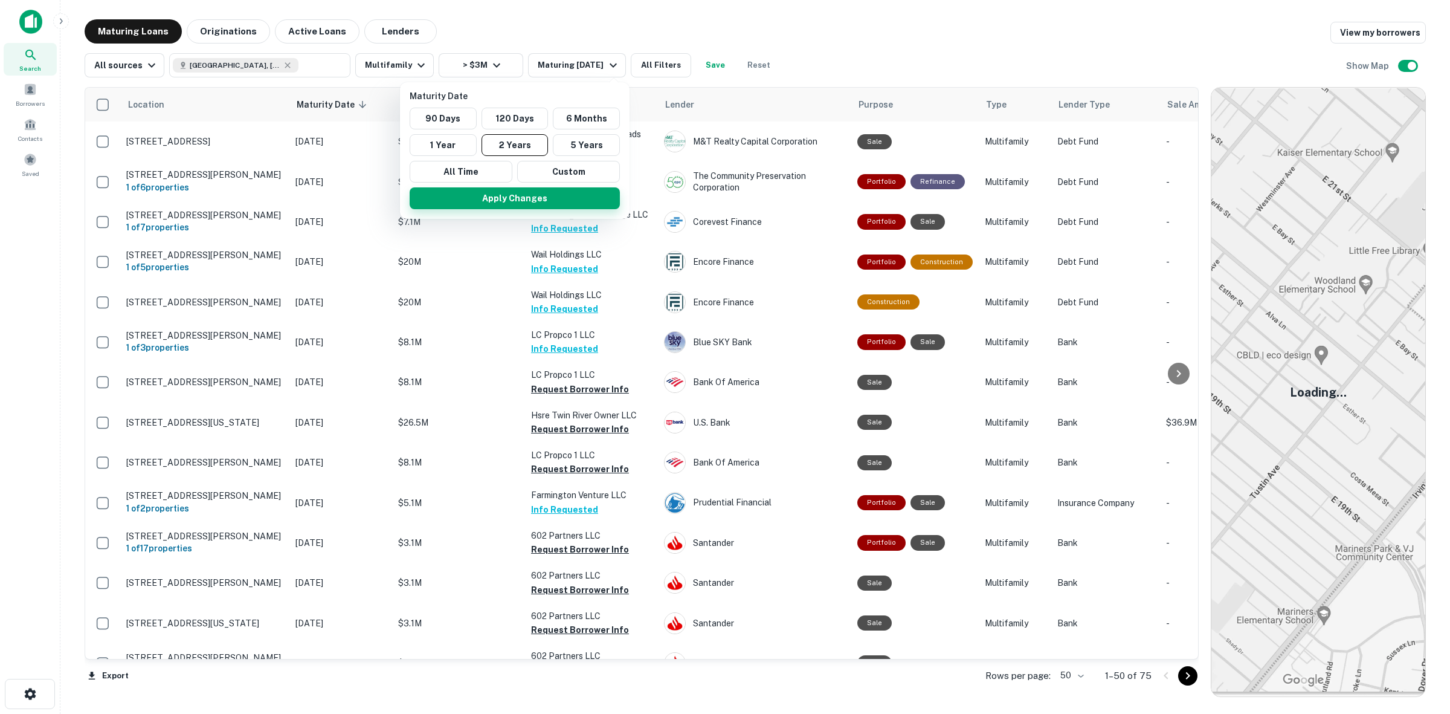
click at [535, 203] on button "Apply Changes" at bounding box center [515, 198] width 210 height 22
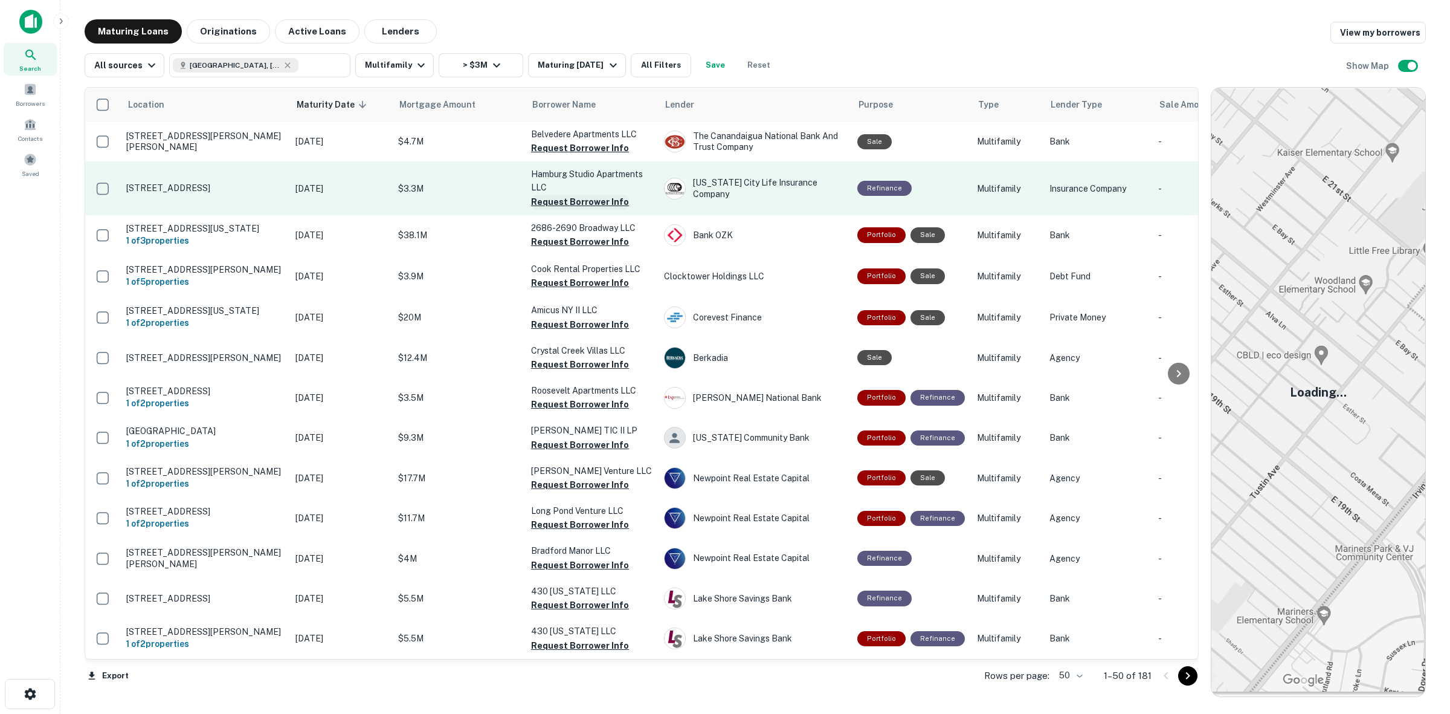
click at [600, 201] on button "Request Borrower Info" at bounding box center [580, 202] width 98 height 15
